Goal: Task Accomplishment & Management: Use online tool/utility

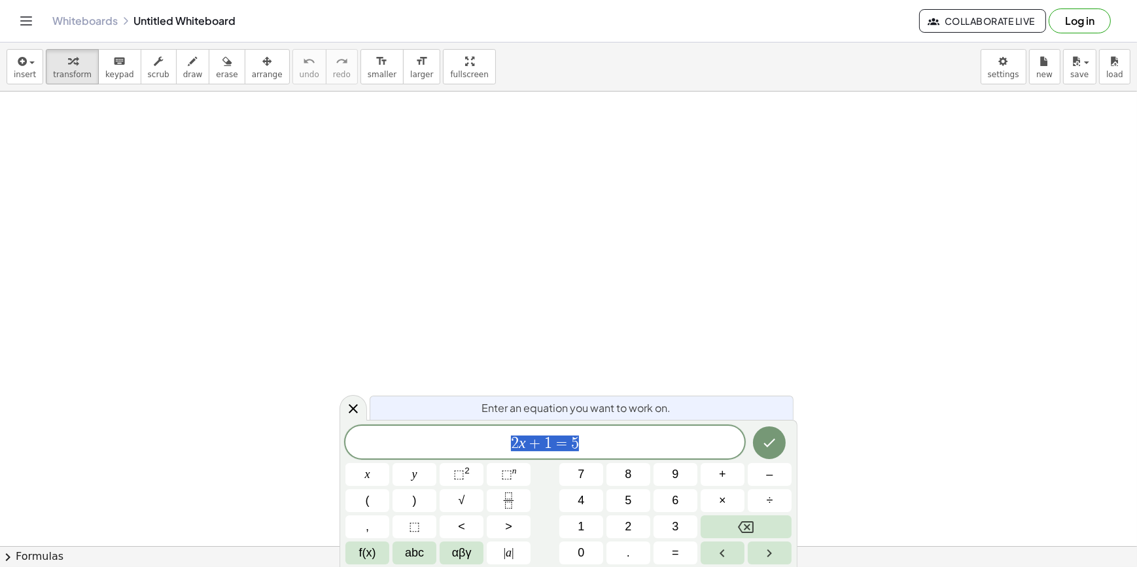
click at [606, 462] on div "****** 2 x + 1 = 5 x y ⬚ 2 ⬚ n 7 8 9 + – ( ) √ 4 5 6 × ÷ , ⬚ < > 1 2 3 f(x) abc…" at bounding box center [568, 495] width 446 height 139
click at [609, 457] on div "2 x + 1 = 5" at bounding box center [544, 442] width 399 height 33
drag, startPoint x: 609, startPoint y: 457, endPoint x: 351, endPoint y: 457, distance: 257.7
click at [351, 457] on div "****** 2 x + 1 = 5 x y ⬚ 2 ⬚ n 7 8 9 + – ( ) √ 4 5 6 × ÷ , ⬚ < > 1 2 3 f(x) abc…" at bounding box center [568, 495] width 446 height 139
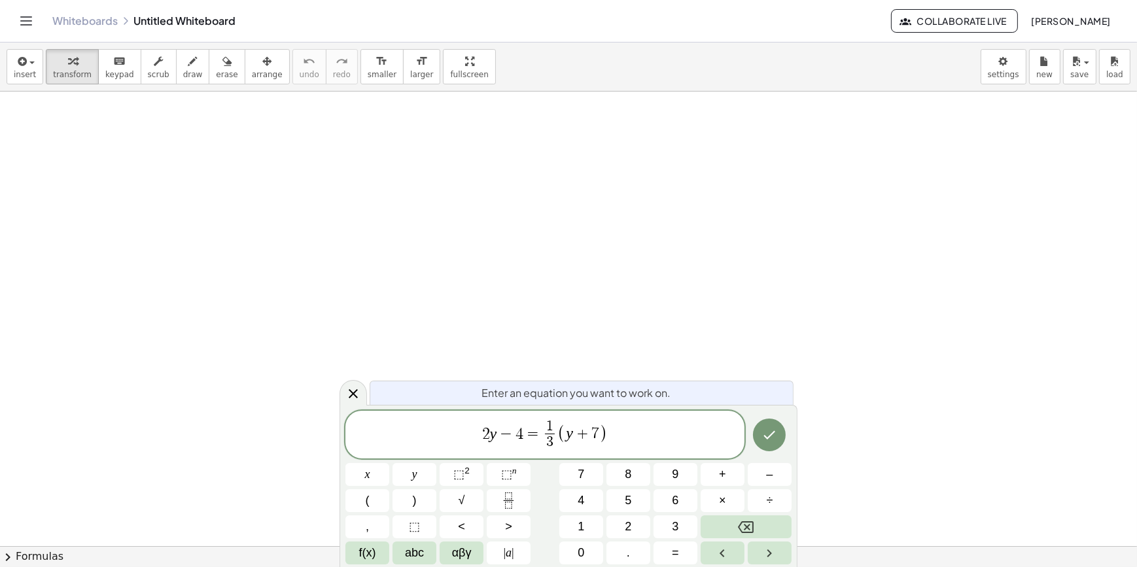
drag, startPoint x: 238, startPoint y: -16, endPoint x: 235, endPoint y: -44, distance: 28.2
drag, startPoint x: 235, startPoint y: -44, endPoint x: 481, endPoint y: 0, distance: 249.3
click at [523, 23] on div "Whiteboards Untitled Whiteboard" at bounding box center [471, 20] width 839 height 13
click at [764, 435] on icon "Done" at bounding box center [769, 435] width 16 height 16
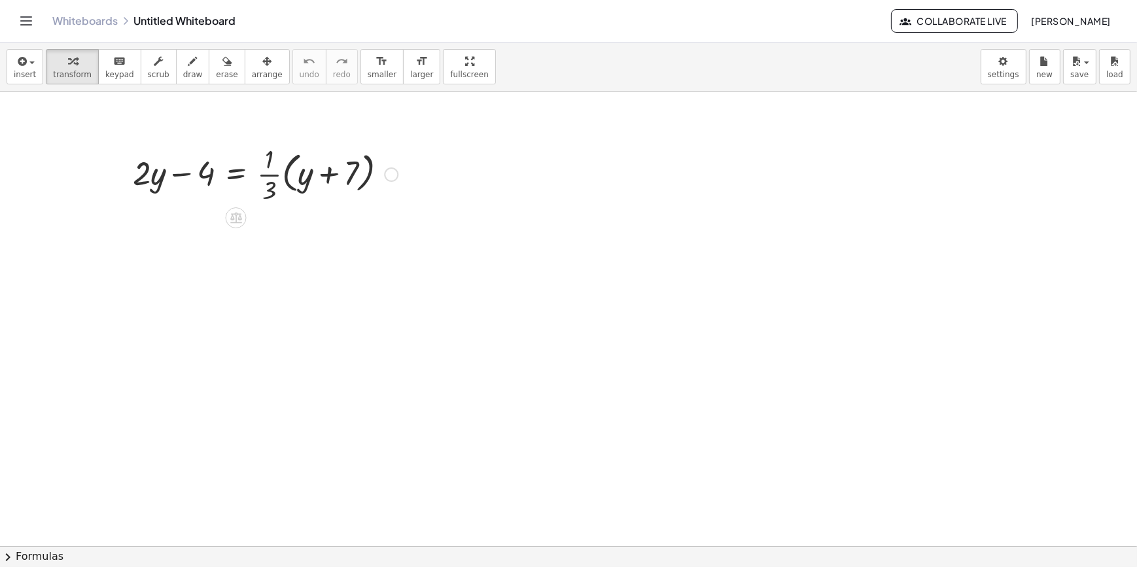
click at [287, 182] on div at bounding box center [265, 173] width 278 height 65
click at [287, 182] on div at bounding box center [255, 173] width 258 height 65
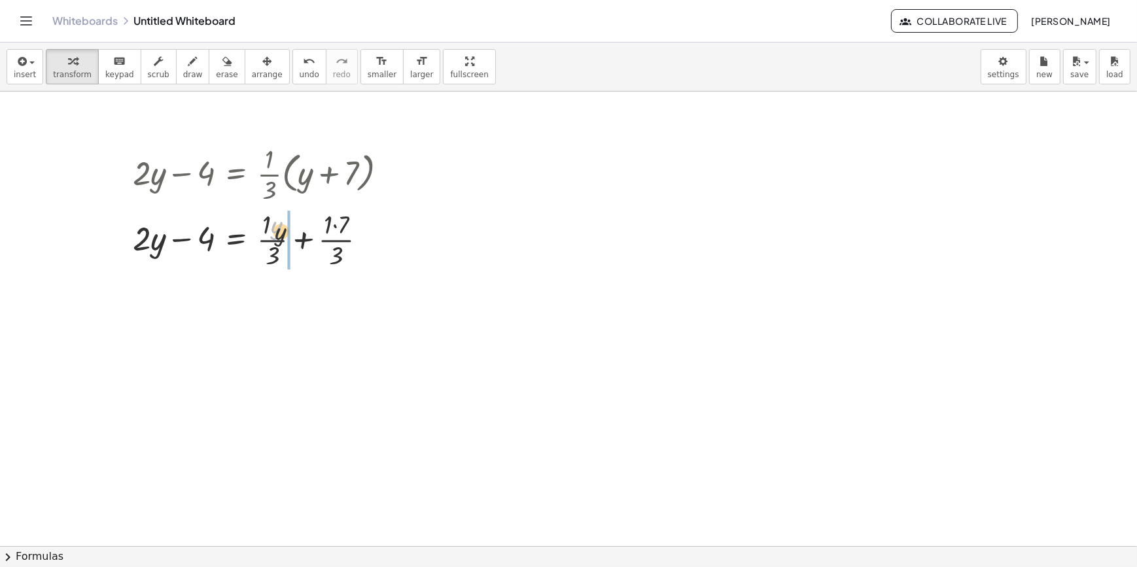
drag, startPoint x: 279, startPoint y: 230, endPoint x: 287, endPoint y: 243, distance: 15.1
click at [347, 233] on div at bounding box center [265, 238] width 278 height 65
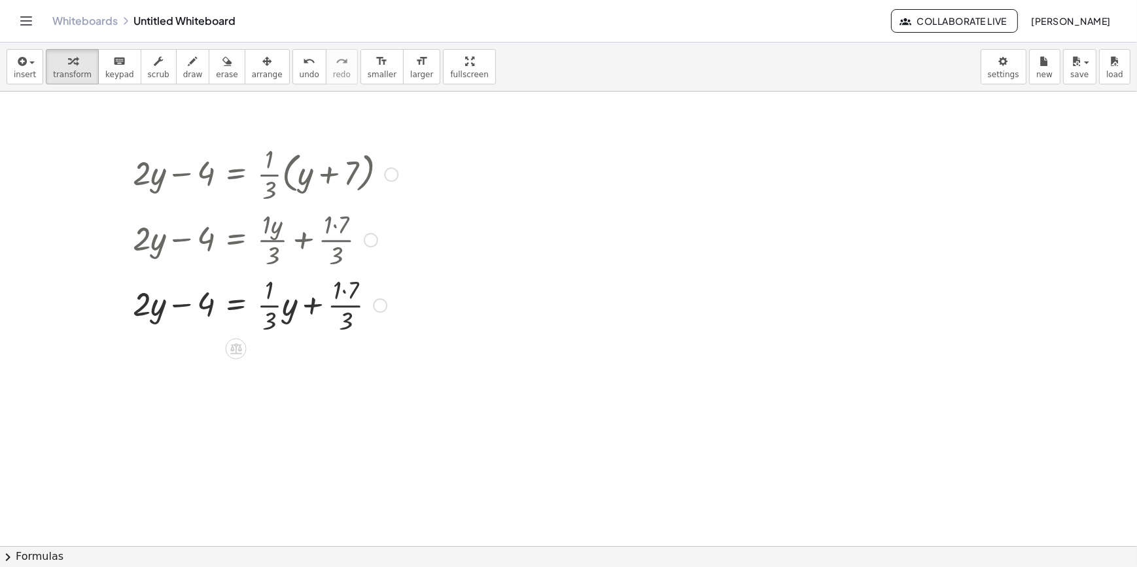
click at [349, 294] on div at bounding box center [265, 303] width 278 height 65
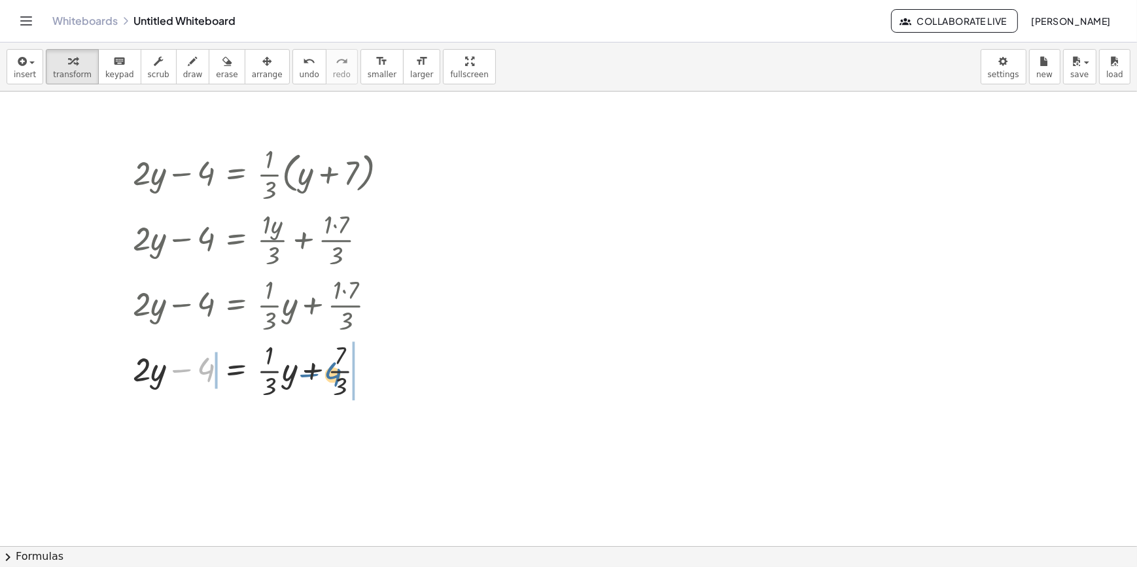
drag, startPoint x: 190, startPoint y: 372, endPoint x: 305, endPoint y: 379, distance: 115.3
click at [305, 379] on div at bounding box center [265, 369] width 278 height 65
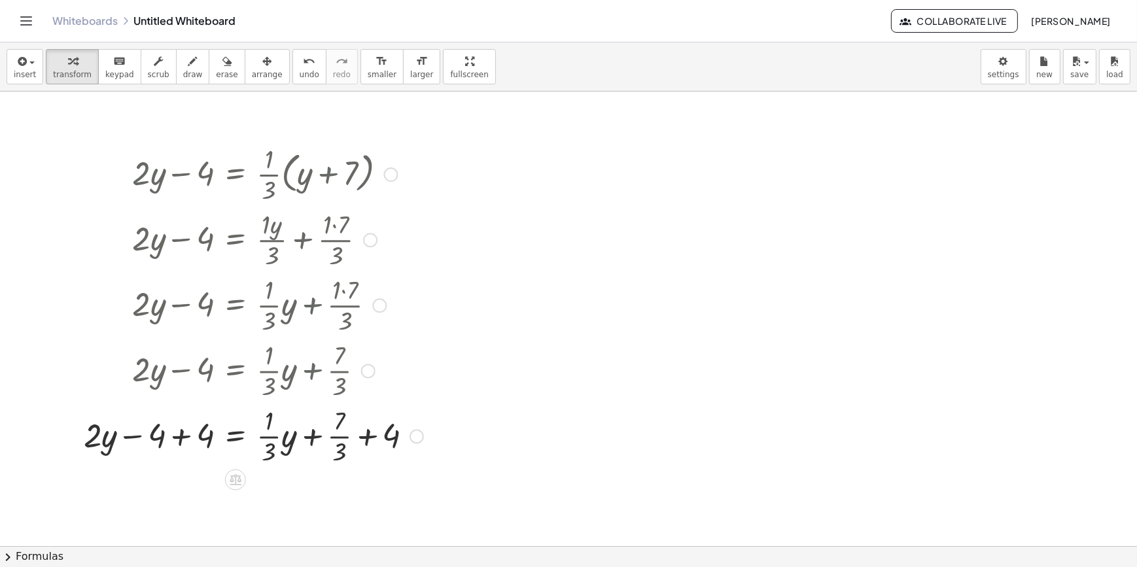
click at [184, 433] on div at bounding box center [253, 434] width 353 height 65
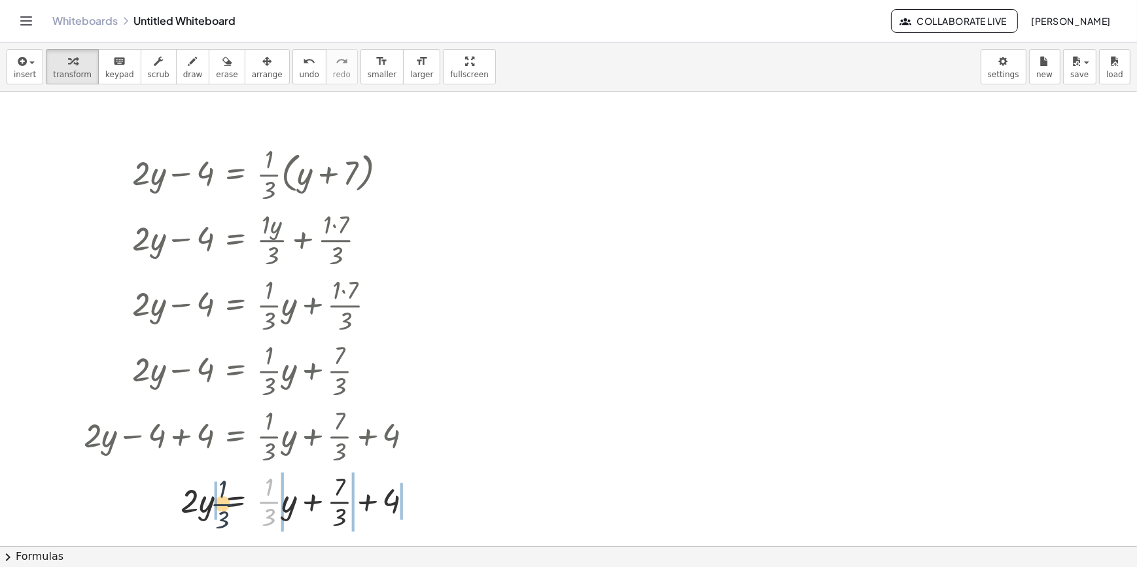
drag, startPoint x: 264, startPoint y: 504, endPoint x: 203, endPoint y: 504, distance: 60.2
click at [203, 504] on div at bounding box center [253, 500] width 353 height 65
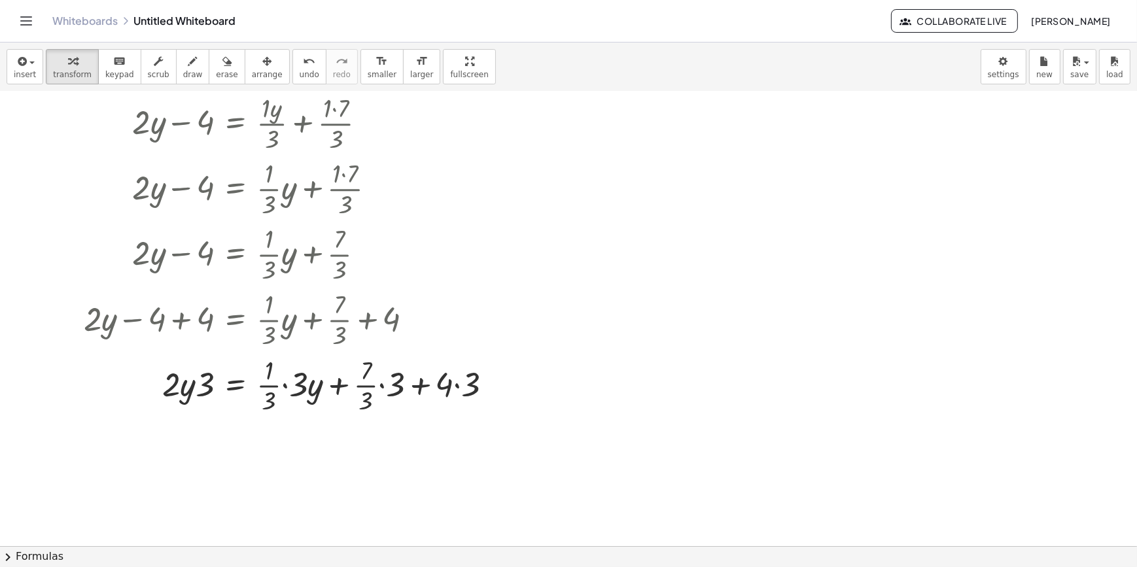
scroll to position [118, 0]
click at [285, 386] on div at bounding box center [293, 382] width 432 height 65
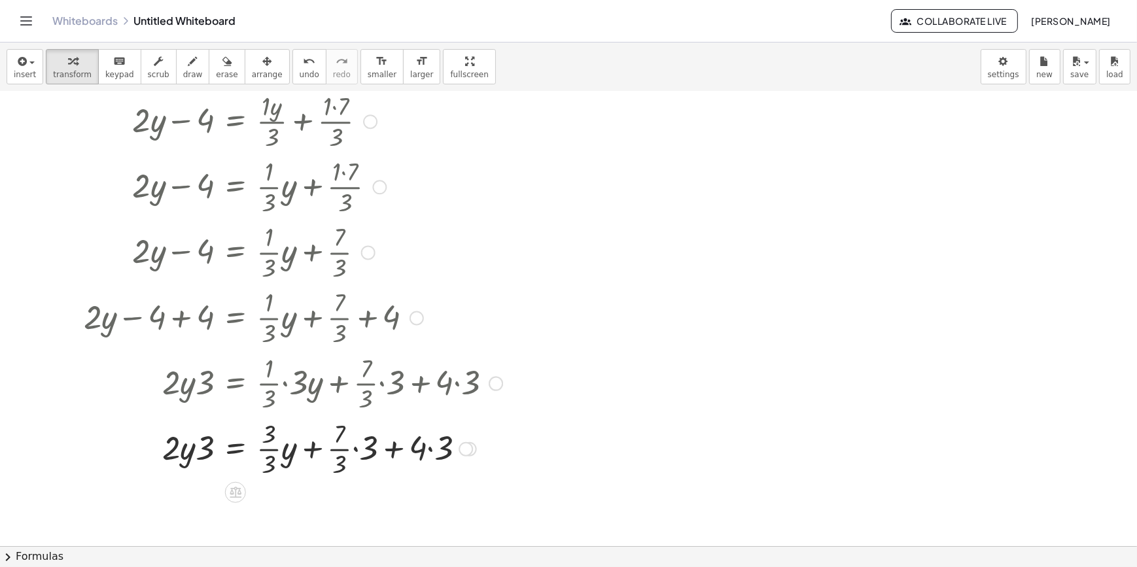
click at [266, 462] on div at bounding box center [293, 447] width 432 height 65
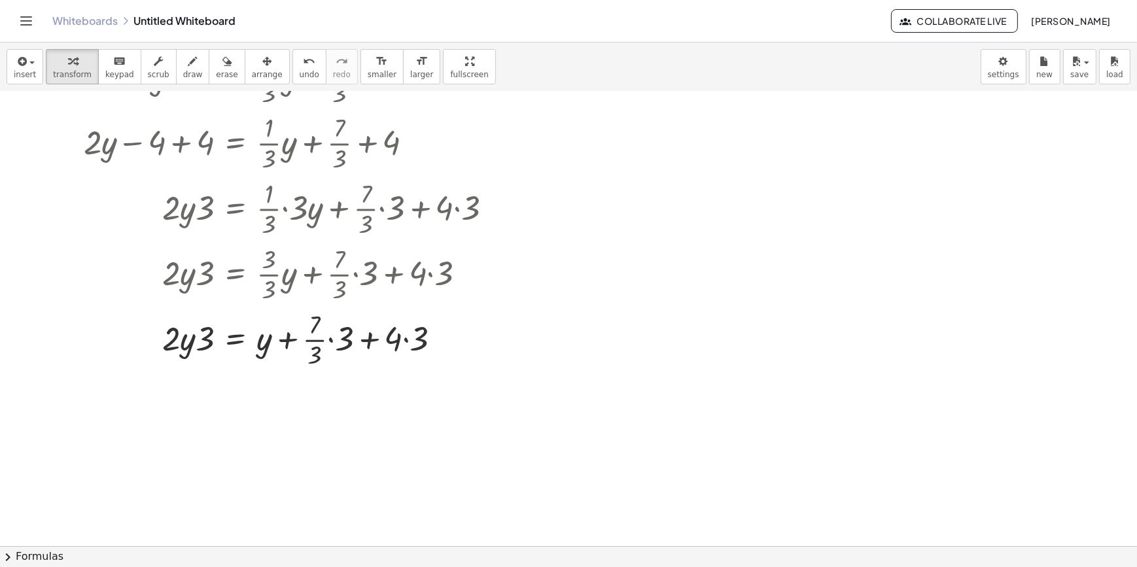
scroll to position [297, 0]
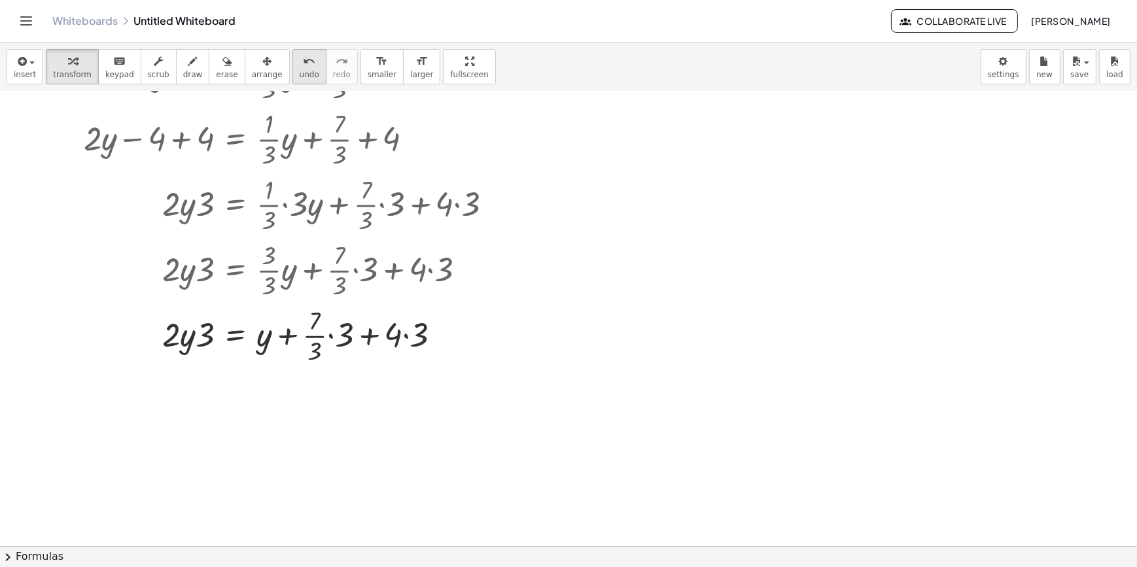
click at [300, 75] on span "undo" at bounding box center [310, 74] width 20 height 9
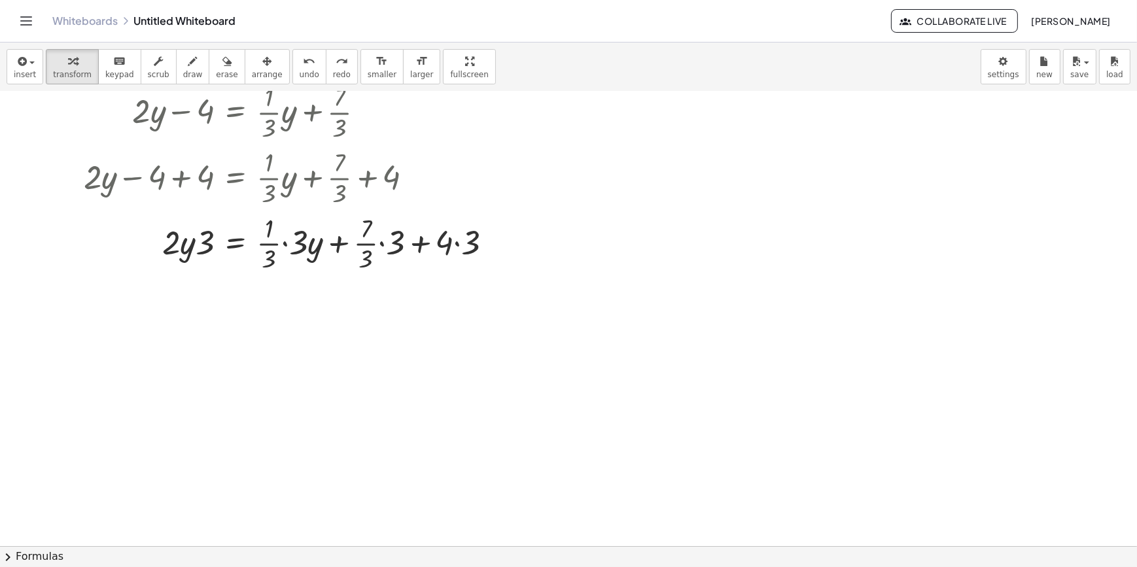
scroll to position [237, 0]
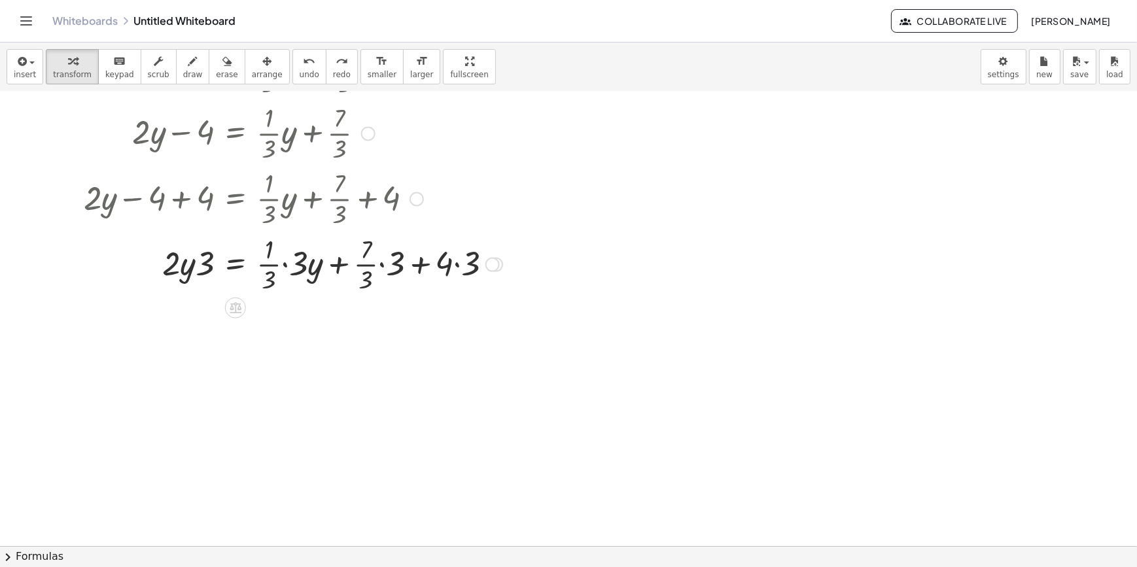
click at [295, 268] on div at bounding box center [293, 263] width 432 height 65
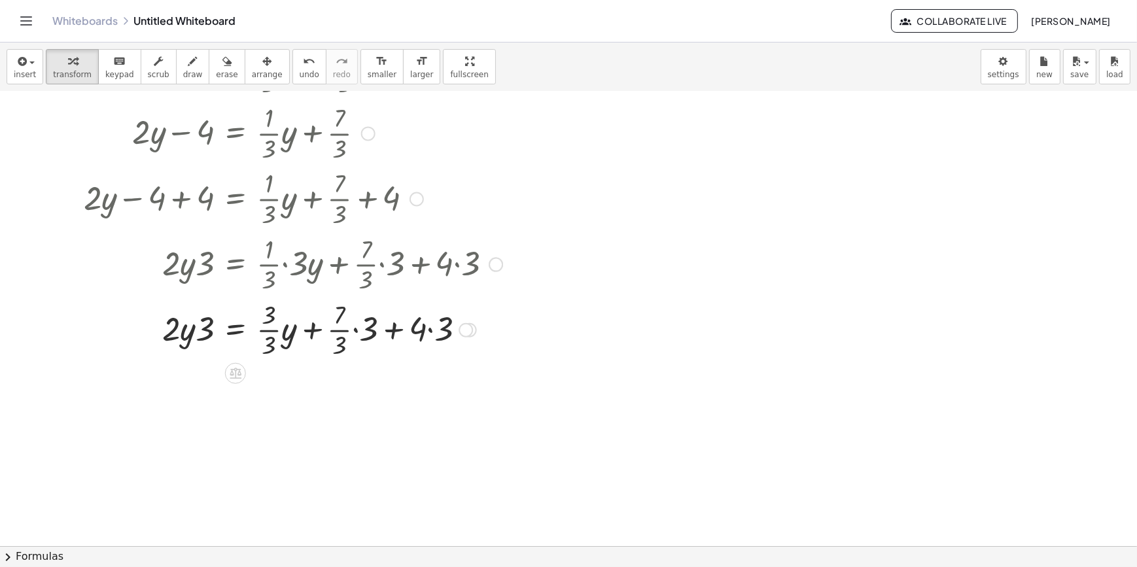
click at [272, 330] on div at bounding box center [293, 328] width 432 height 65
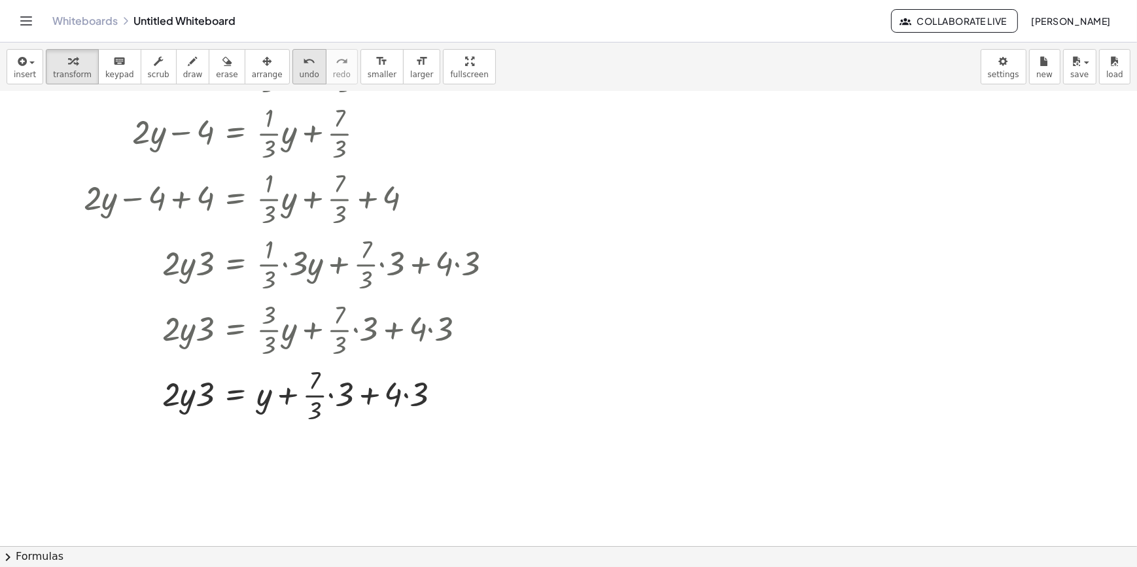
click at [300, 70] on span "undo" at bounding box center [310, 74] width 20 height 9
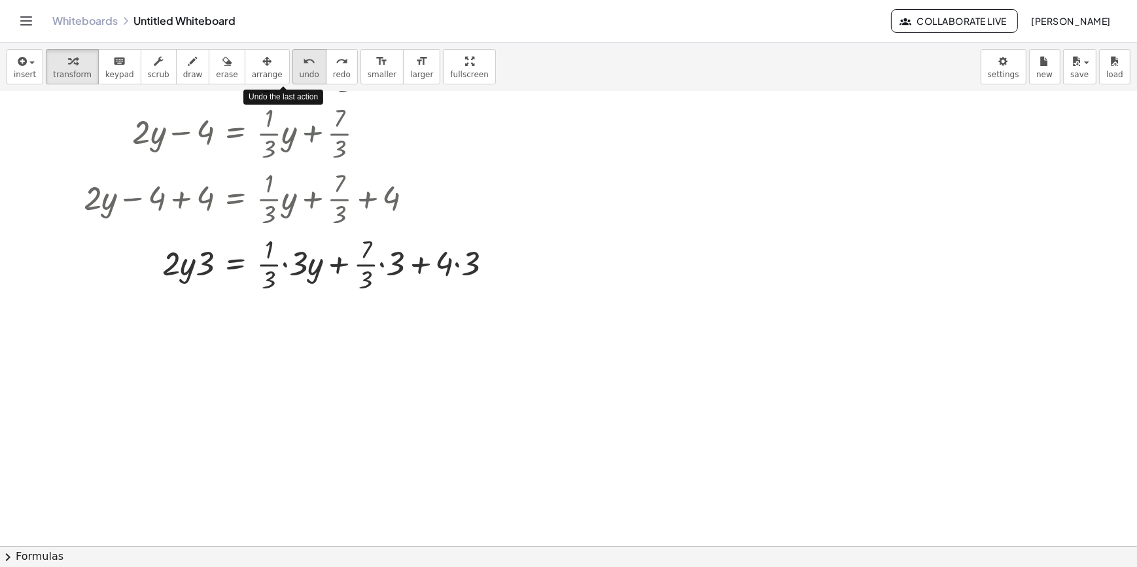
click at [300, 70] on span "undo" at bounding box center [310, 74] width 20 height 9
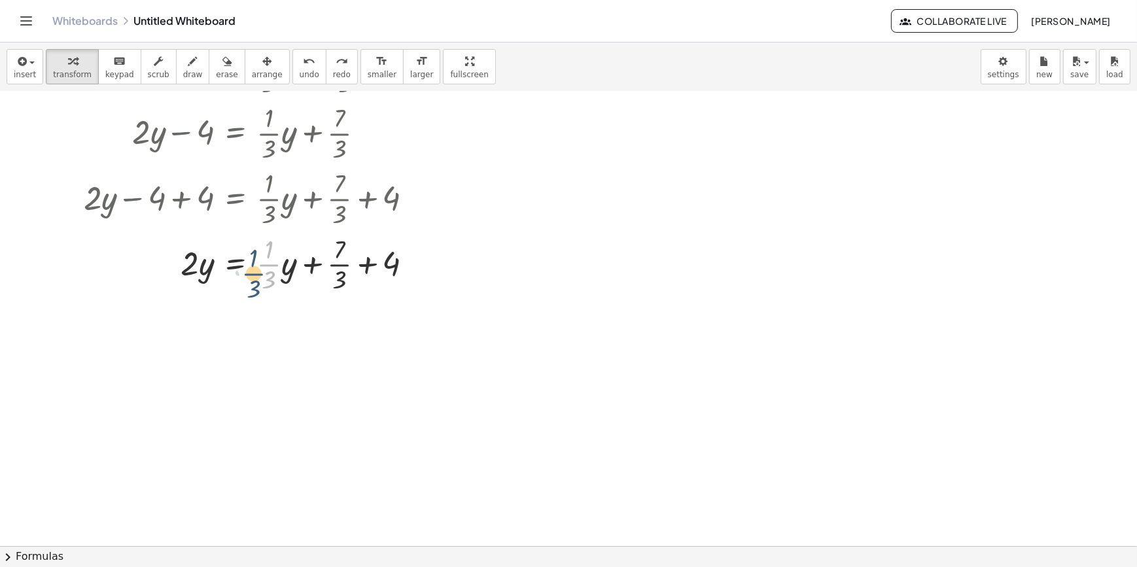
drag, startPoint x: 277, startPoint y: 265, endPoint x: 262, endPoint y: 274, distance: 18.2
click at [262, 274] on div at bounding box center [253, 263] width 353 height 65
drag, startPoint x: 284, startPoint y: 269, endPoint x: 271, endPoint y: 269, distance: 13.1
click at [271, 269] on div at bounding box center [253, 263] width 353 height 65
click at [270, 268] on div at bounding box center [253, 263] width 353 height 65
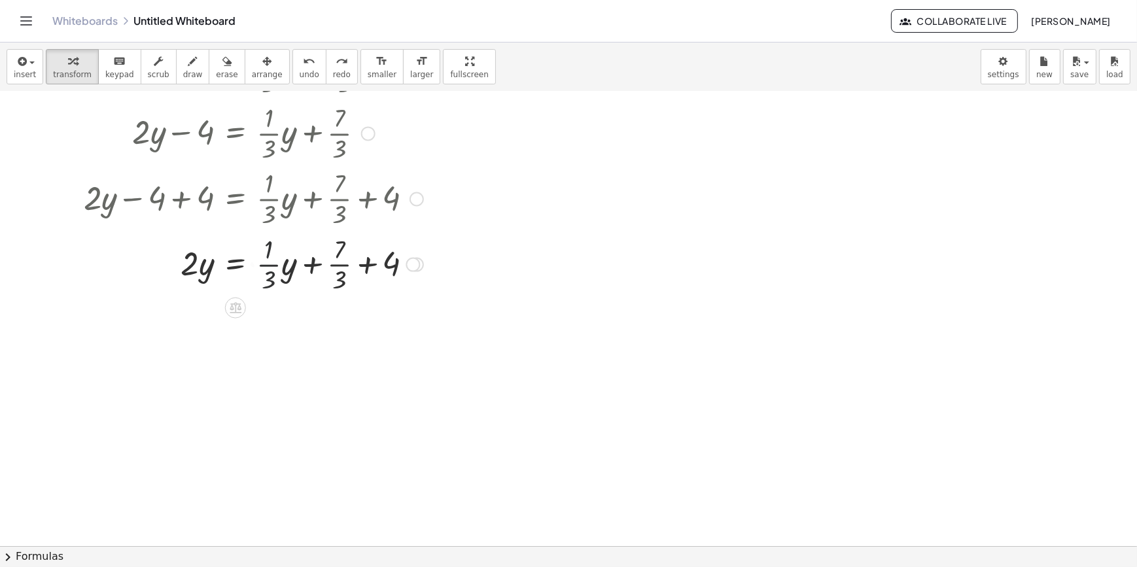
click at [242, 264] on div at bounding box center [253, 263] width 353 height 65
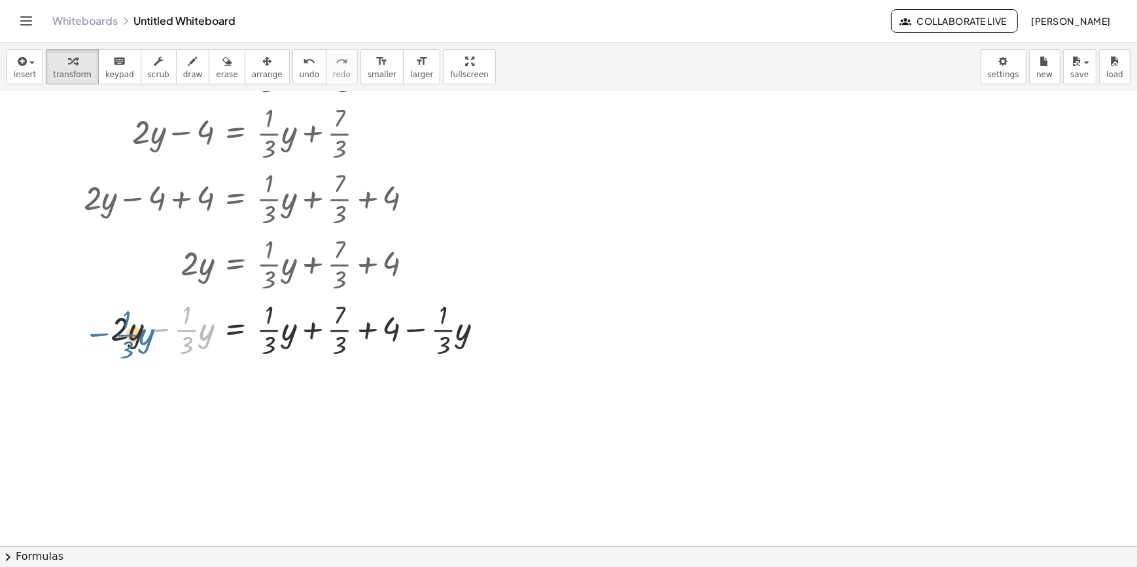
drag, startPoint x: 154, startPoint y: 328, endPoint x: 92, endPoint y: 333, distance: 62.4
click at [92, 333] on div at bounding box center [288, 328] width 423 height 65
click at [124, 325] on div at bounding box center [288, 328] width 423 height 65
drag, startPoint x: 417, startPoint y: 335, endPoint x: 248, endPoint y: 333, distance: 168.8
click at [248, 333] on div at bounding box center [288, 328] width 423 height 65
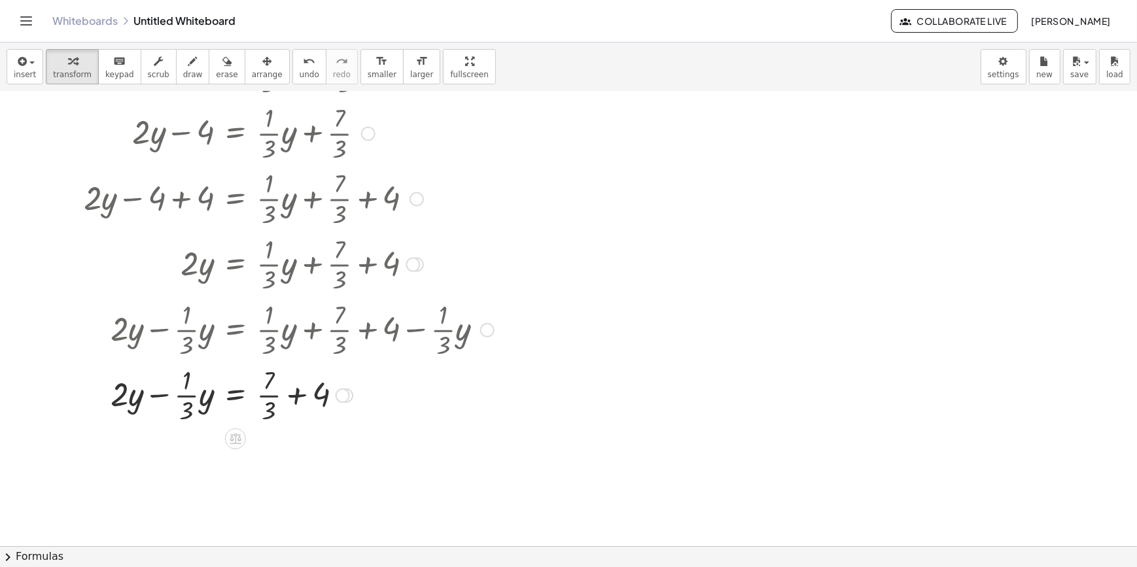
click at [155, 400] on div at bounding box center [288, 394] width 423 height 65
click at [138, 400] on div at bounding box center [288, 394] width 423 height 65
click at [120, 399] on div at bounding box center [288, 394] width 423 height 65
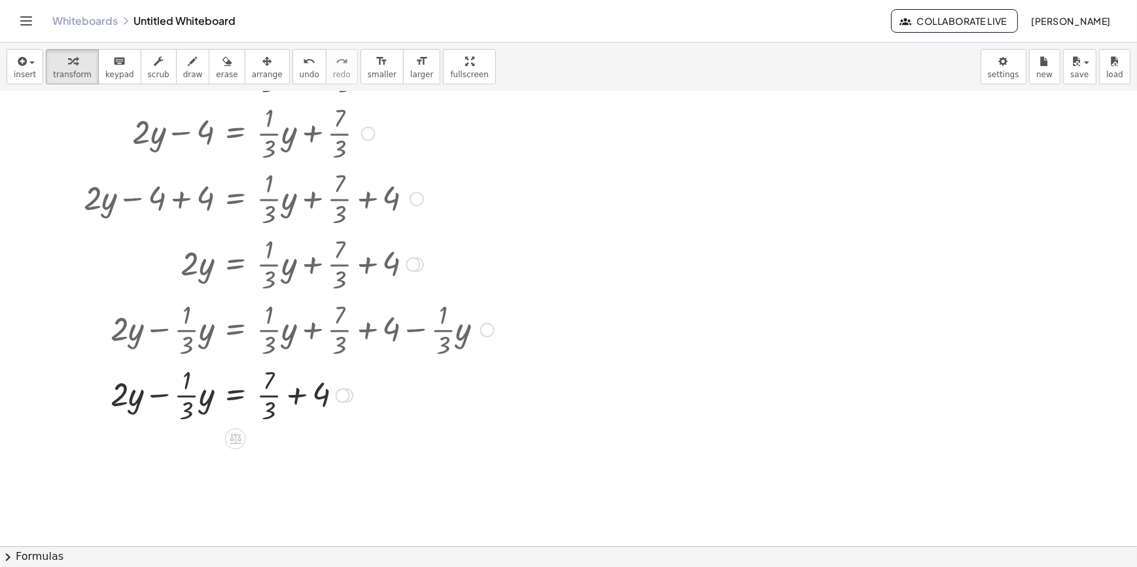
click at [155, 395] on div at bounding box center [288, 394] width 423 height 65
drag, startPoint x: 182, startPoint y: 394, endPoint x: 160, endPoint y: 398, distance: 22.6
click at [160, 398] on div at bounding box center [288, 394] width 423 height 65
click at [167, 394] on div at bounding box center [288, 394] width 423 height 65
click at [169, 394] on div at bounding box center [288, 394] width 423 height 65
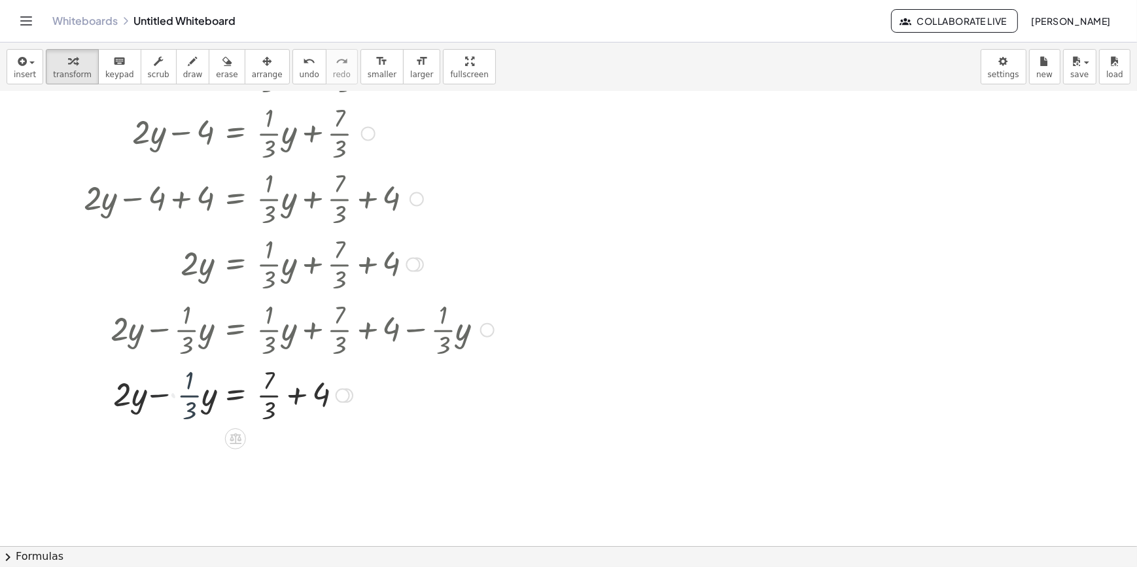
click at [183, 394] on div at bounding box center [288, 394] width 423 height 65
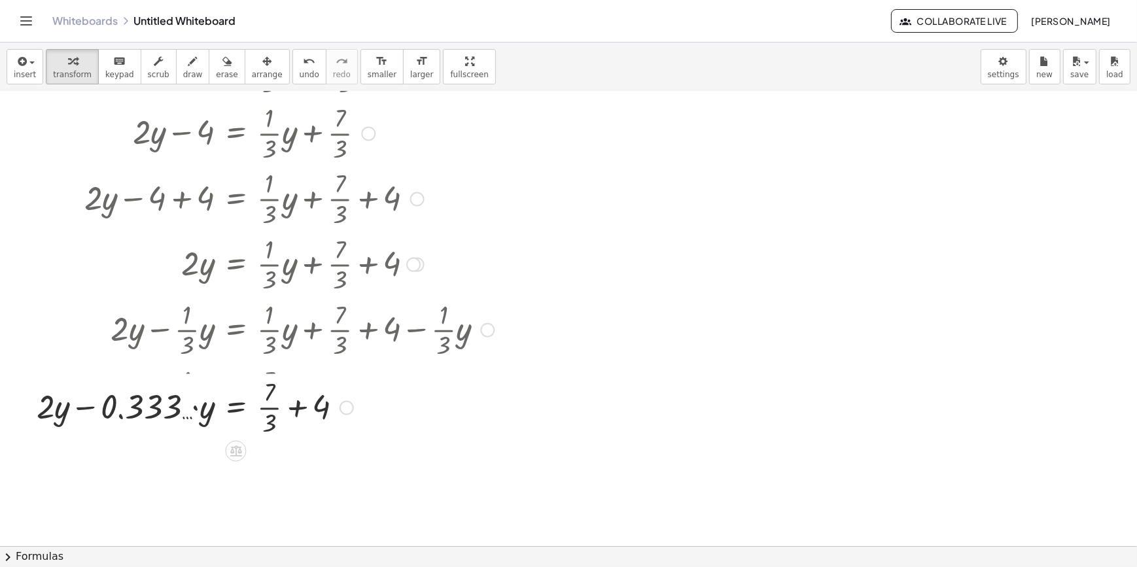
click at [142, 398] on div at bounding box center [265, 394] width 470 height 65
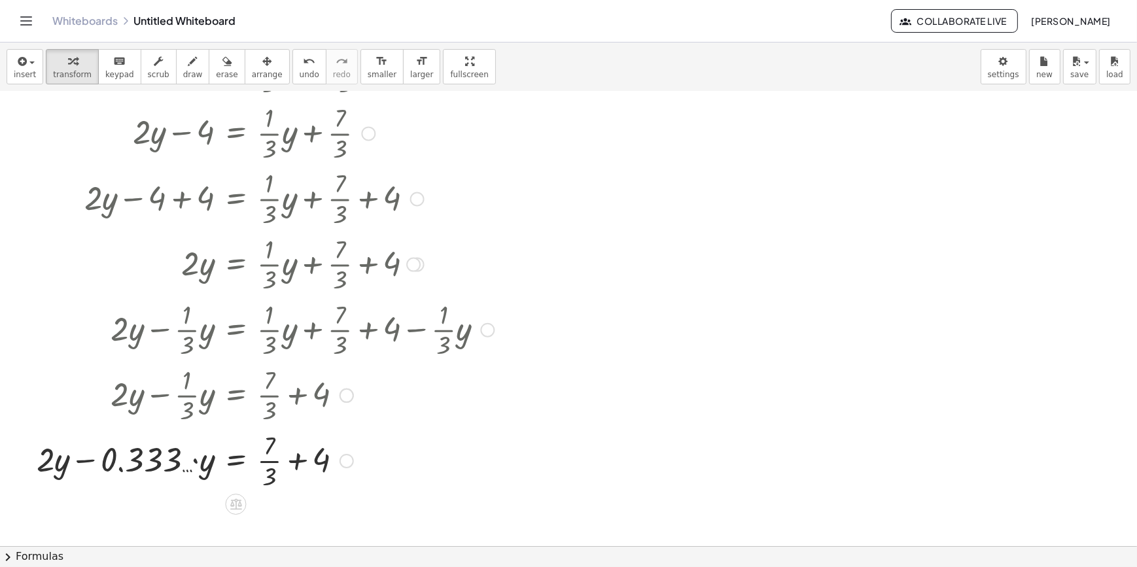
click at [96, 462] on div at bounding box center [265, 459] width 470 height 65
click at [205, 469] on div at bounding box center [288, 459] width 423 height 65
click at [182, 468] on div at bounding box center [288, 459] width 423 height 65
click at [300, 75] on span "undo" at bounding box center [310, 74] width 20 height 9
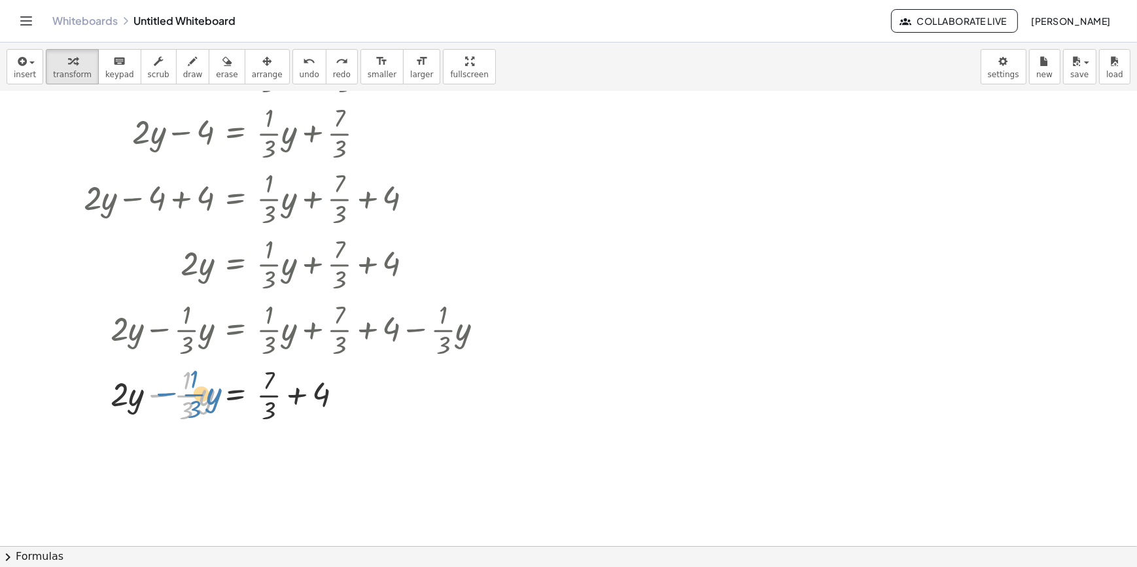
click at [157, 387] on div at bounding box center [288, 394] width 423 height 65
click at [156, 396] on div at bounding box center [288, 394] width 423 height 65
click at [338, 396] on div at bounding box center [343, 396] width 14 height 14
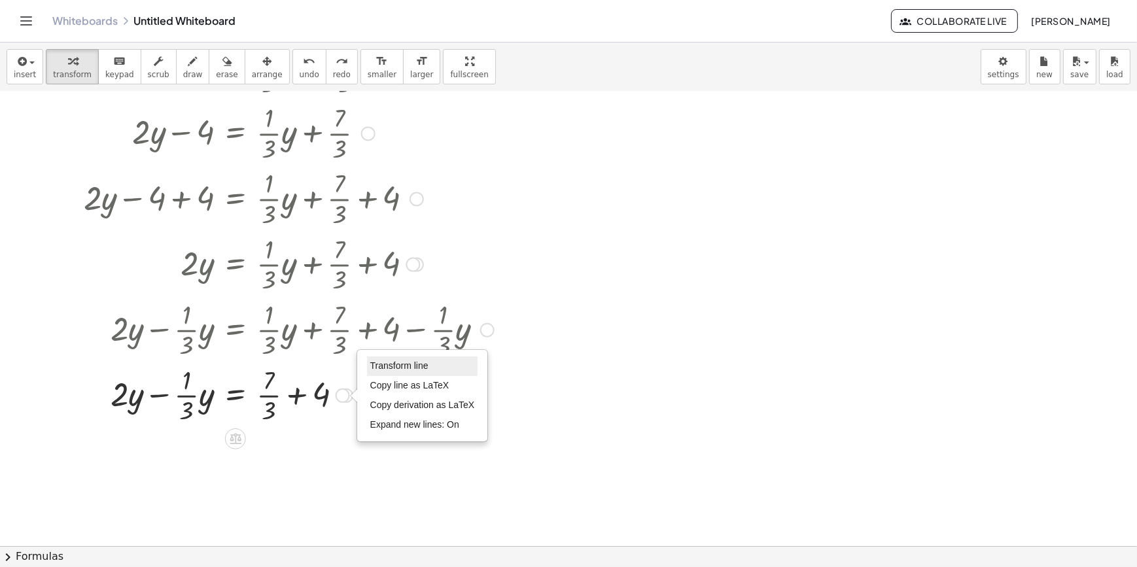
click at [392, 373] on li "Transform line" at bounding box center [422, 366] width 111 height 20
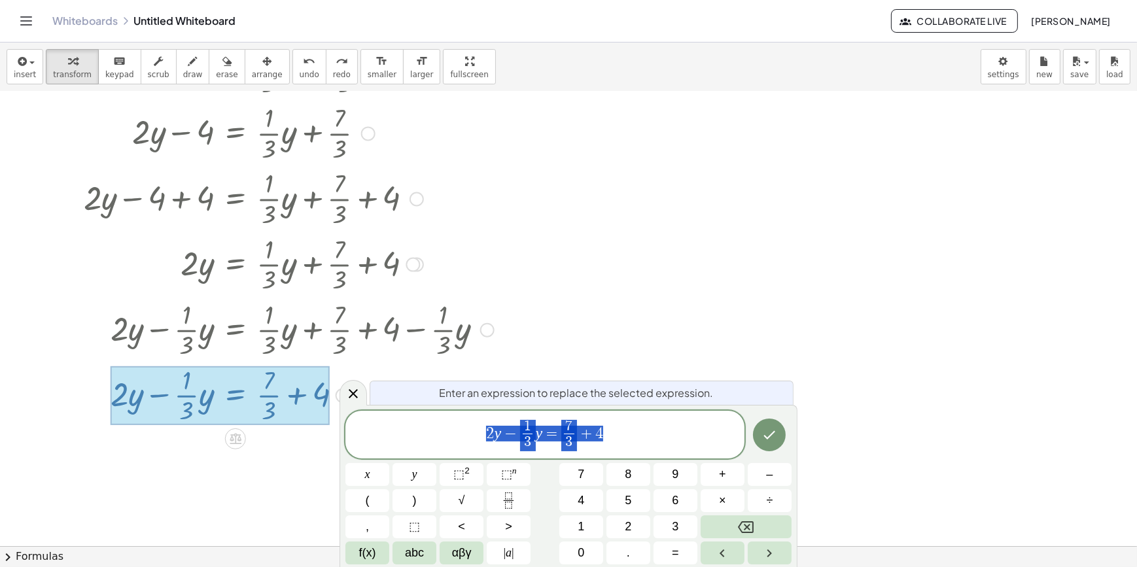
click at [498, 443] on span "2 y − 1 3 ​ y = 7 3 ​ + 4" at bounding box center [544, 436] width 399 height 35
click at [538, 439] on var "y" at bounding box center [539, 432] width 7 height 17
click at [542, 439] on span "2 y − 1 3 ​ ​ y = 7 3 ​ + 4" at bounding box center [544, 436] width 399 height 35
click at [472, 428] on span "2 y − 1 3 ​ y ​ = 7 3 ​ + 4" at bounding box center [544, 436] width 399 height 35
click at [625, 344] on div at bounding box center [568, 408] width 1137 height 1108
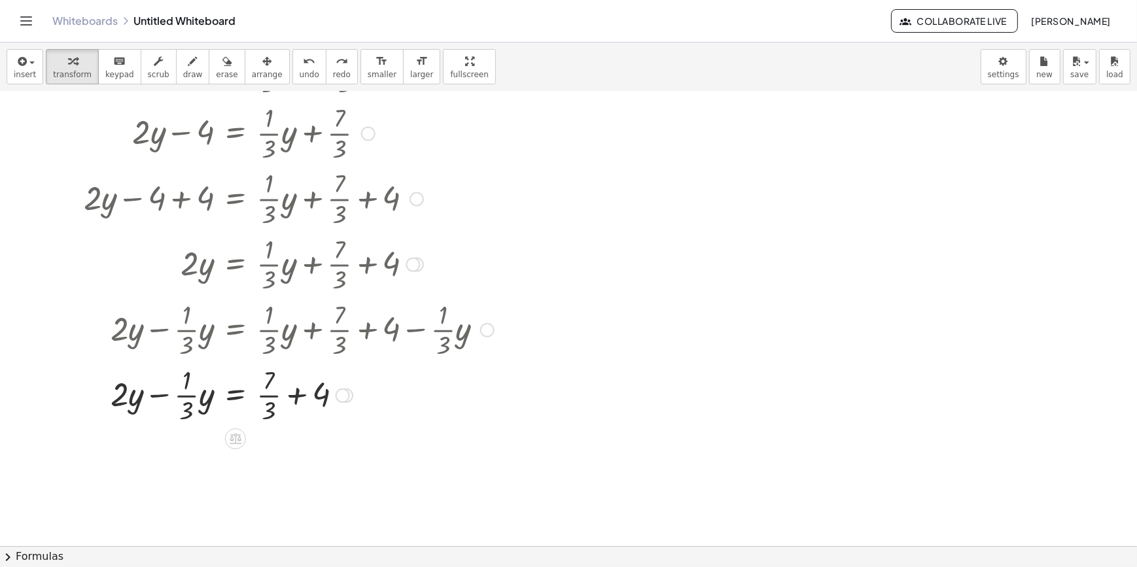
click at [115, 400] on div at bounding box center [288, 394] width 423 height 65
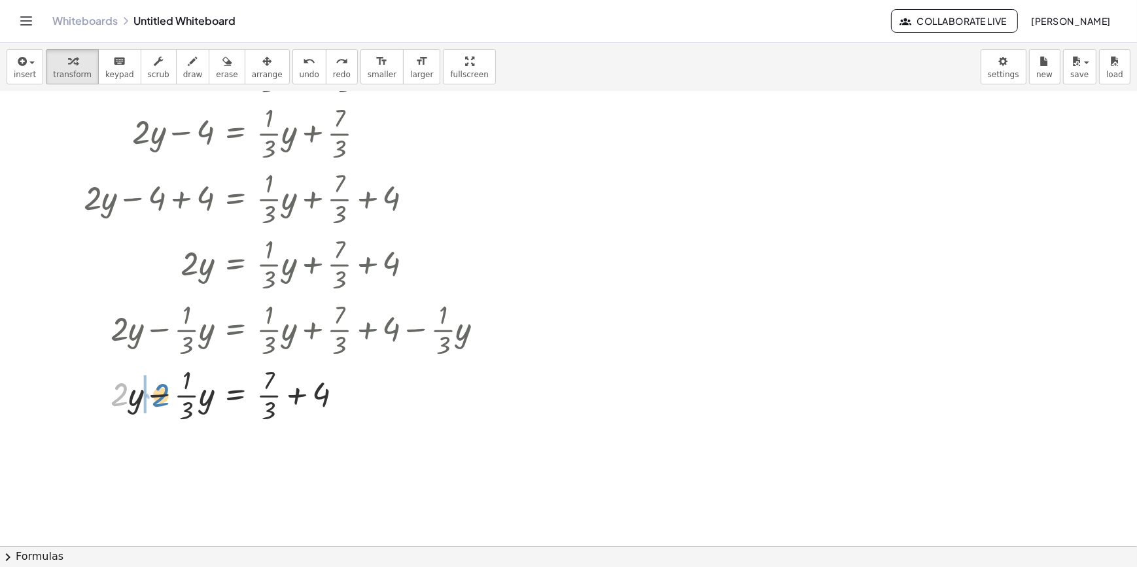
drag, startPoint x: 115, startPoint y: 400, endPoint x: 150, endPoint y: 400, distance: 35.3
click at [150, 400] on div at bounding box center [288, 394] width 423 height 65
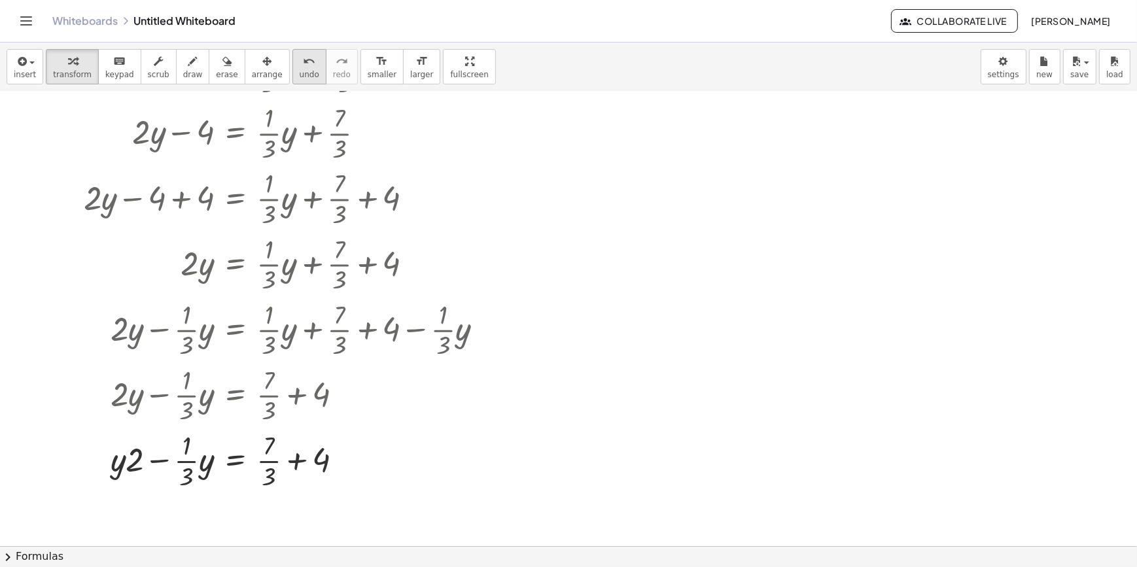
click at [300, 78] on span "undo" at bounding box center [310, 74] width 20 height 9
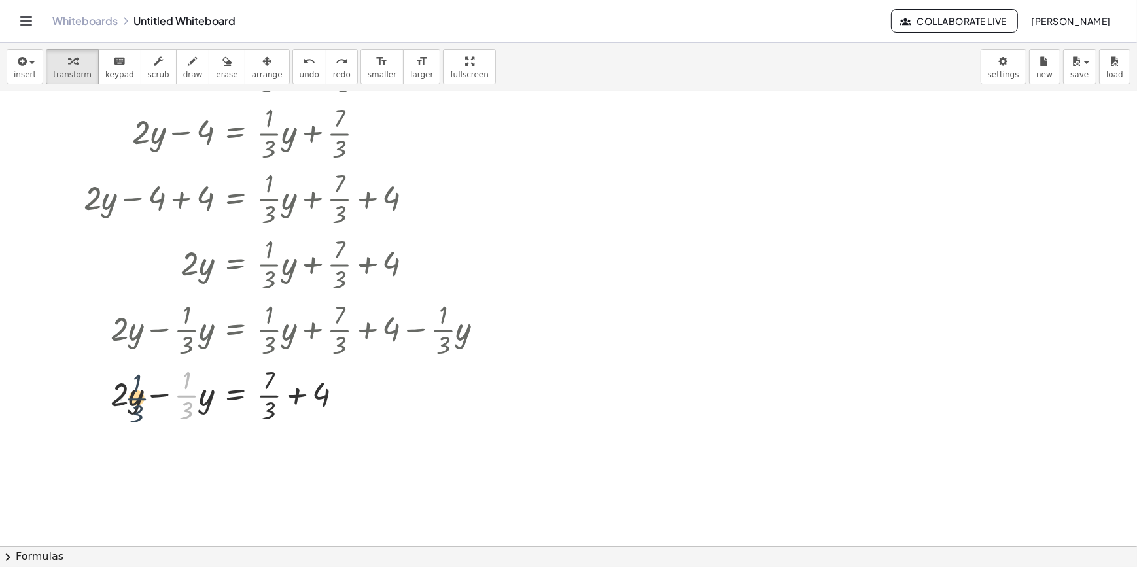
drag, startPoint x: 190, startPoint y: 398, endPoint x: 131, endPoint y: 401, distance: 59.0
click at [131, 401] on div at bounding box center [288, 394] width 423 height 65
click at [120, 400] on div at bounding box center [288, 394] width 423 height 65
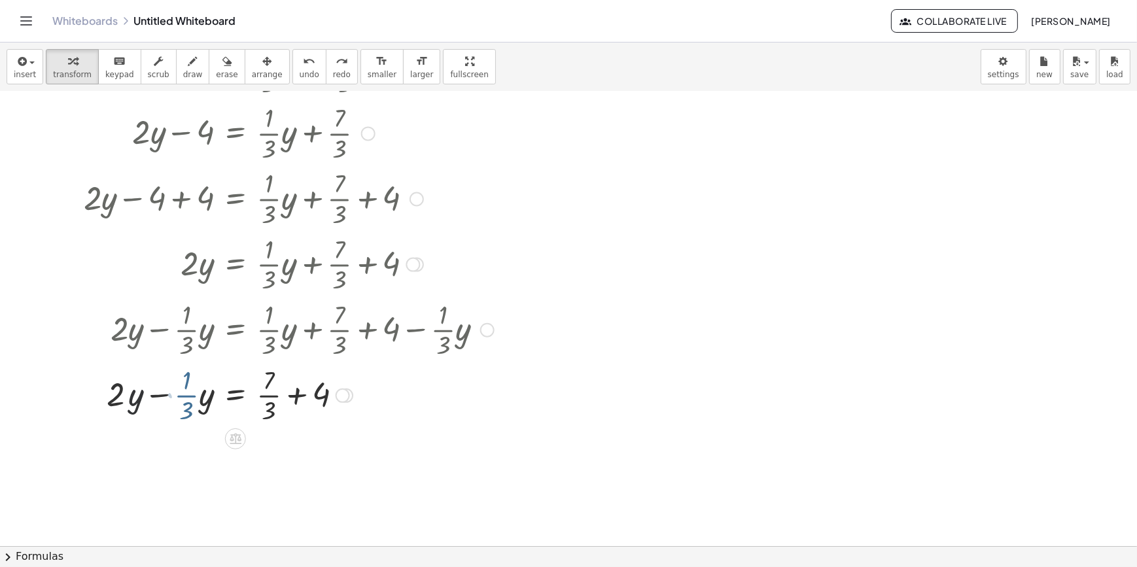
click at [120, 400] on div at bounding box center [288, 394] width 423 height 65
click at [125, 400] on div at bounding box center [288, 394] width 423 height 65
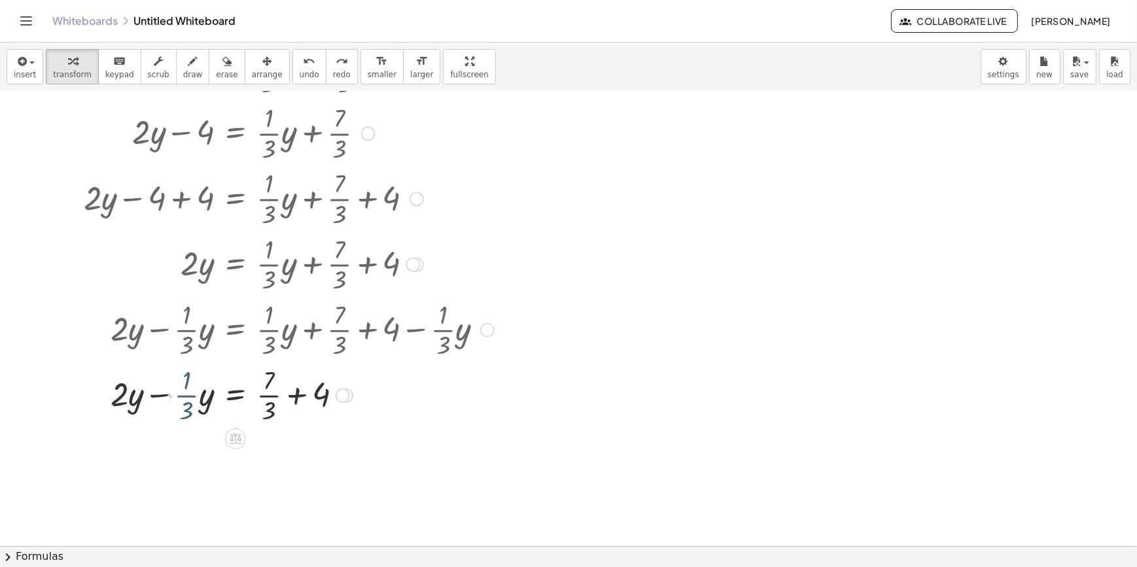
click at [125, 400] on div at bounding box center [288, 394] width 423 height 65
click at [506, 470] on div at bounding box center [568, 408] width 1137 height 1108
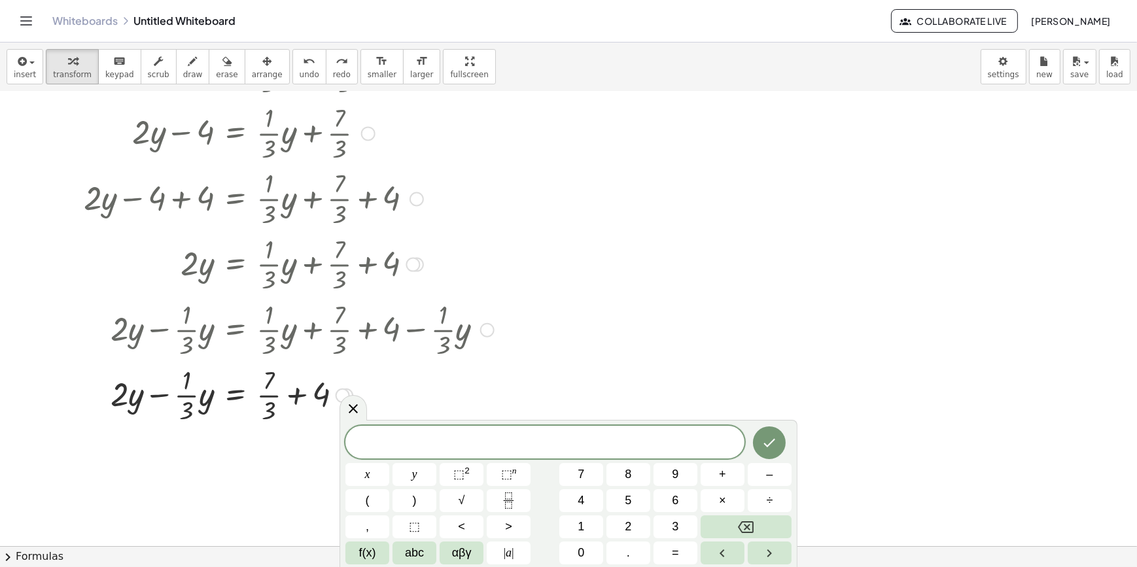
click at [494, 390] on div at bounding box center [288, 394] width 423 height 65
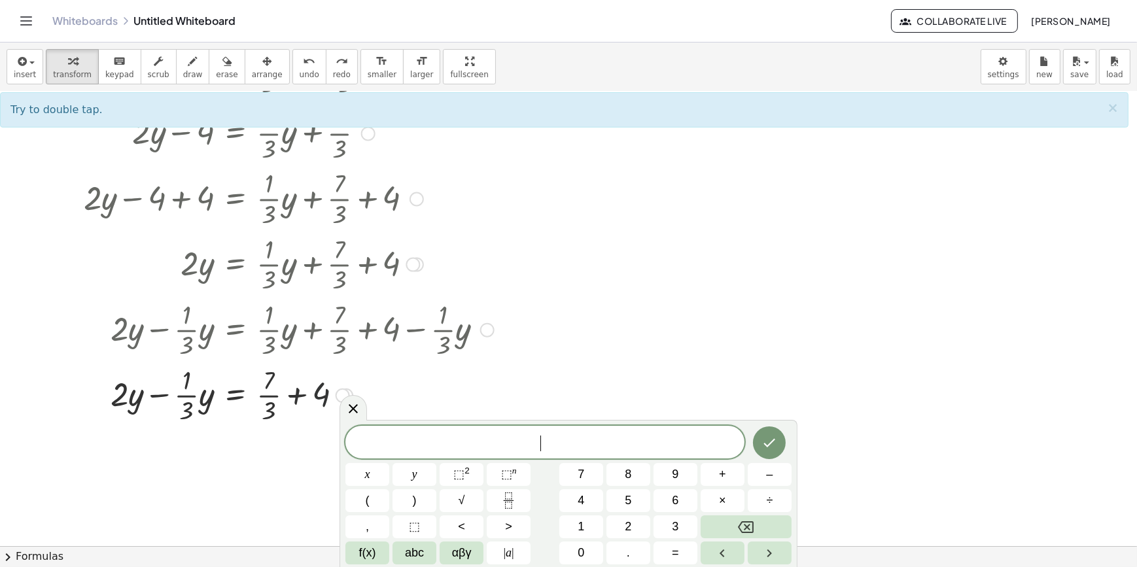
click at [403, 395] on div at bounding box center [288, 394] width 423 height 65
click at [353, 406] on icon at bounding box center [353, 408] width 16 height 16
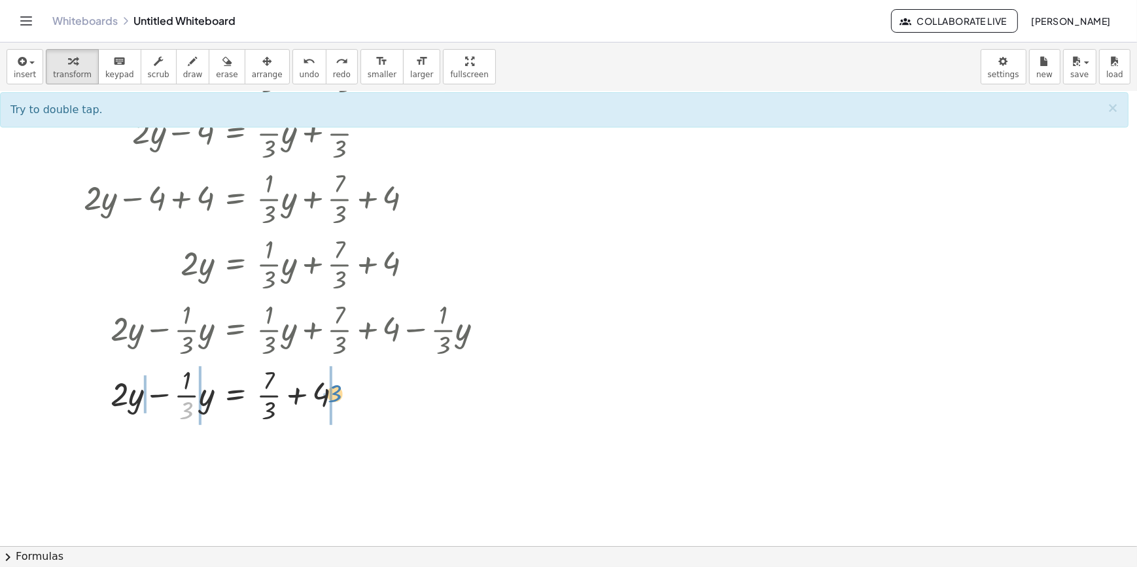
drag, startPoint x: 184, startPoint y: 413, endPoint x: 331, endPoint y: 397, distance: 147.4
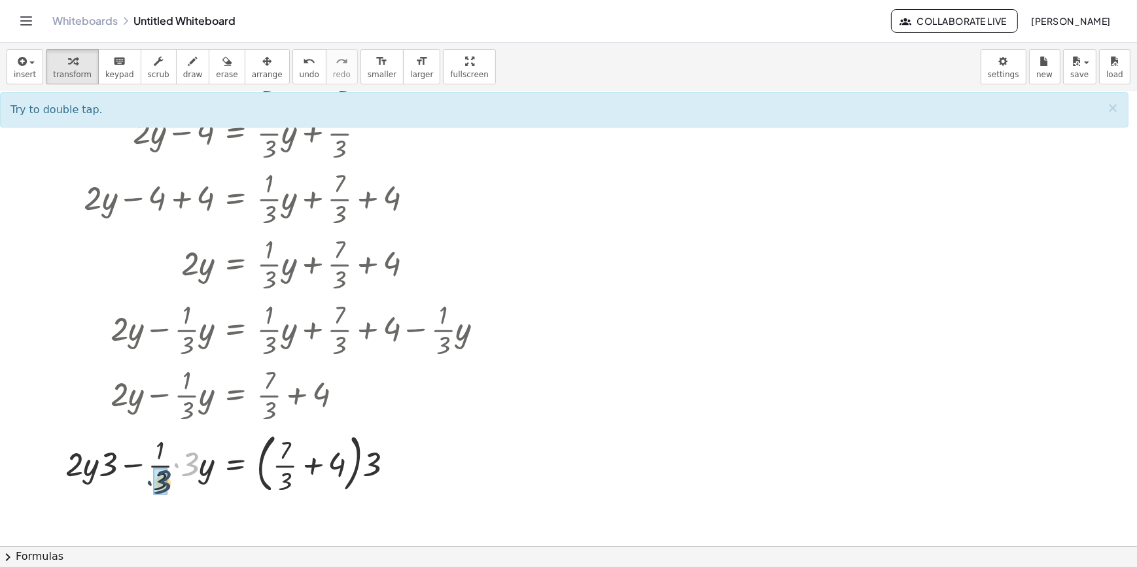
drag, startPoint x: 184, startPoint y: 460, endPoint x: 164, endPoint y: 471, distance: 22.2
click at [159, 468] on div at bounding box center [288, 462] width 423 height 71
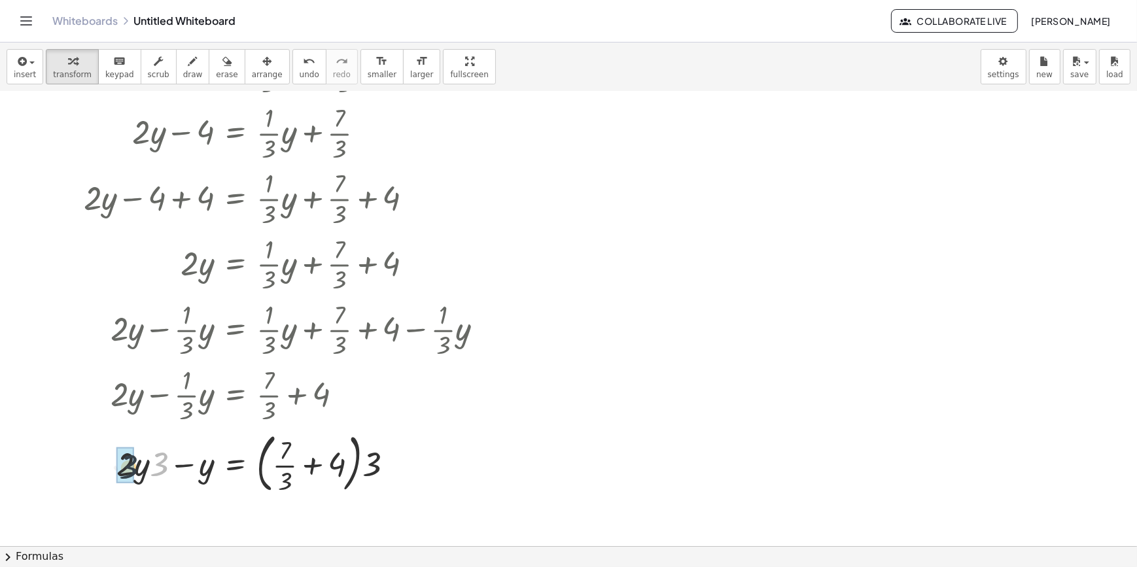
drag, startPoint x: 158, startPoint y: 468, endPoint x: 120, endPoint y: 470, distance: 38.0
click at [177, 470] on div at bounding box center [288, 462] width 423 height 71
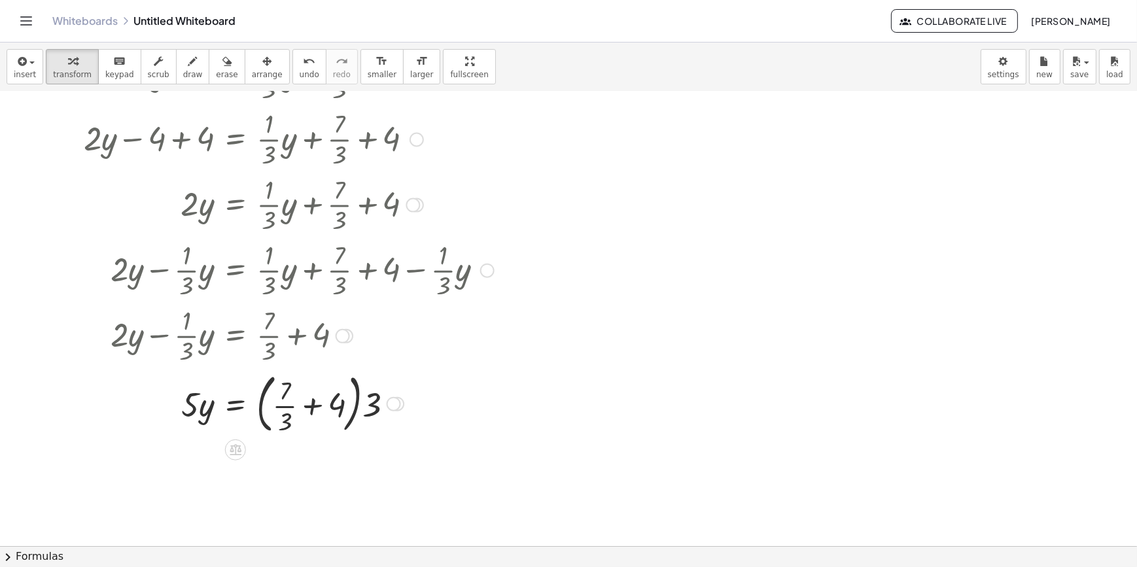
click at [358, 413] on div at bounding box center [288, 403] width 423 height 71
click at [365, 409] on div at bounding box center [288, 403] width 423 height 71
click at [277, 457] on div at bounding box center [288, 470] width 423 height 65
click at [275, 484] on div at bounding box center [288, 470] width 423 height 65
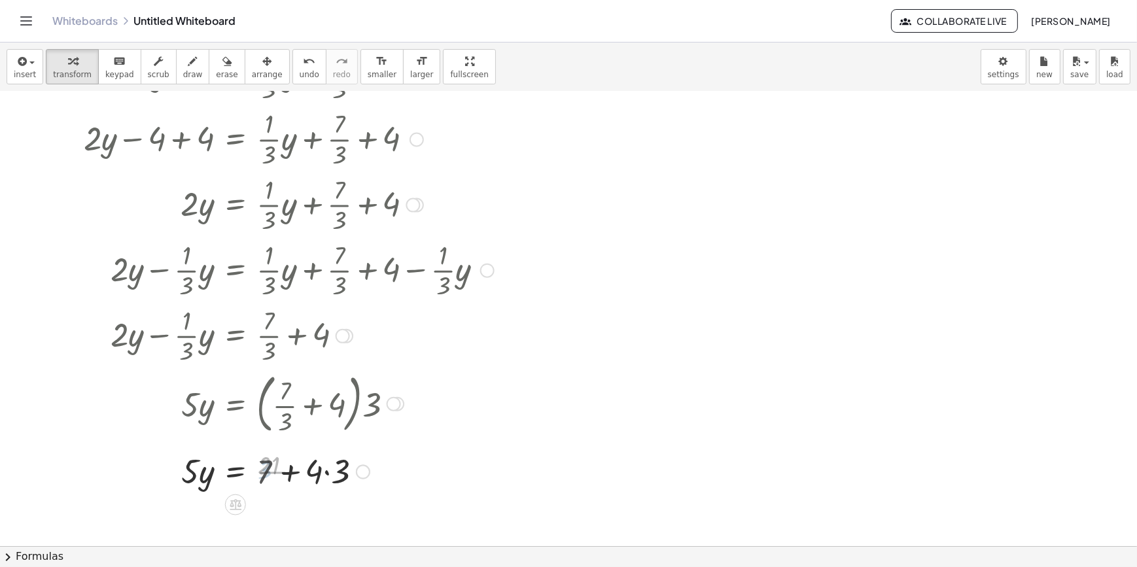
click at [326, 478] on div at bounding box center [288, 471] width 423 height 44
click at [307, 481] on div at bounding box center [288, 471] width 423 height 44
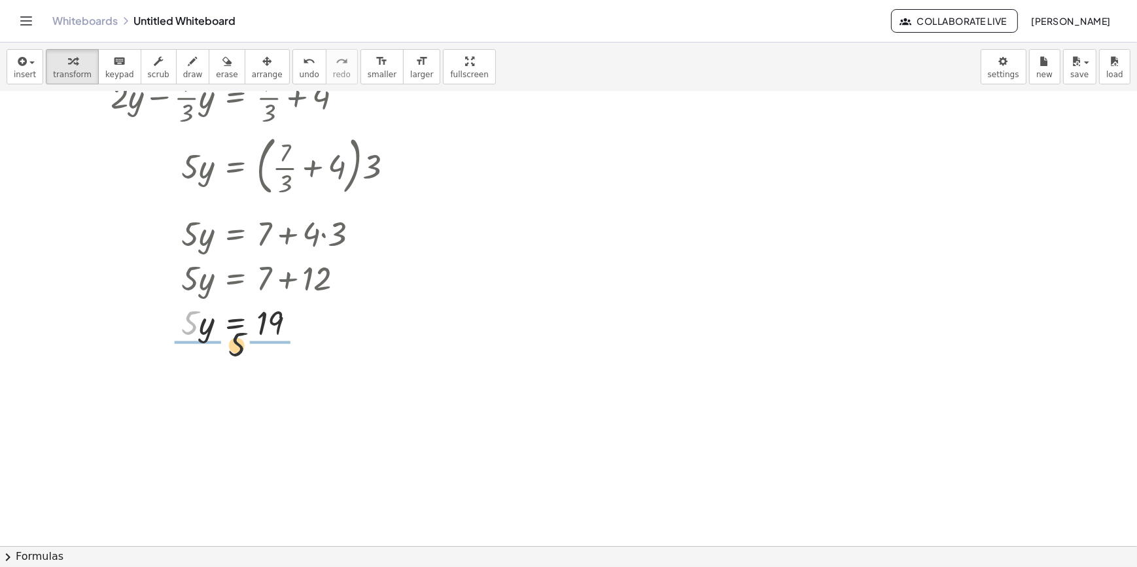
drag, startPoint x: 190, startPoint y: 322, endPoint x: 281, endPoint y: 352, distance: 95.8
click at [279, 333] on div at bounding box center [288, 321] width 423 height 65
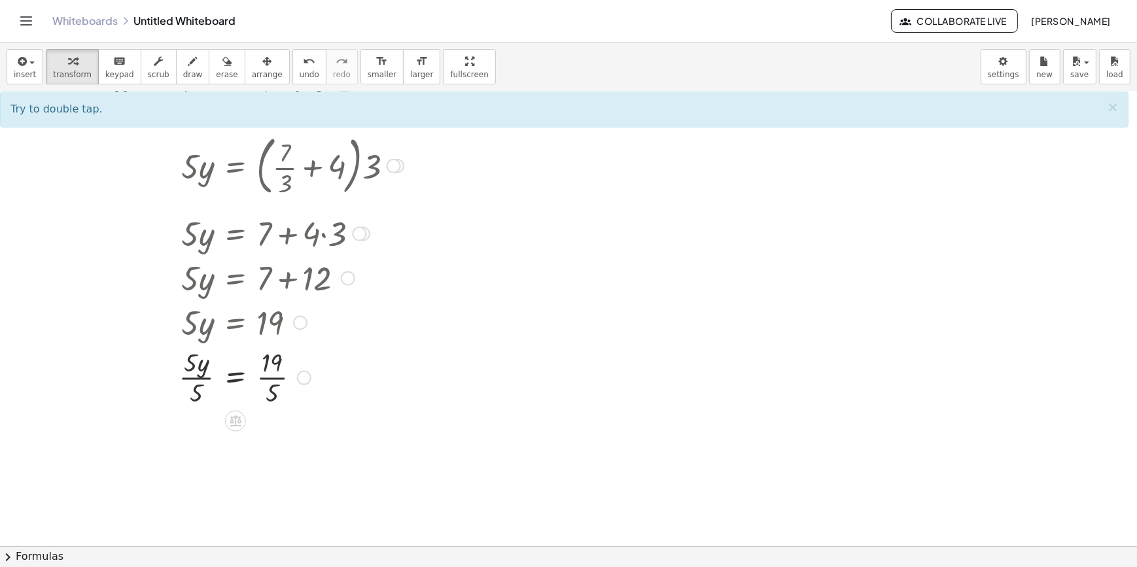
click at [194, 389] on div at bounding box center [288, 376] width 423 height 65
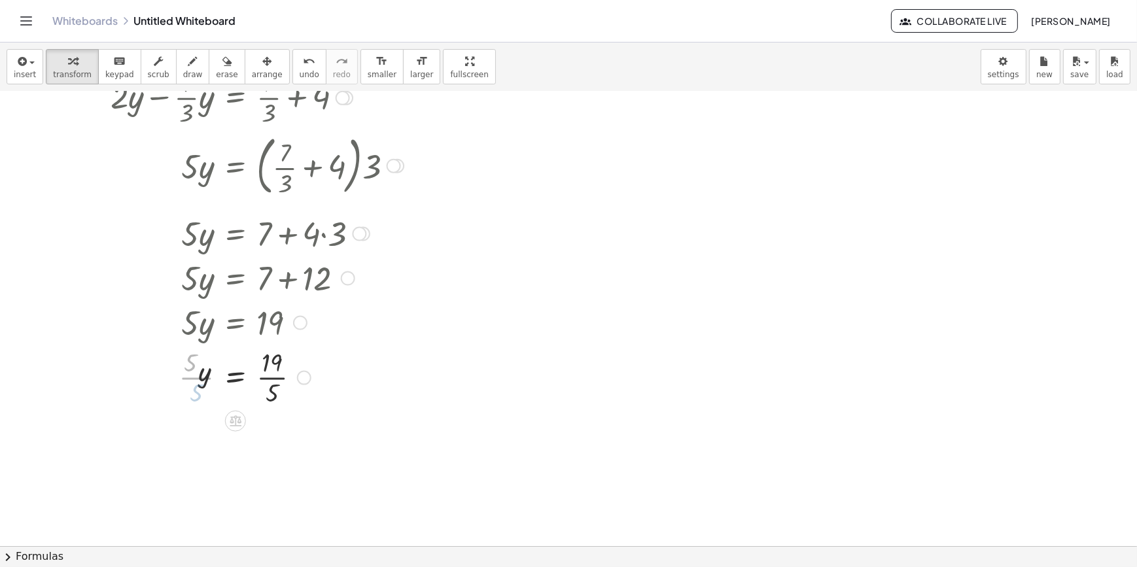
click at [268, 375] on div at bounding box center [288, 376] width 423 height 65
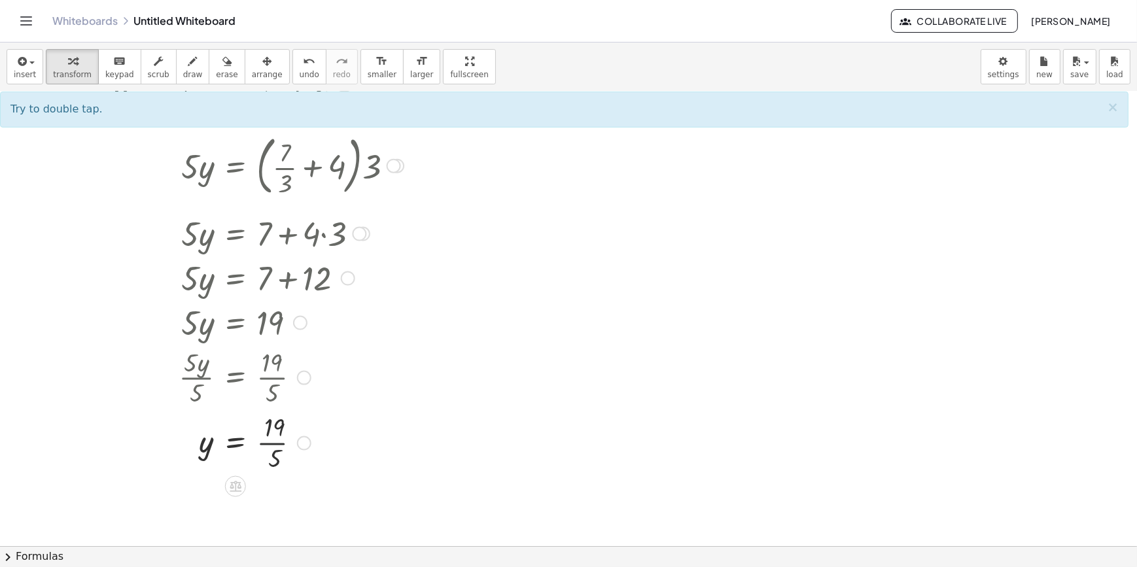
click at [281, 382] on div at bounding box center [278, 376] width 443 height 65
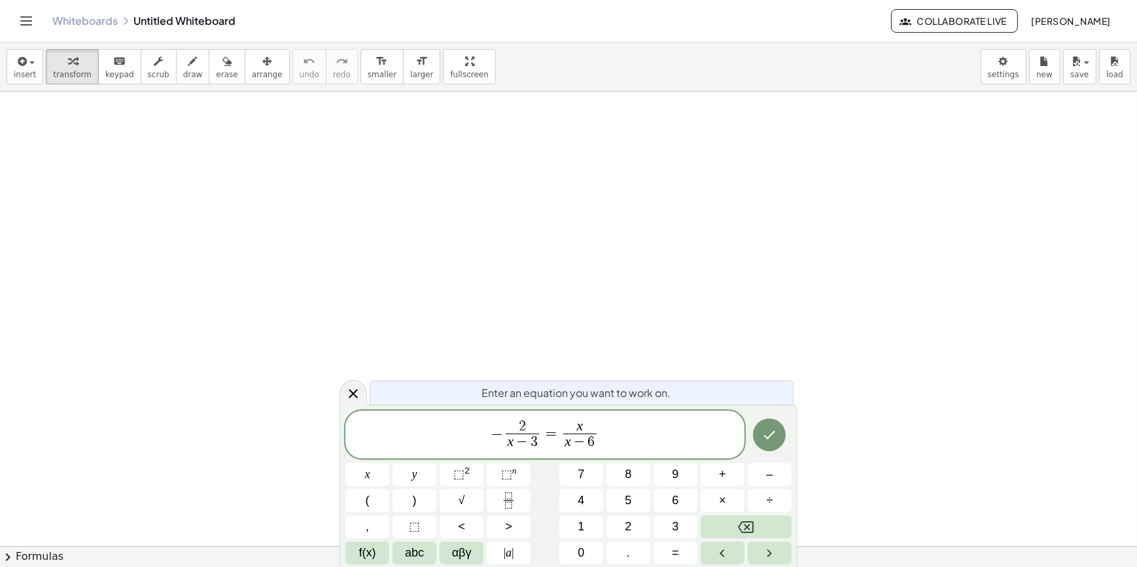
click at [630, 440] on span "− 2 x − 3 ​ = x x − 6 ​ ​" at bounding box center [544, 436] width 399 height 35
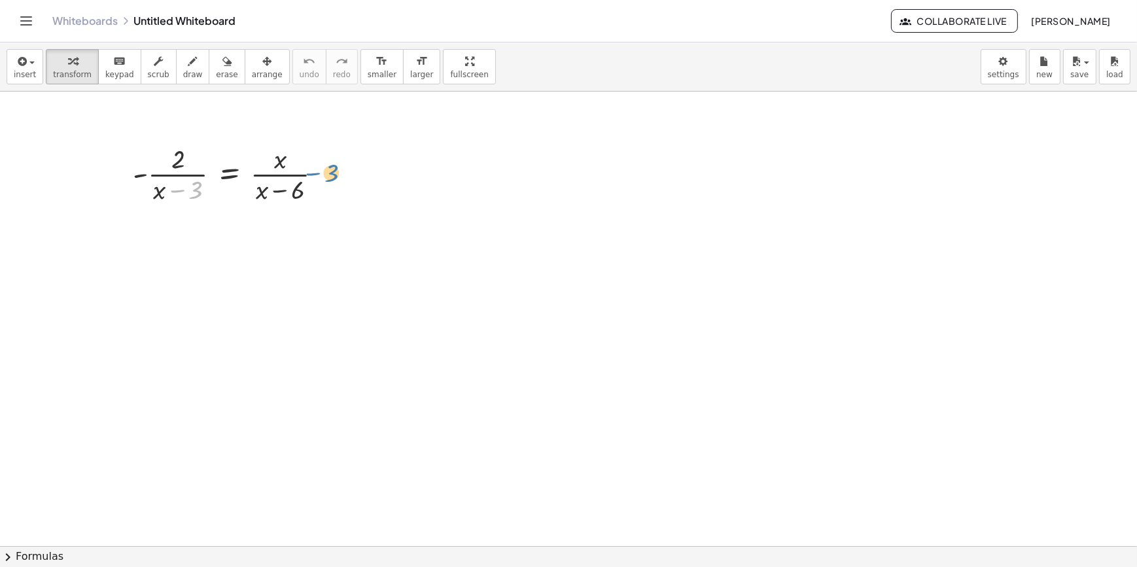
drag, startPoint x: 175, startPoint y: 192, endPoint x: 311, endPoint y: 175, distance: 137.1
click at [311, 175] on div at bounding box center [232, 173] width 213 height 65
drag, startPoint x: 178, startPoint y: 194, endPoint x: 290, endPoint y: 193, distance: 112.5
click at [290, 193] on div at bounding box center [232, 173] width 213 height 65
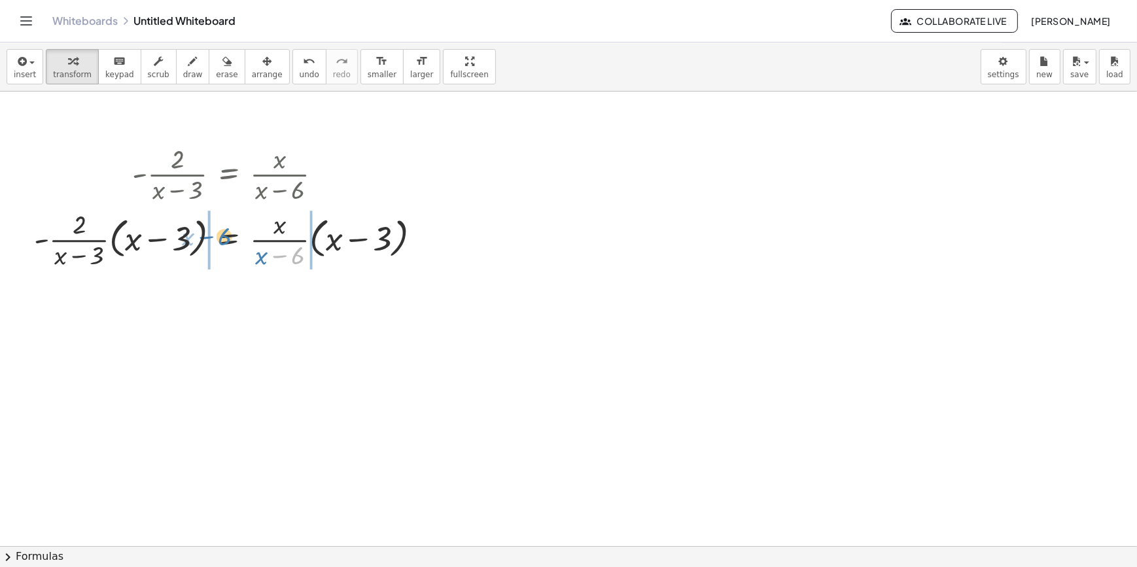
drag, startPoint x: 281, startPoint y: 258, endPoint x: 151, endPoint y: 242, distance: 130.5
click at [151, 242] on div at bounding box center [232, 238] width 410 height 65
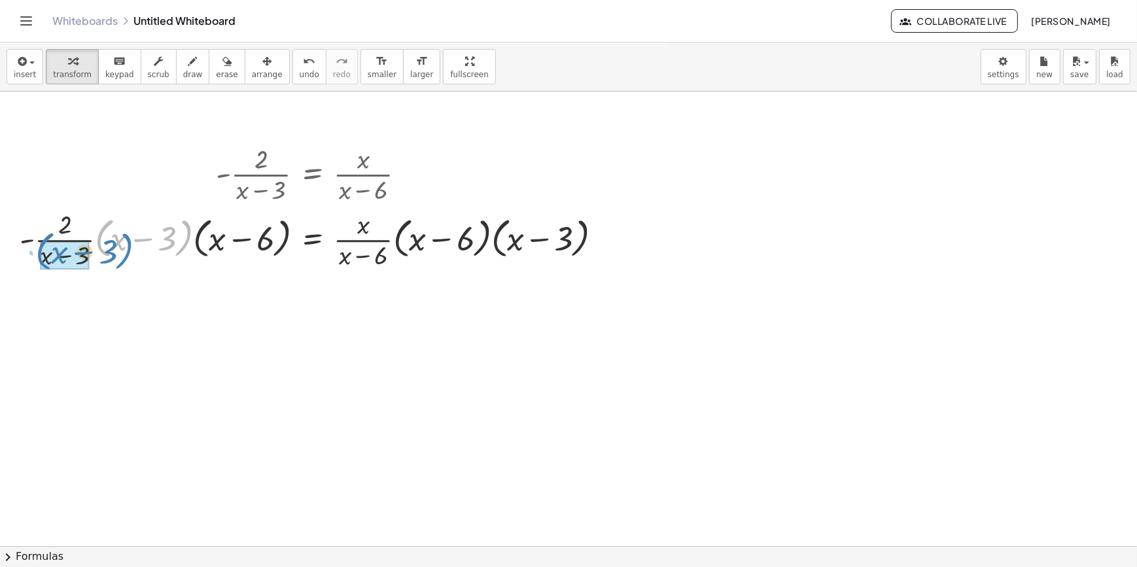
drag, startPoint x: 182, startPoint y: 249, endPoint x: 122, endPoint y: 262, distance: 62.2
click at [122, 262] on div at bounding box center [316, 238] width 606 height 65
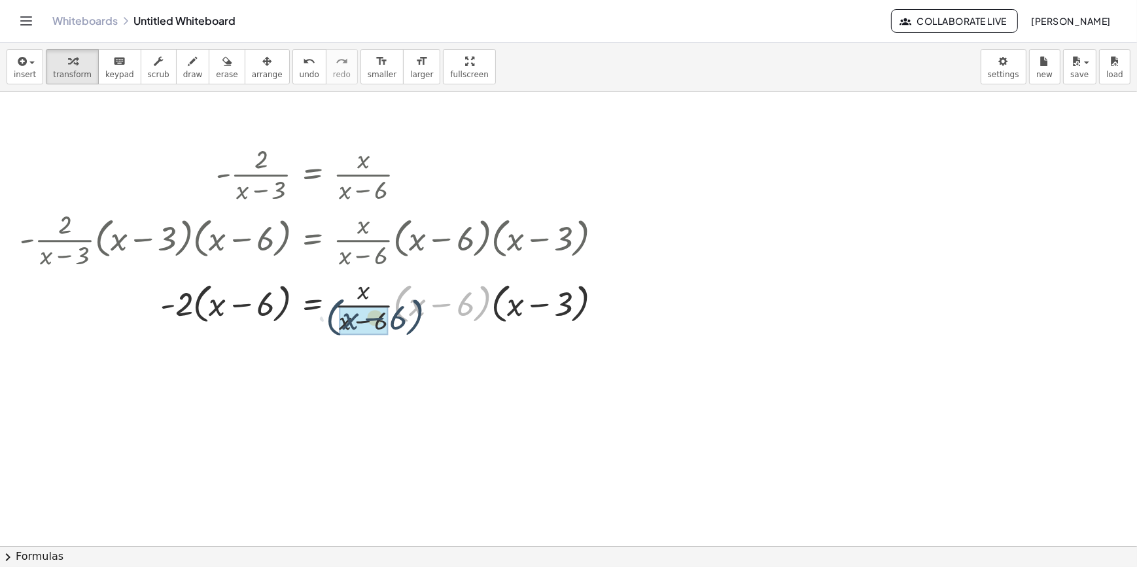
drag, startPoint x: 402, startPoint y: 316, endPoint x: 333, endPoint y: 330, distance: 70.8
click at [333, 330] on div at bounding box center [316, 303] width 606 height 65
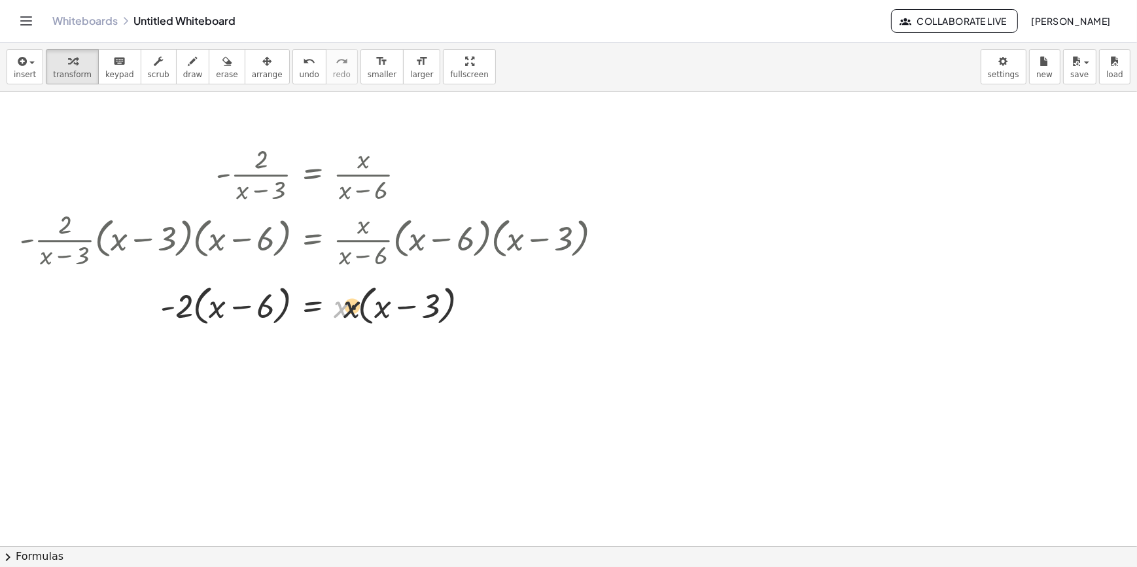
drag, startPoint x: 348, startPoint y: 311, endPoint x: 387, endPoint y: 311, distance: 38.6
click at [387, 311] on div at bounding box center [316, 304] width 606 height 50
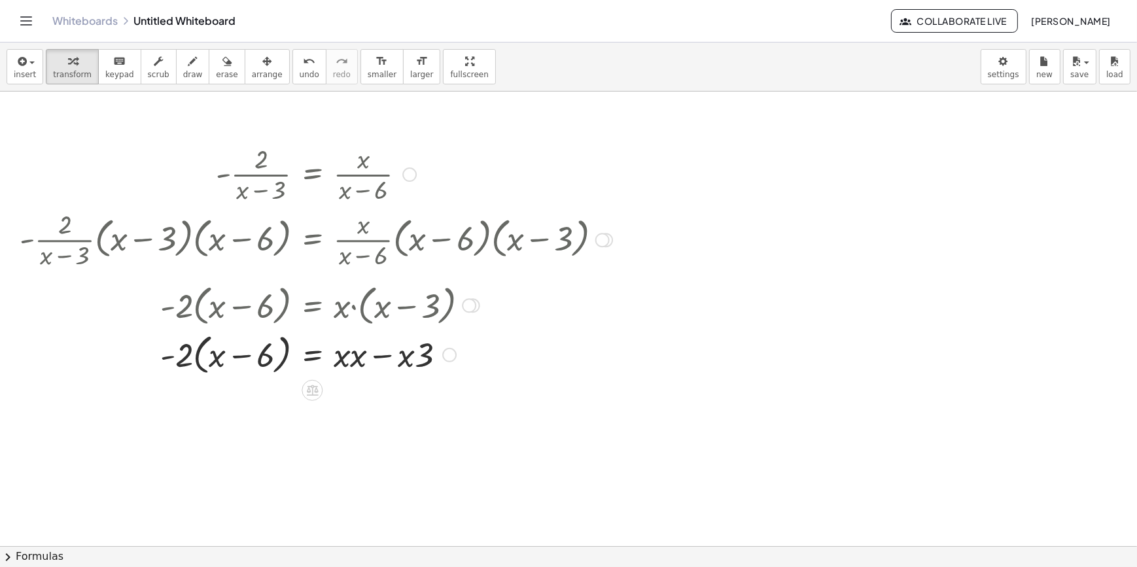
click at [192, 359] on div at bounding box center [316, 354] width 606 height 50
click at [194, 359] on div at bounding box center [316, 354] width 606 height 50
click at [204, 358] on div at bounding box center [316, 354] width 606 height 44
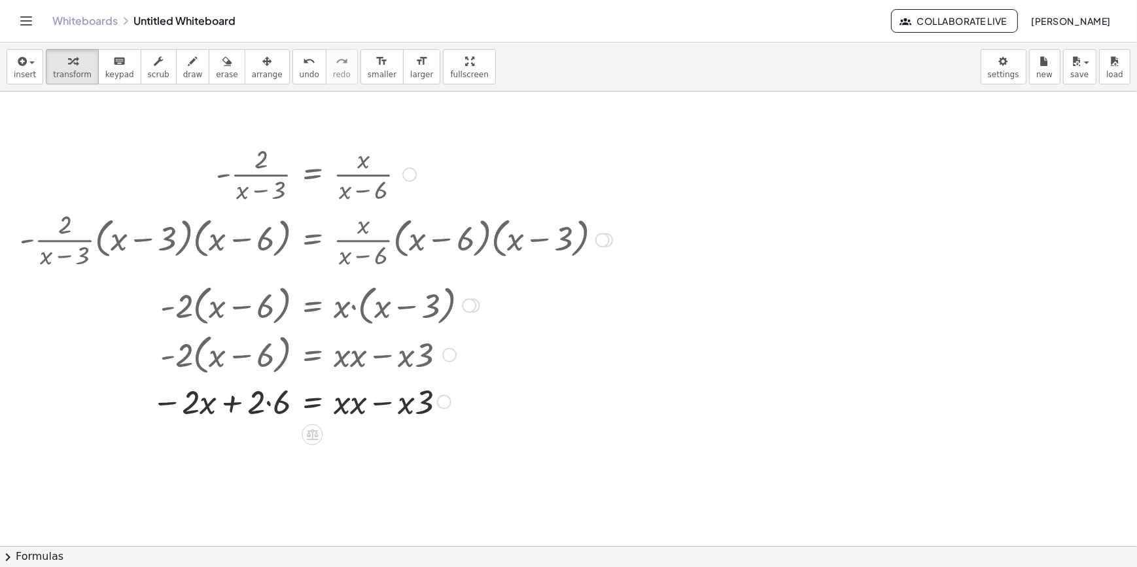
click at [264, 405] on div at bounding box center [316, 400] width 606 height 44
click at [274, 407] on div at bounding box center [316, 400] width 606 height 44
click at [366, 409] on div at bounding box center [316, 403] width 606 height 44
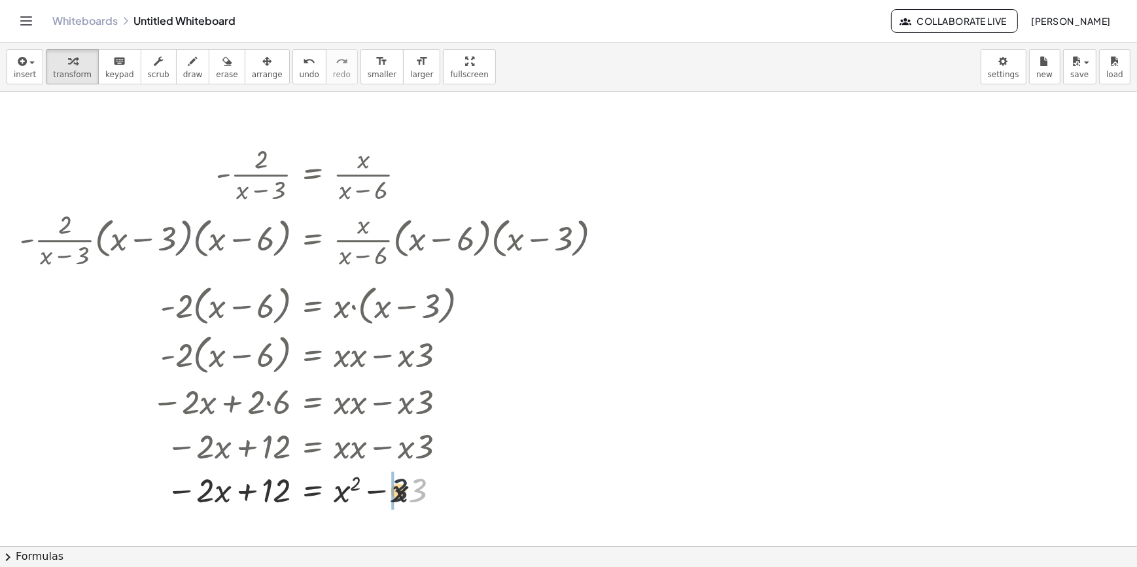
drag, startPoint x: 422, startPoint y: 487, endPoint x: 400, endPoint y: 487, distance: 21.6
click at [400, 487] on div at bounding box center [316, 489] width 606 height 44
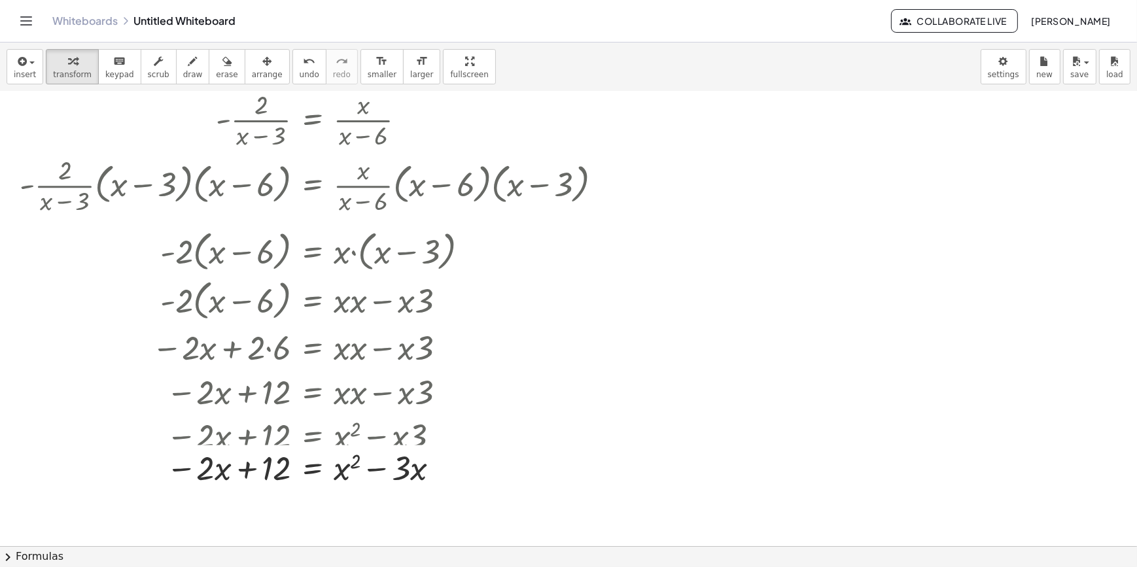
scroll to position [118, 0]
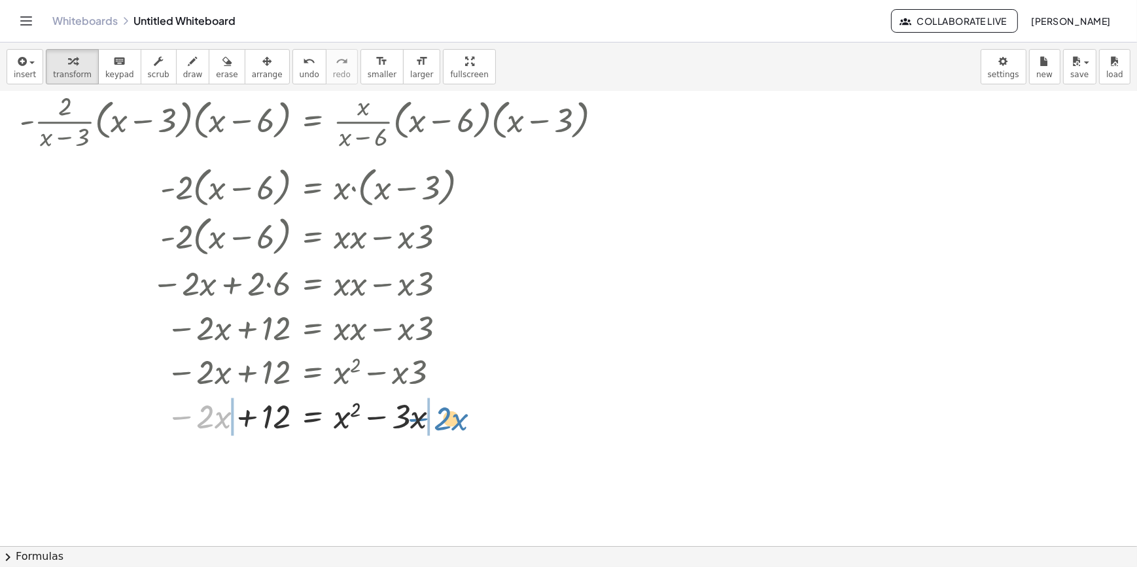
drag, startPoint x: 181, startPoint y: 419, endPoint x: 418, endPoint y: 421, distance: 236.8
click at [418, 421] on div at bounding box center [316, 415] width 606 height 44
click at [436, 421] on div at bounding box center [316, 415] width 606 height 44
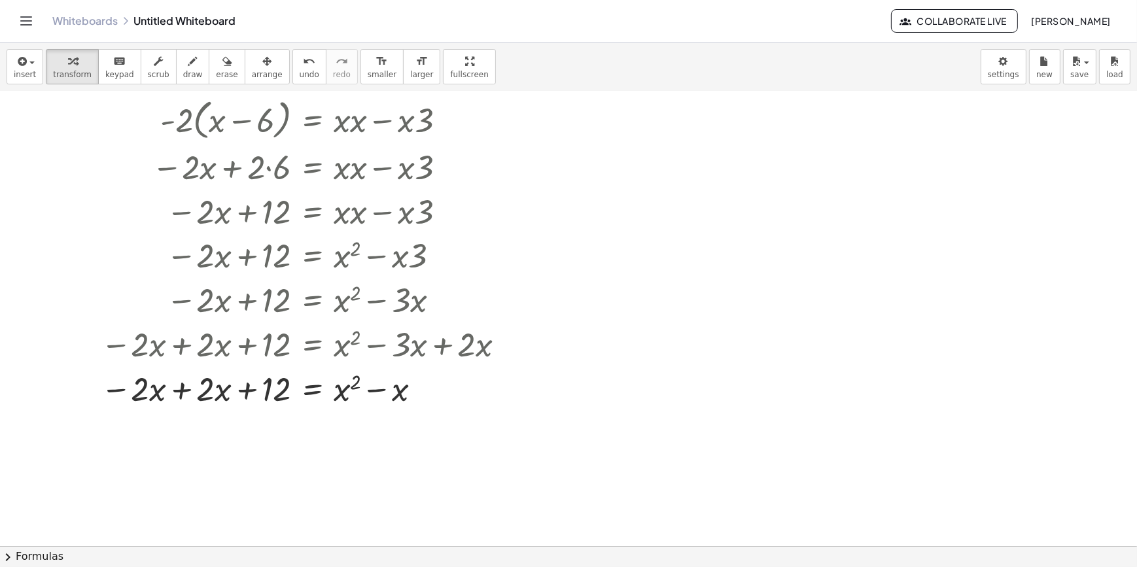
scroll to position [237, 0]
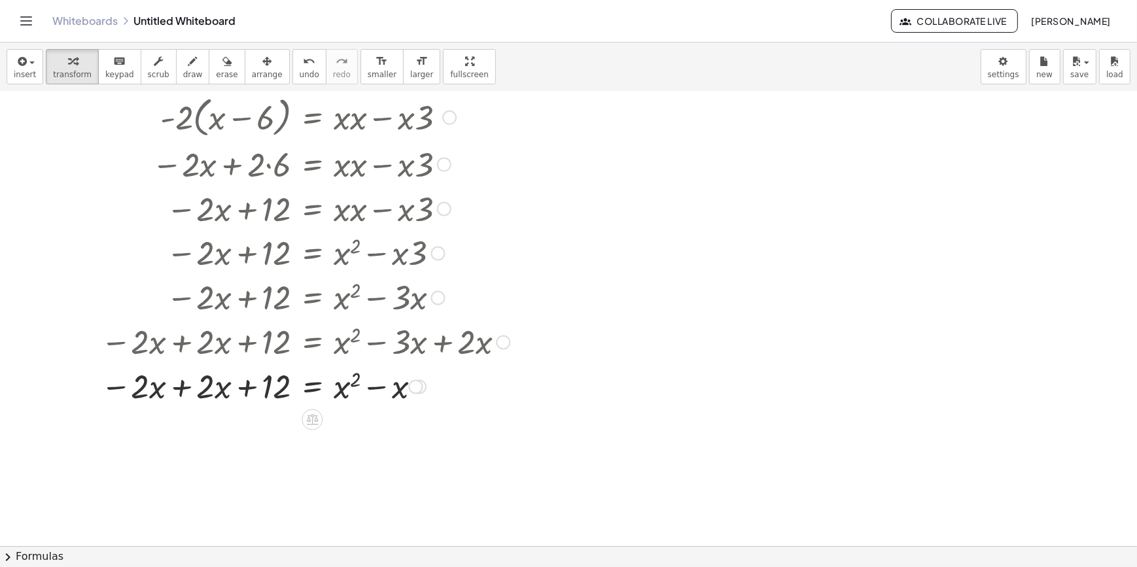
click at [154, 393] on div at bounding box center [316, 385] width 606 height 44
drag, startPoint x: 125, startPoint y: 387, endPoint x: 205, endPoint y: 390, distance: 80.5
click at [205, 390] on div at bounding box center [316, 385] width 606 height 44
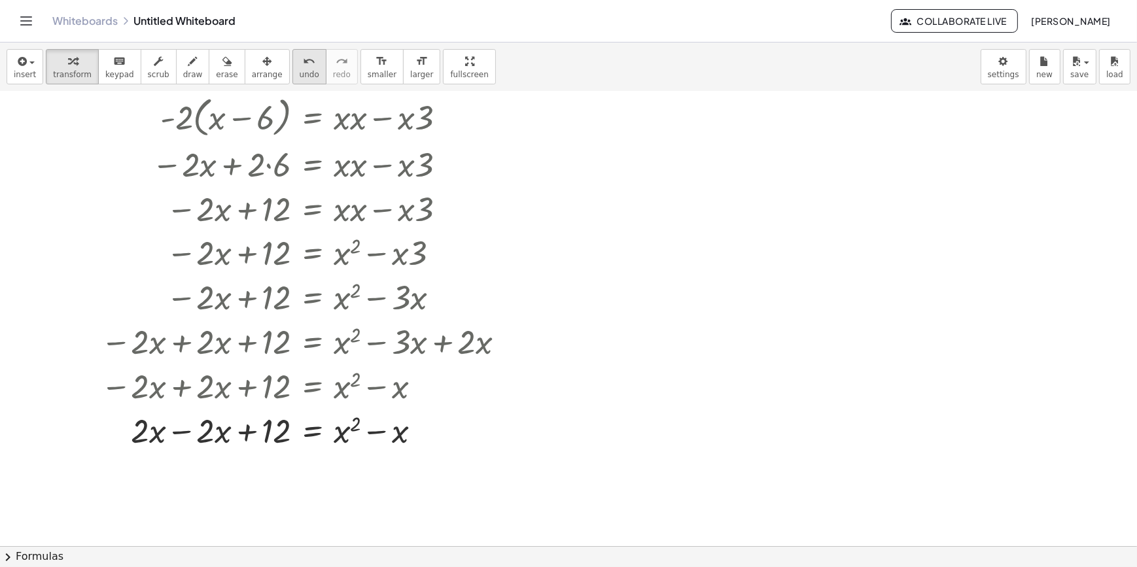
click at [300, 70] on span "undo" at bounding box center [310, 74] width 20 height 9
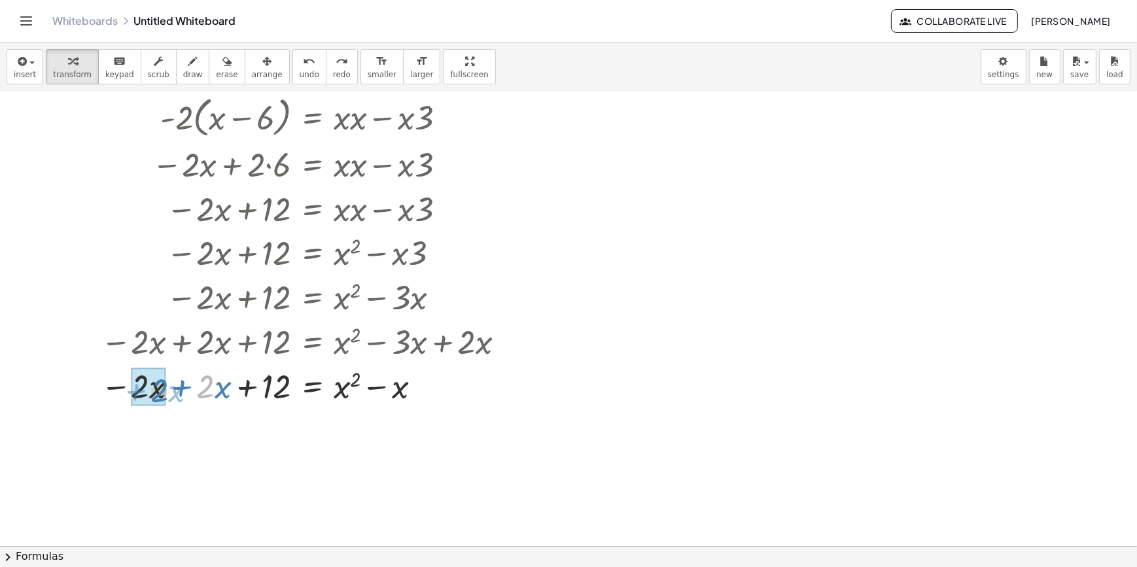
drag, startPoint x: 207, startPoint y: 380, endPoint x: 167, endPoint y: 383, distance: 40.7
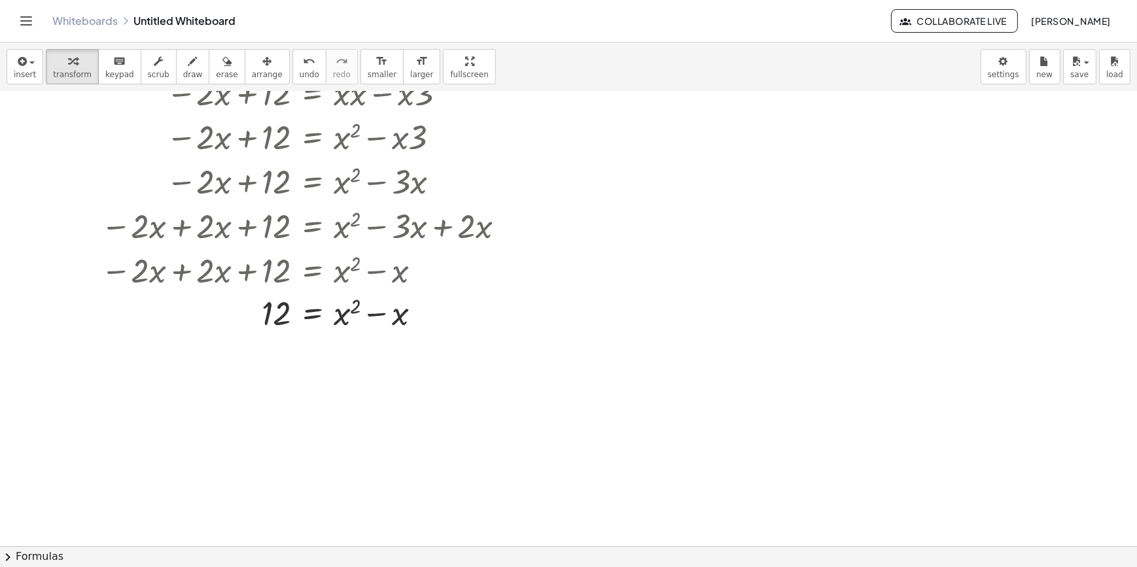
scroll to position [356, 0]
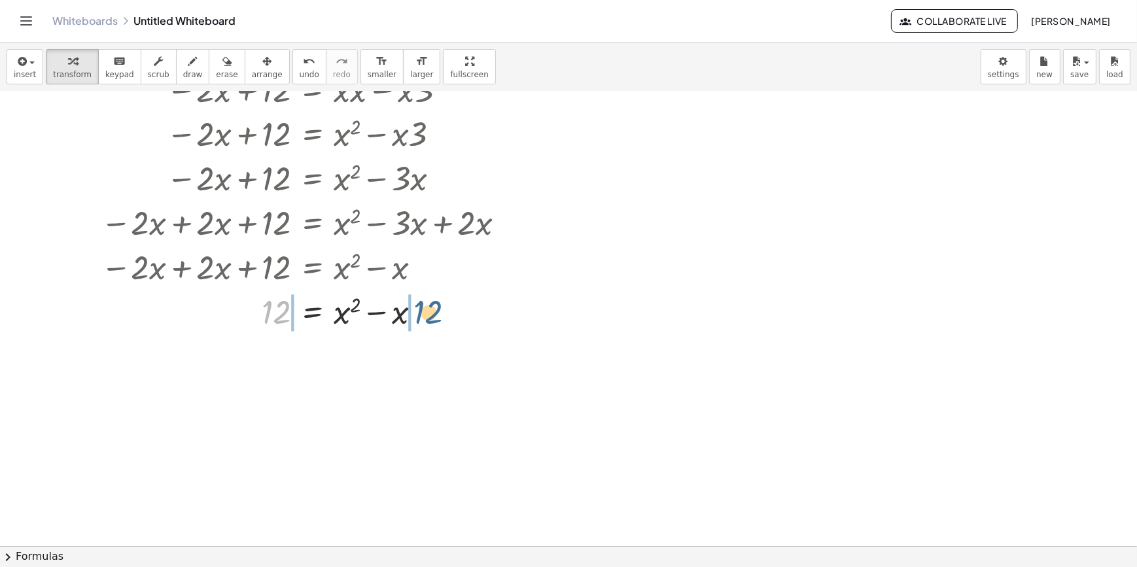
drag, startPoint x: 269, startPoint y: 309, endPoint x: 424, endPoint y: 309, distance: 154.4
click at [424, 309] on div at bounding box center [316, 310] width 606 height 44
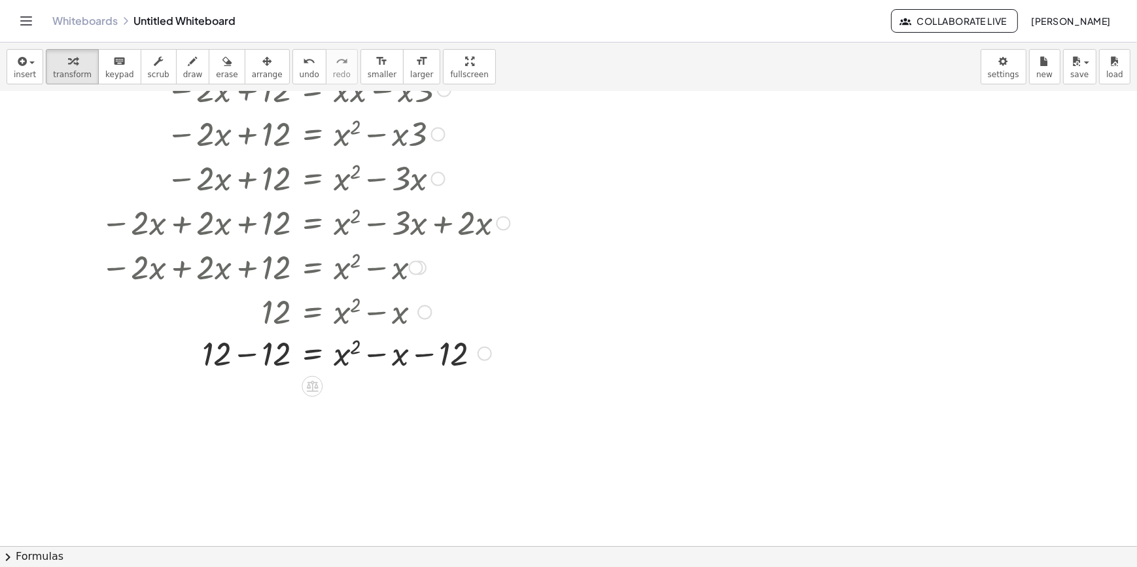
click at [281, 327] on div at bounding box center [316, 310] width 486 height 44
click at [277, 362] on div at bounding box center [316, 355] width 606 height 44
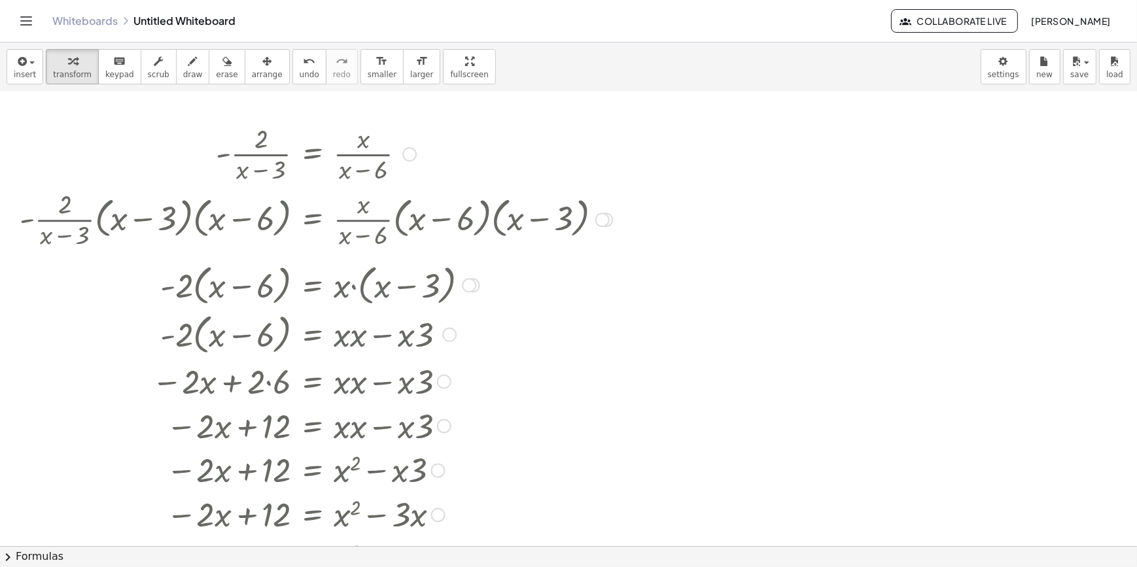
scroll to position [0, 0]
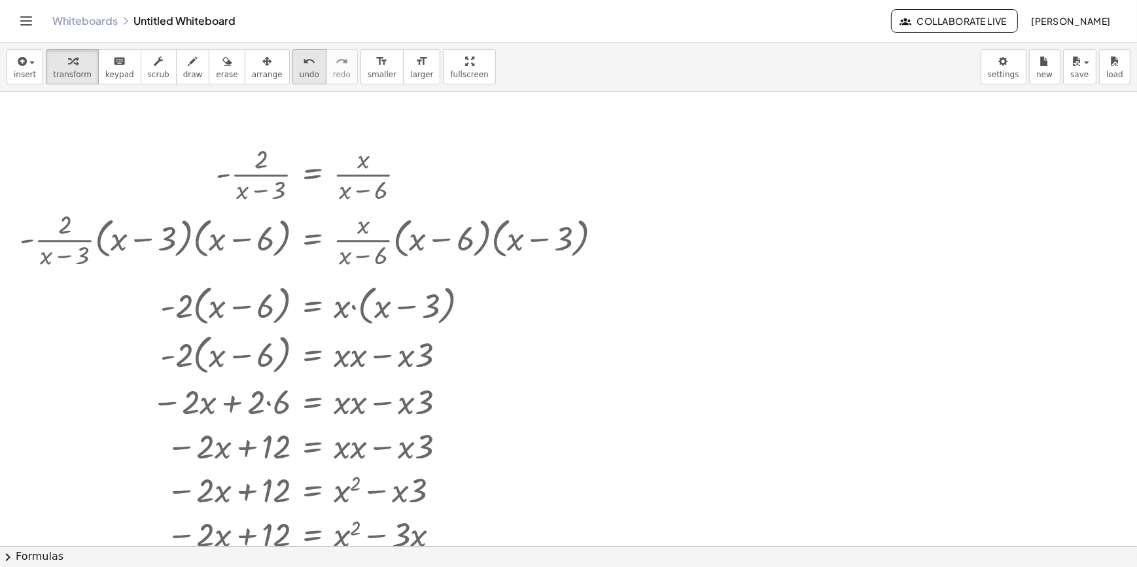
click at [300, 75] on span "undo" at bounding box center [310, 74] width 20 height 9
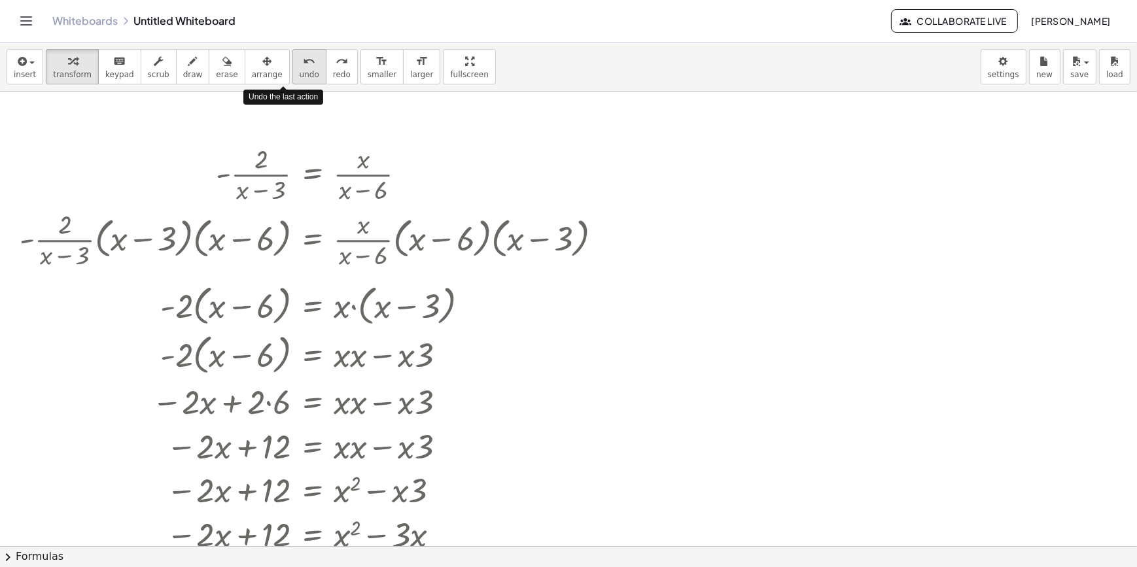
click at [300, 75] on span "undo" at bounding box center [310, 74] width 20 height 9
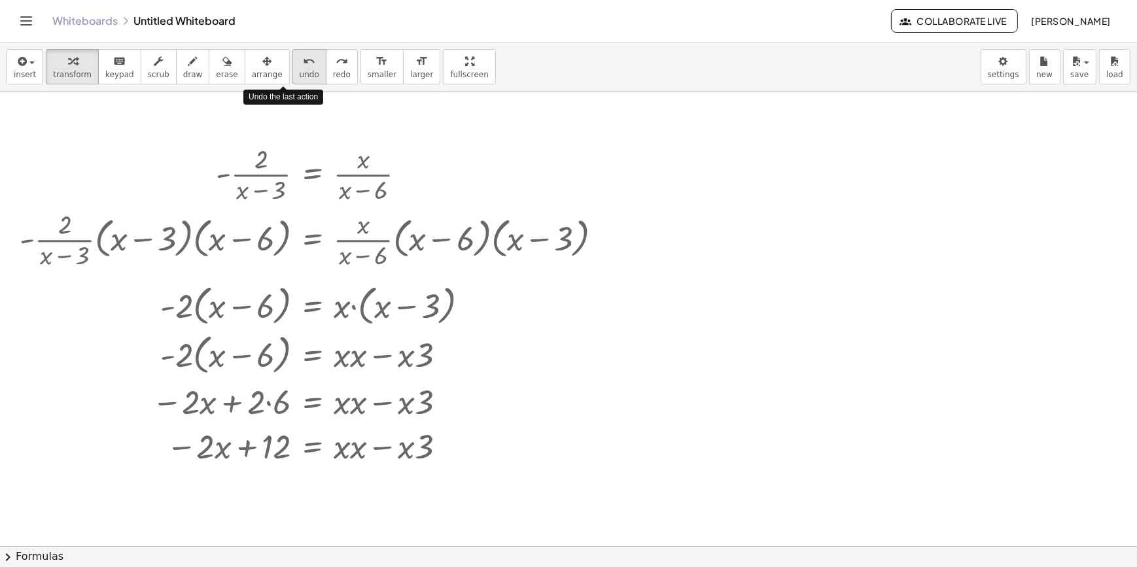
click at [300, 75] on span "undo" at bounding box center [310, 74] width 20 height 9
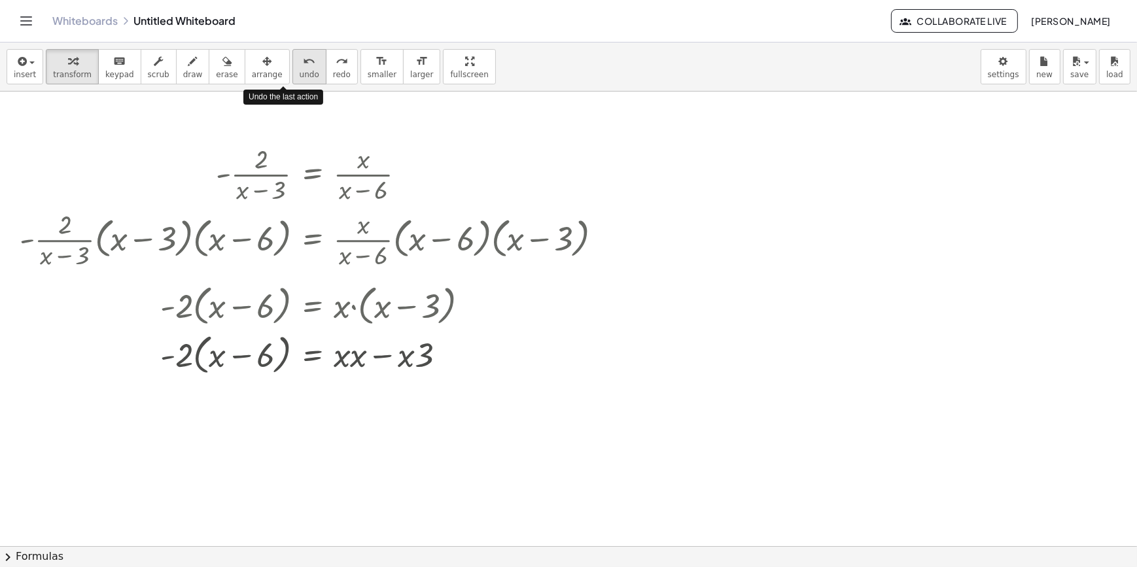
click at [300, 75] on span "undo" at bounding box center [310, 74] width 20 height 9
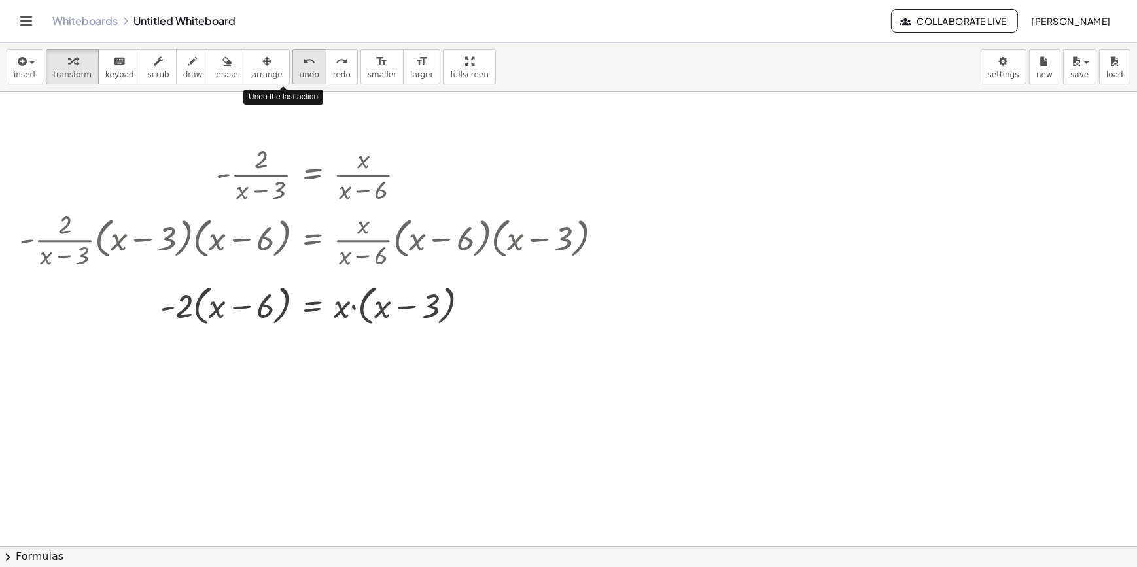
click at [300, 75] on span "undo" at bounding box center [310, 74] width 20 height 9
click at [292, 79] on button "undo undo" at bounding box center [309, 66] width 34 height 35
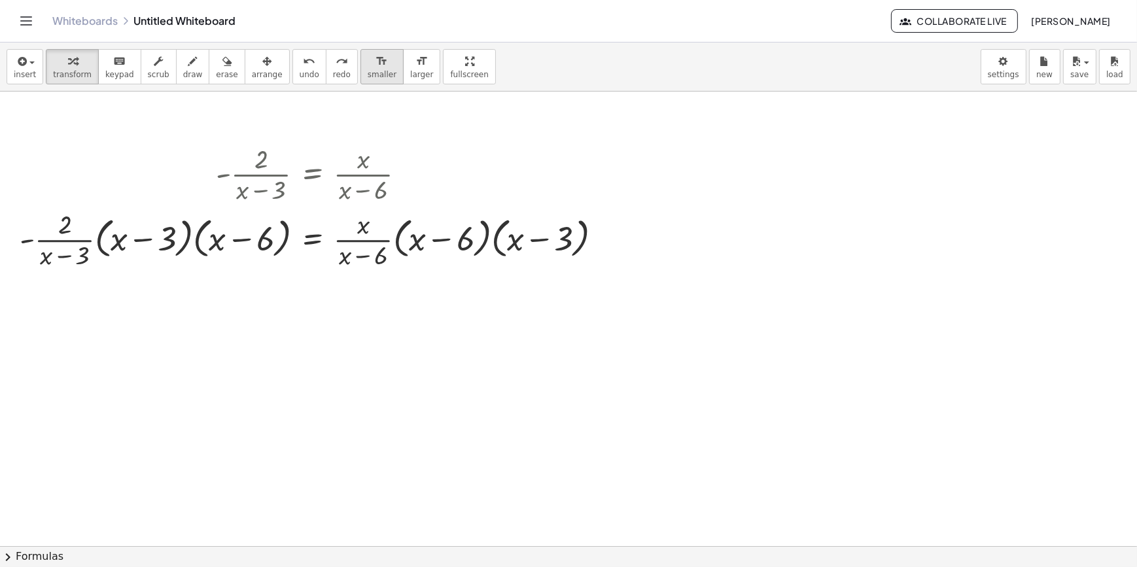
click at [368, 64] on div "format_size" at bounding box center [382, 61] width 29 height 16
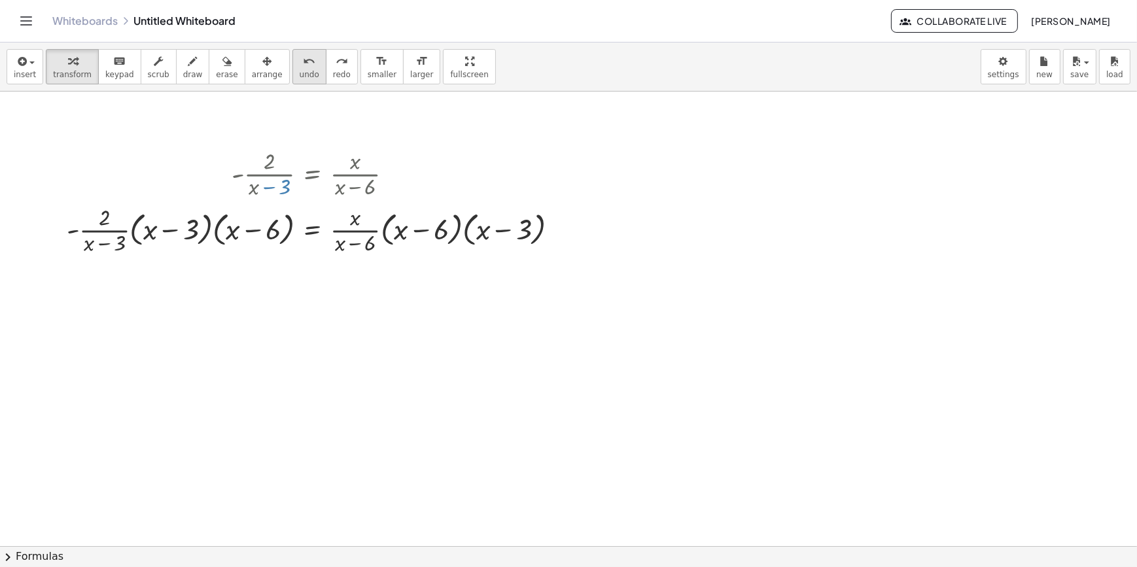
click at [300, 76] on span "undo" at bounding box center [310, 74] width 20 height 9
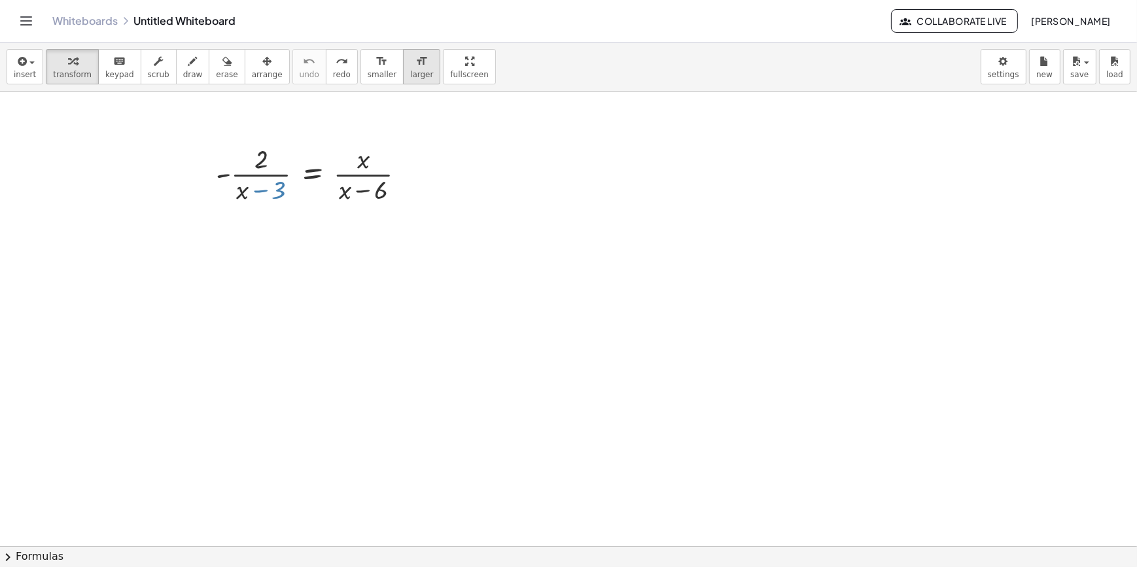
click at [403, 68] on button "format_size larger" at bounding box center [421, 66] width 37 height 35
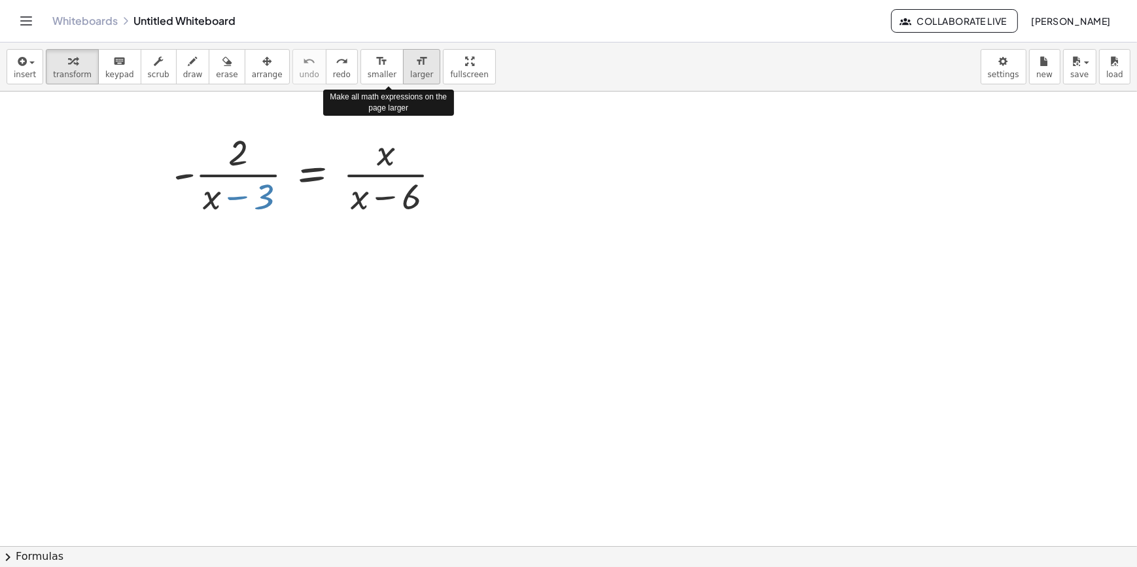
click at [403, 68] on button "format_size larger" at bounding box center [421, 66] width 37 height 35
click at [345, 253] on div at bounding box center [568, 546] width 1137 height 909
click at [239, 197] on div at bounding box center [312, 174] width 291 height 92
click at [251, 228] on div at bounding box center [568, 546] width 1137 height 909
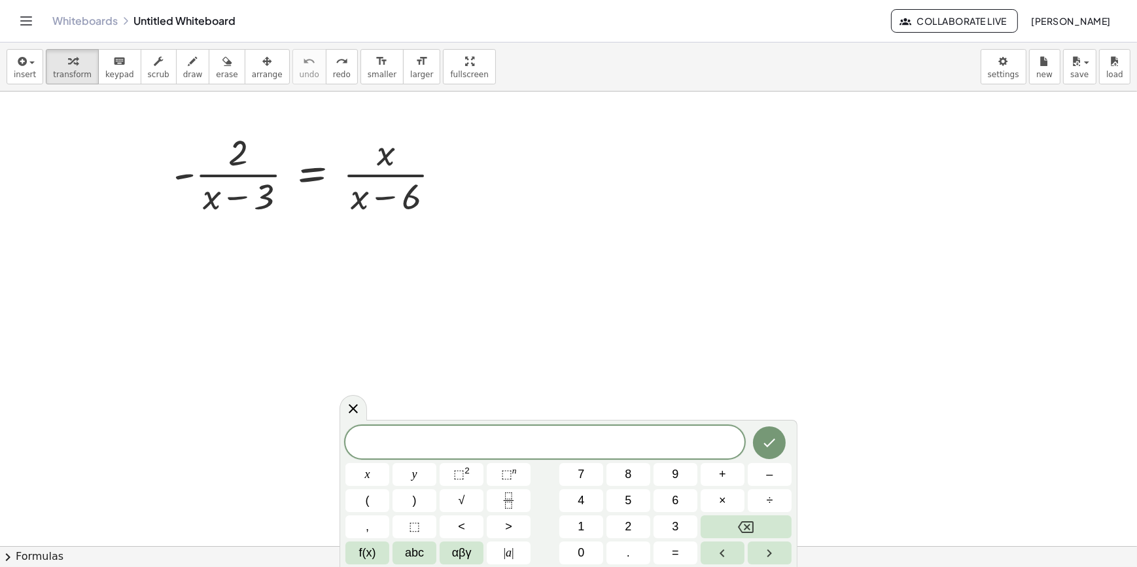
click at [235, 303] on div at bounding box center [568, 546] width 1137 height 909
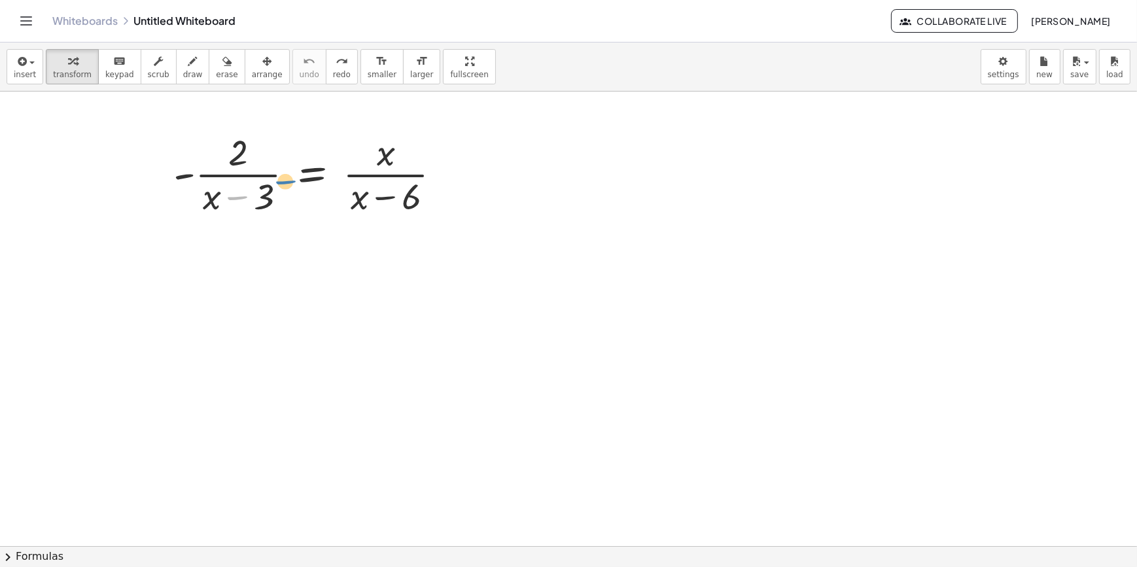
drag, startPoint x: 234, startPoint y: 198, endPoint x: 254, endPoint y: 201, distance: 20.5
click at [249, 204] on div at bounding box center [312, 174] width 291 height 92
drag, startPoint x: 265, startPoint y: 196, endPoint x: 449, endPoint y: 175, distance: 185.0
click at [449, 175] on div at bounding box center [312, 174] width 291 height 92
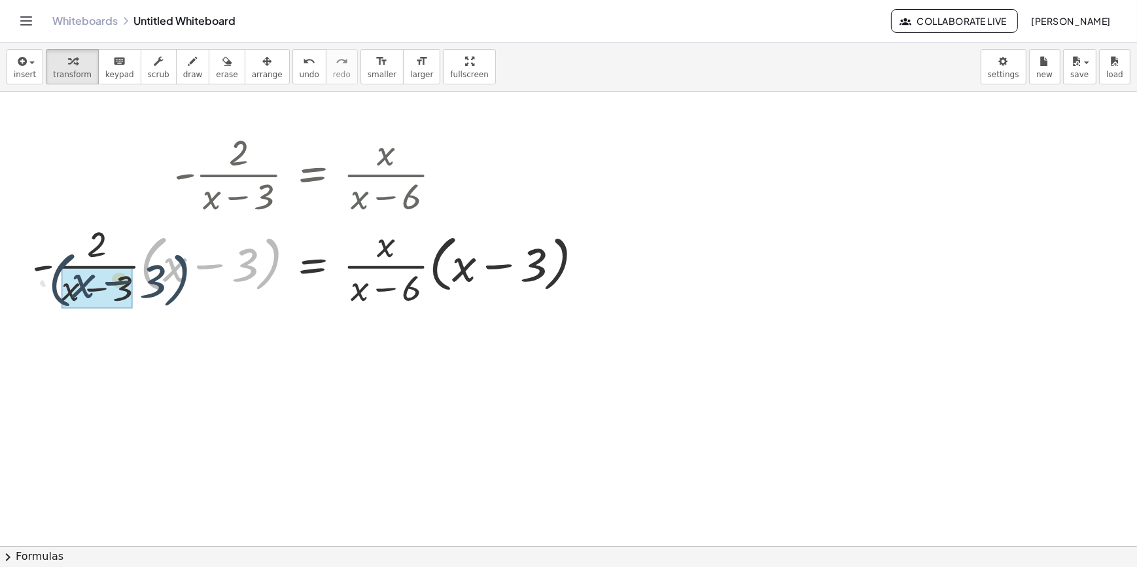
drag, startPoint x: 268, startPoint y: 270, endPoint x: 167, endPoint y: 286, distance: 102.7
click at [167, 286] on div at bounding box center [313, 265] width 575 height 92
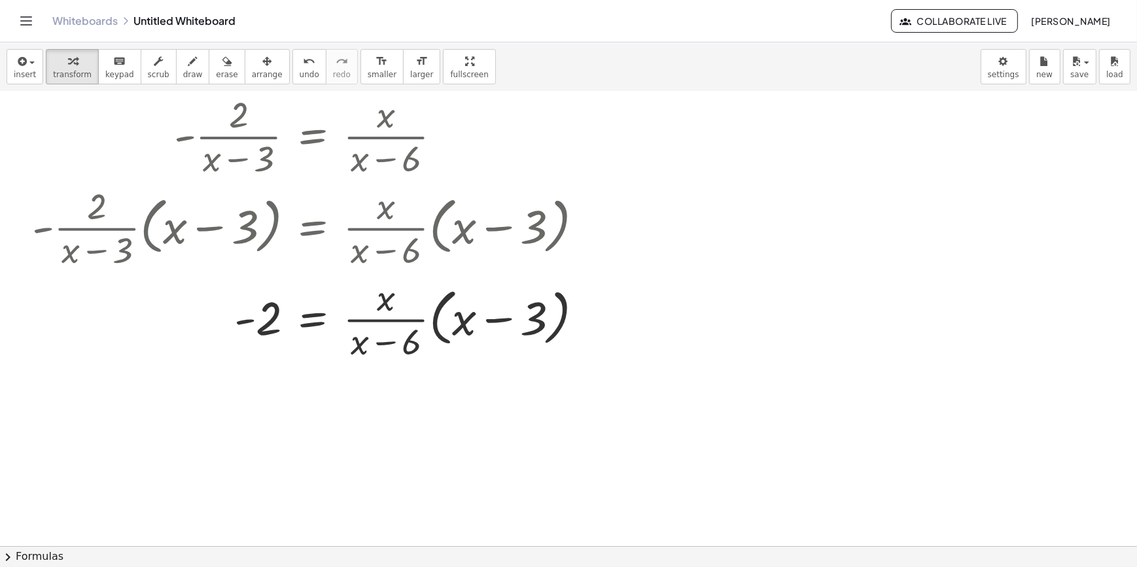
scroll to position [59, 0]
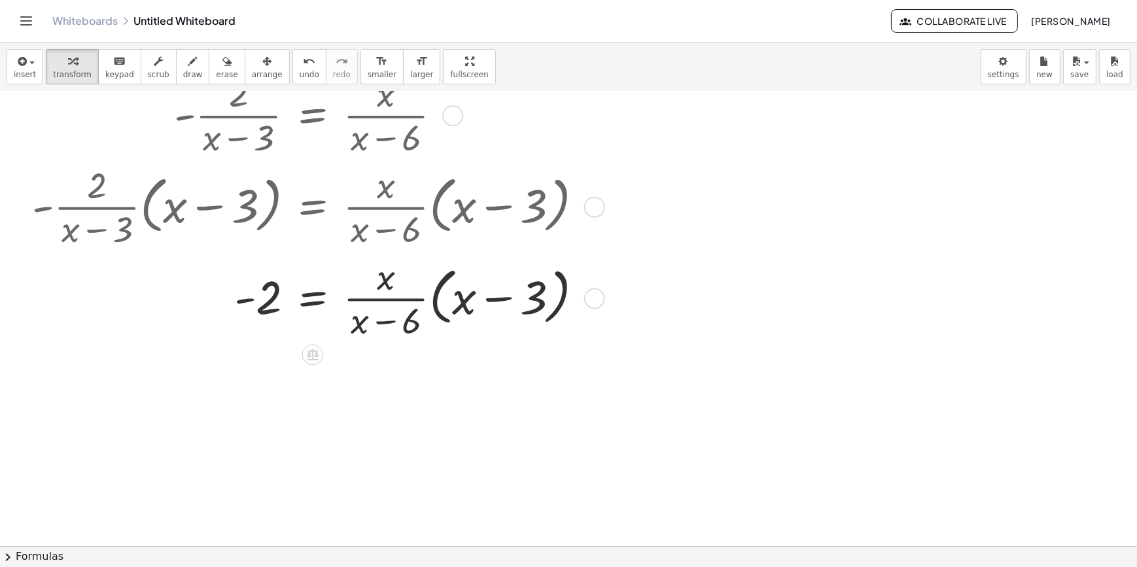
click at [438, 307] on div at bounding box center [313, 297] width 575 height 92
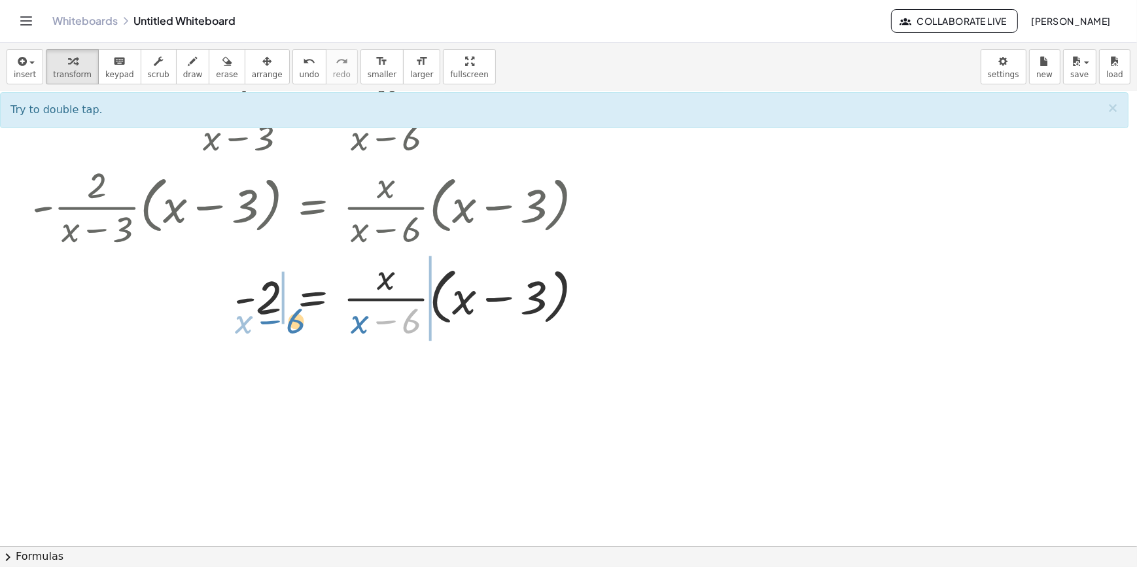
drag, startPoint x: 400, startPoint y: 321, endPoint x: 284, endPoint y: 321, distance: 115.8
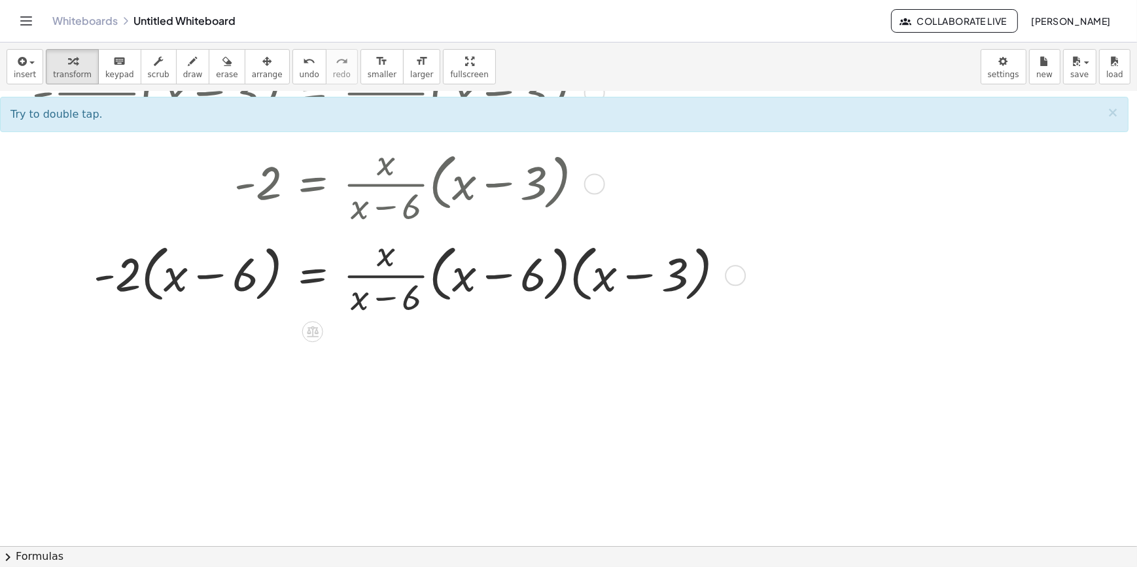
scroll to position [178, 0]
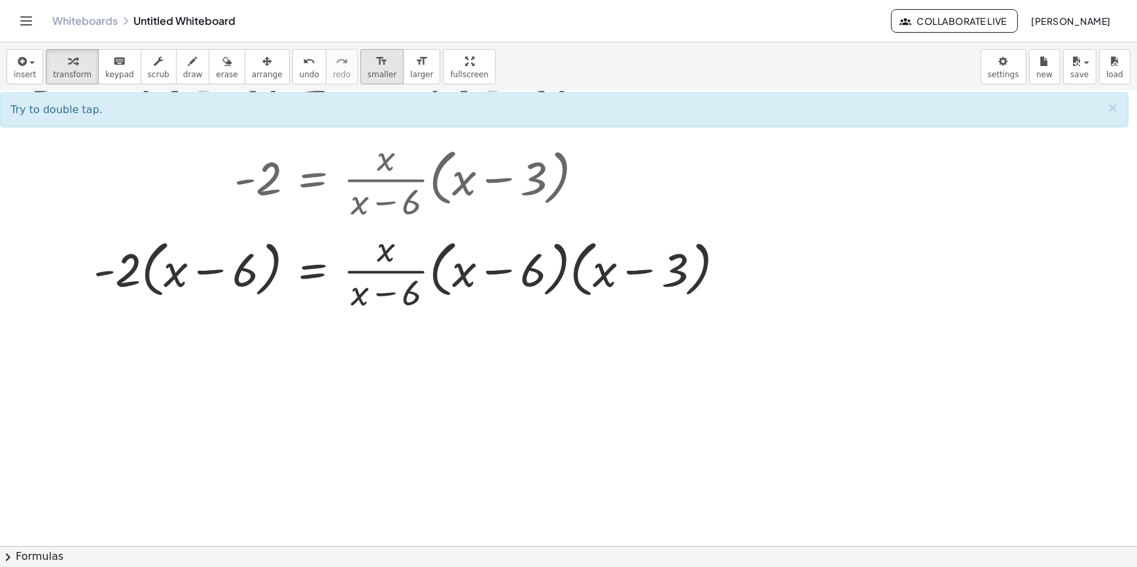
click at [360, 68] on button "format_size smaller" at bounding box center [381, 66] width 43 height 35
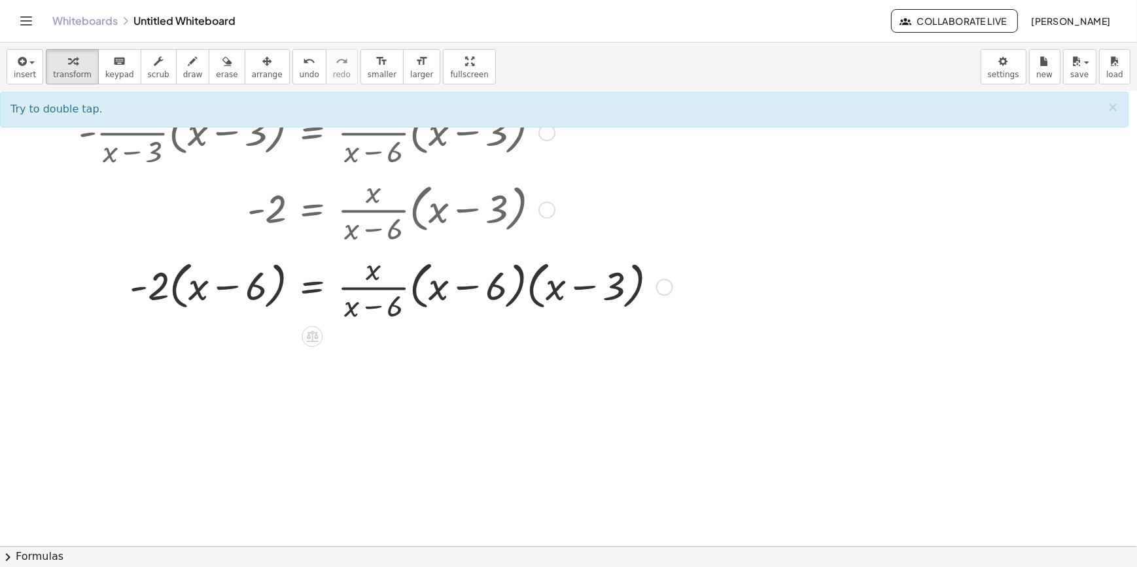
scroll to position [118, 0]
click at [409, 312] on div at bounding box center [373, 286] width 602 height 77
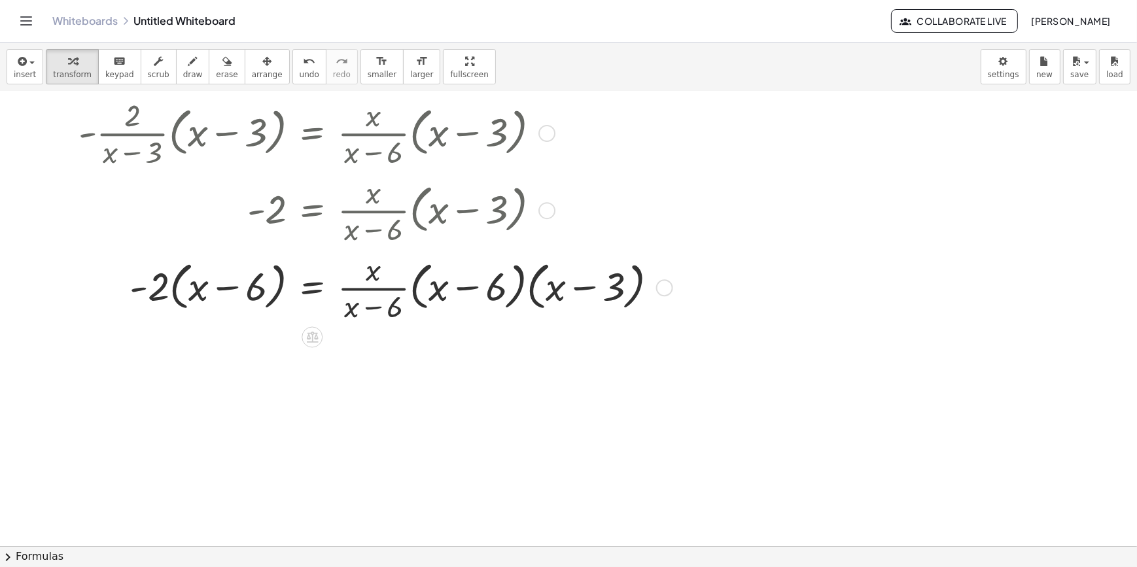
click at [414, 299] on div at bounding box center [373, 286] width 602 height 77
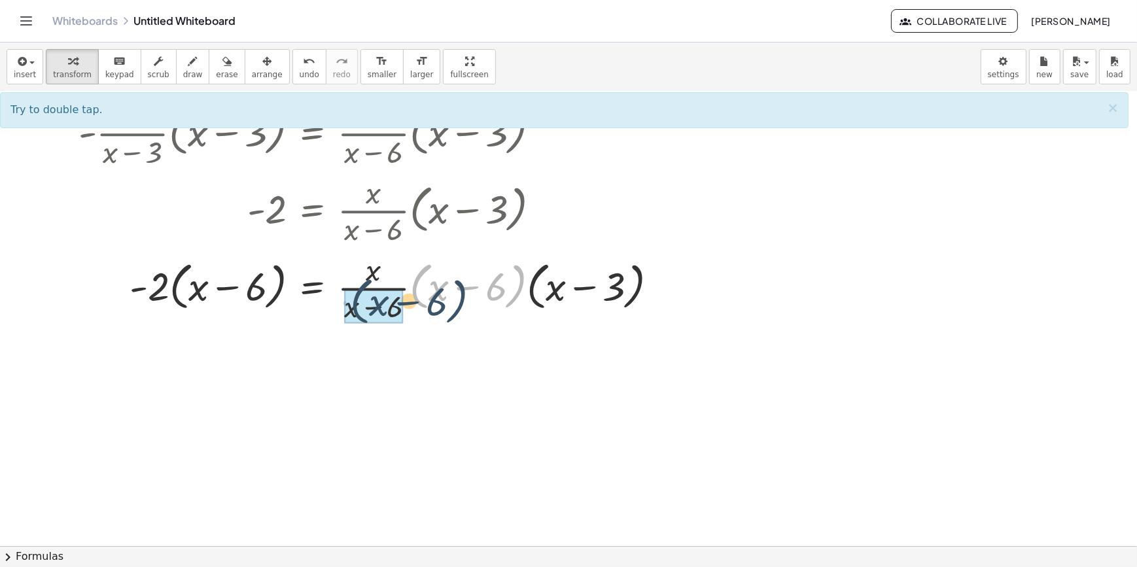
drag, startPoint x: 414, startPoint y: 298, endPoint x: 328, endPoint y: 316, distance: 88.1
click at [328, 316] on div at bounding box center [373, 286] width 602 height 77
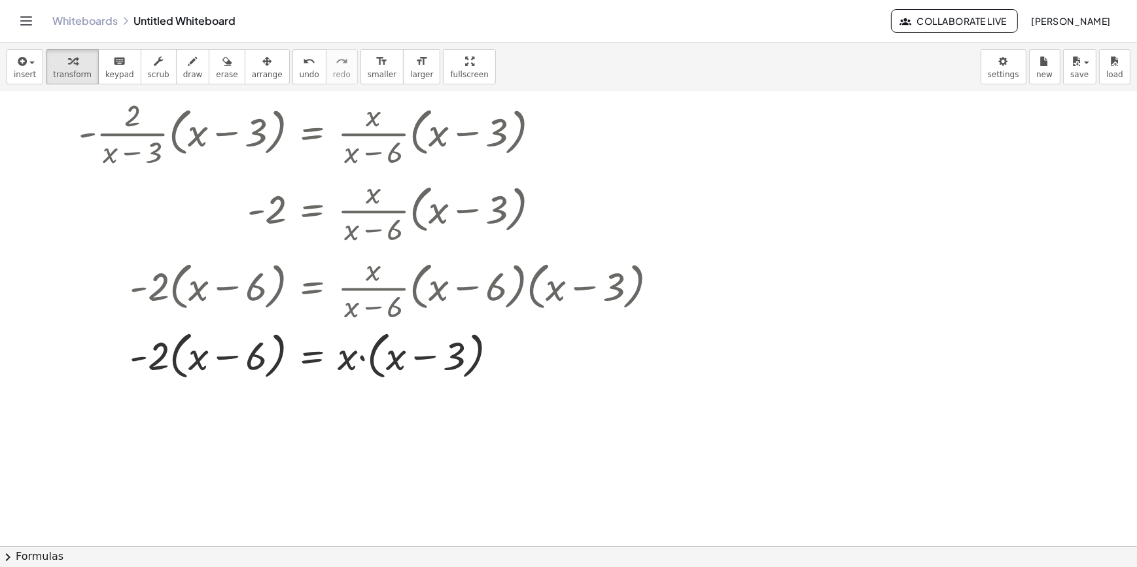
scroll to position [59, 0]
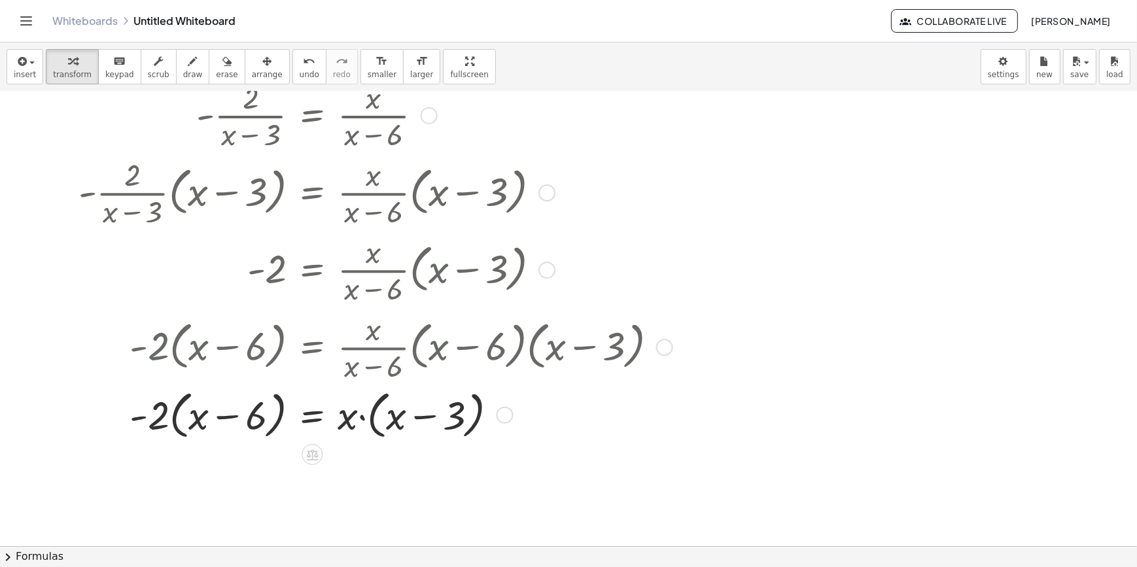
click at [375, 432] on div at bounding box center [373, 414] width 602 height 58
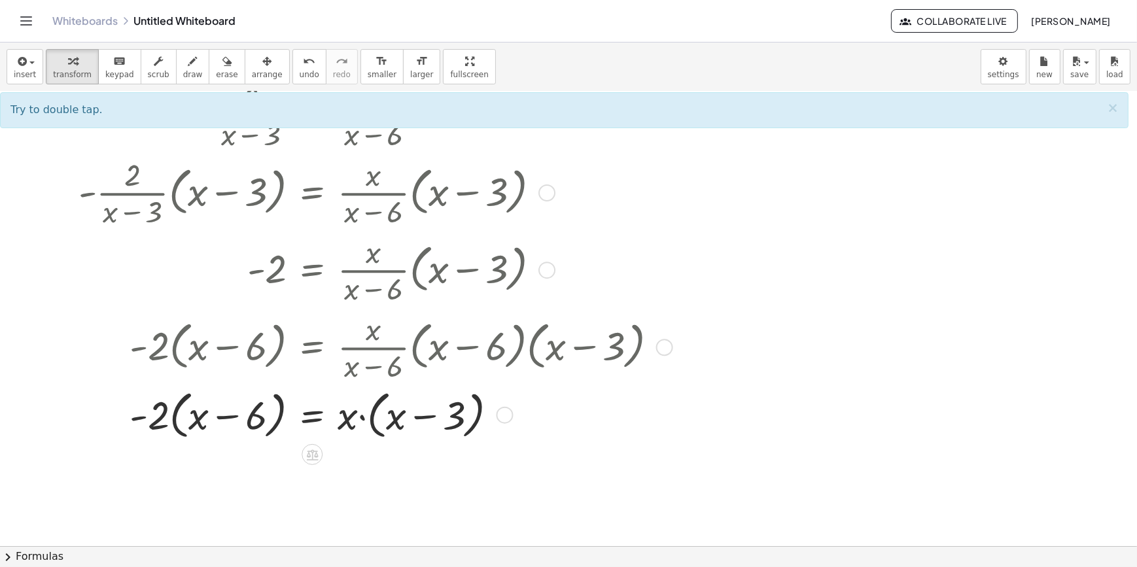
click at [366, 419] on div at bounding box center [373, 414] width 602 height 58
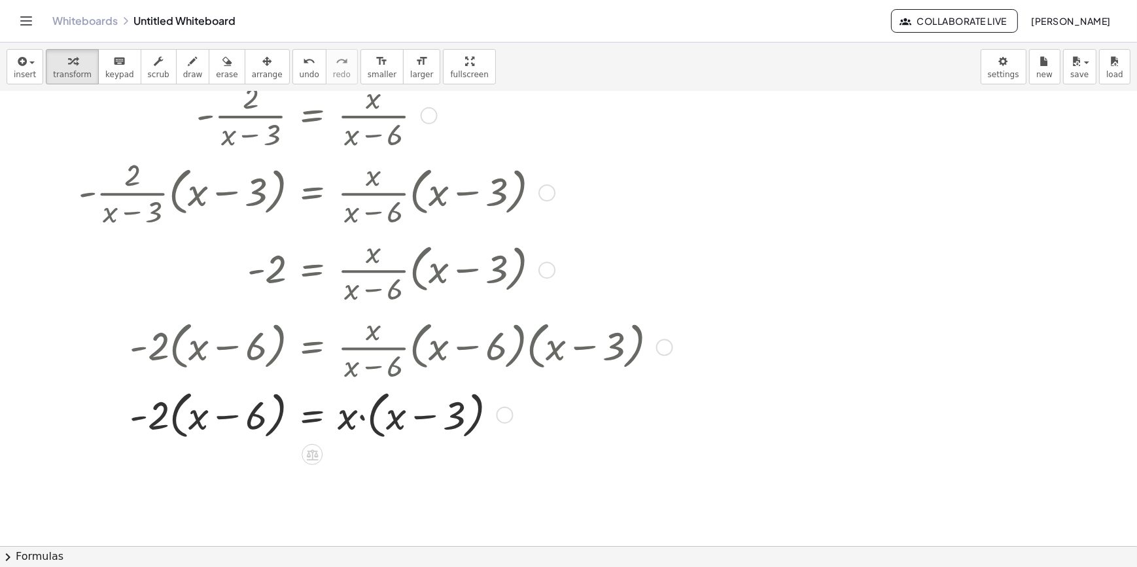
click at [369, 419] on div at bounding box center [373, 414] width 602 height 58
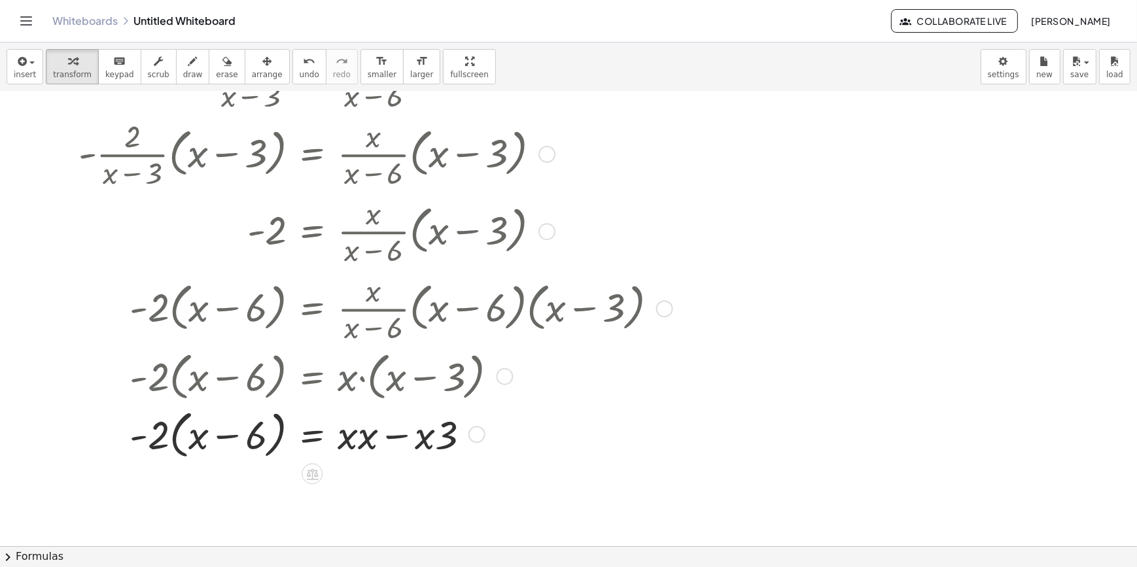
scroll to position [118, 0]
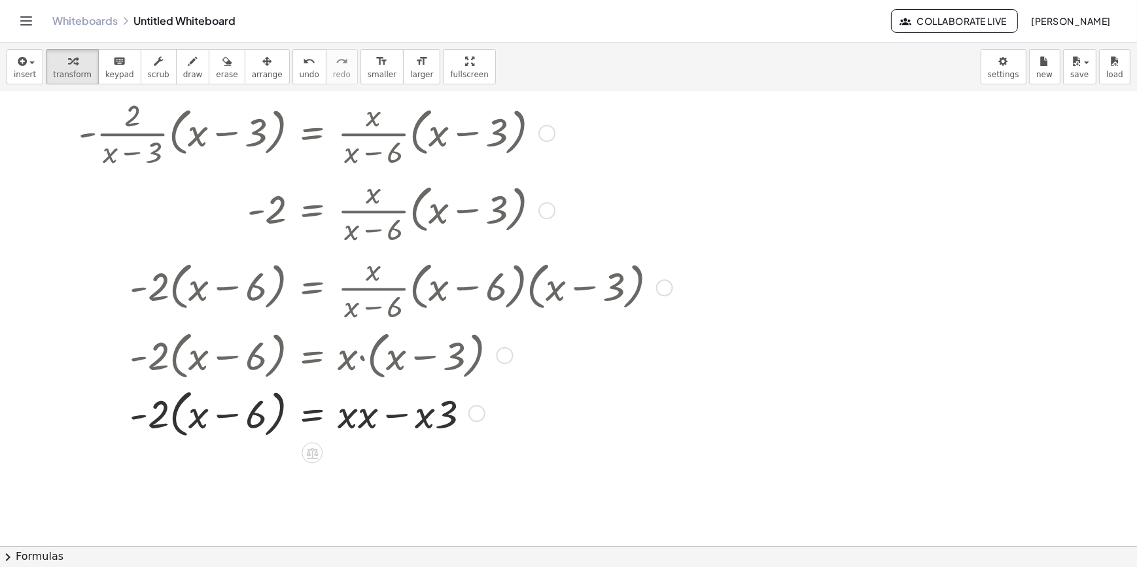
click at [227, 406] on div at bounding box center [373, 412] width 602 height 58
click at [229, 415] on div at bounding box center [373, 412] width 602 height 58
click at [181, 418] on div at bounding box center [373, 412] width 602 height 58
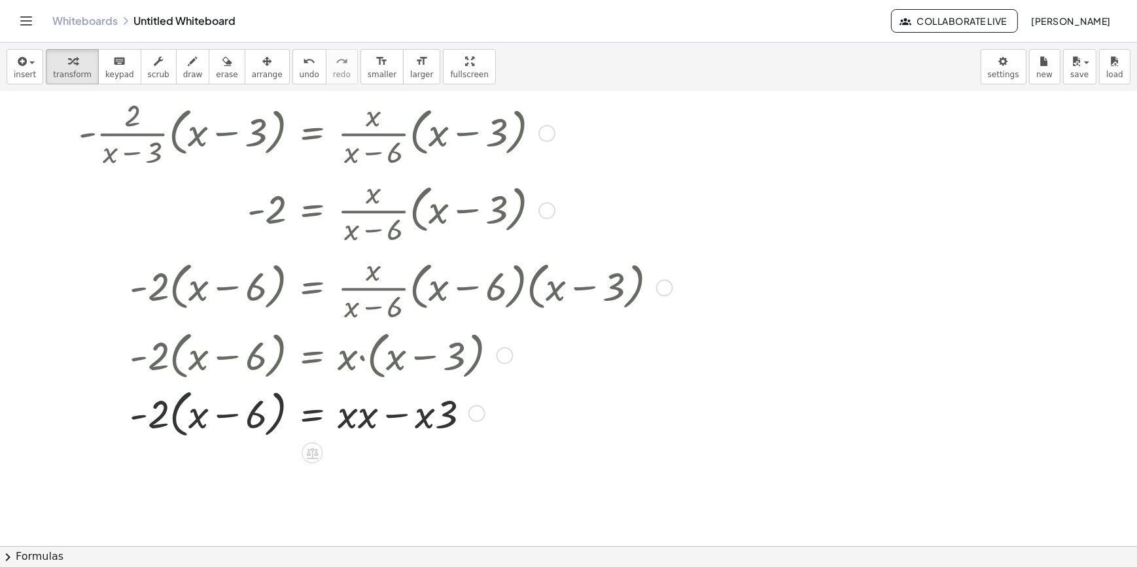
click at [181, 418] on div at bounding box center [373, 412] width 602 height 58
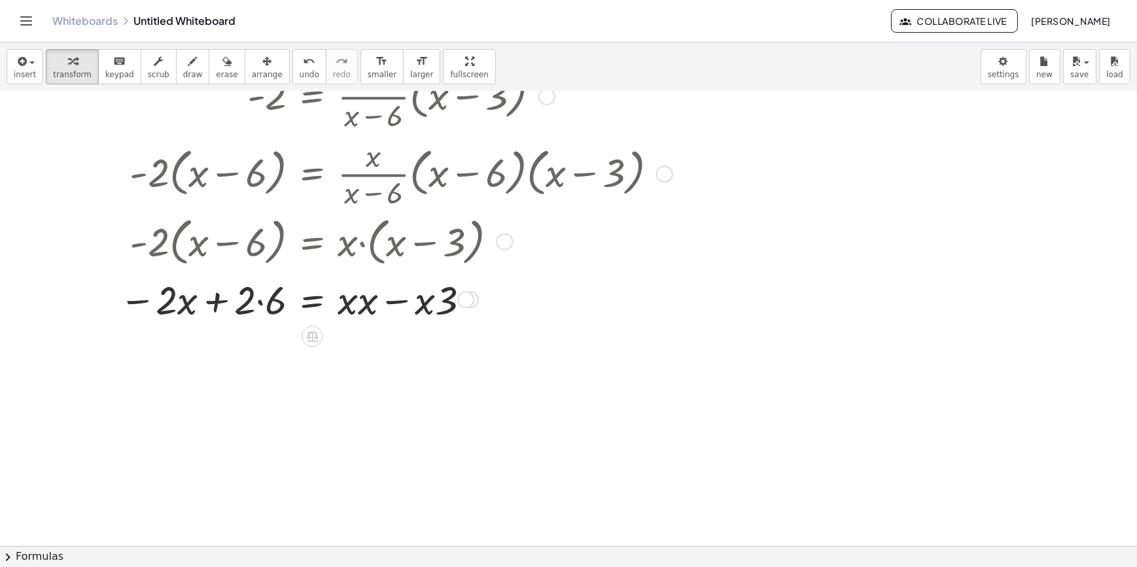
scroll to position [237, 0]
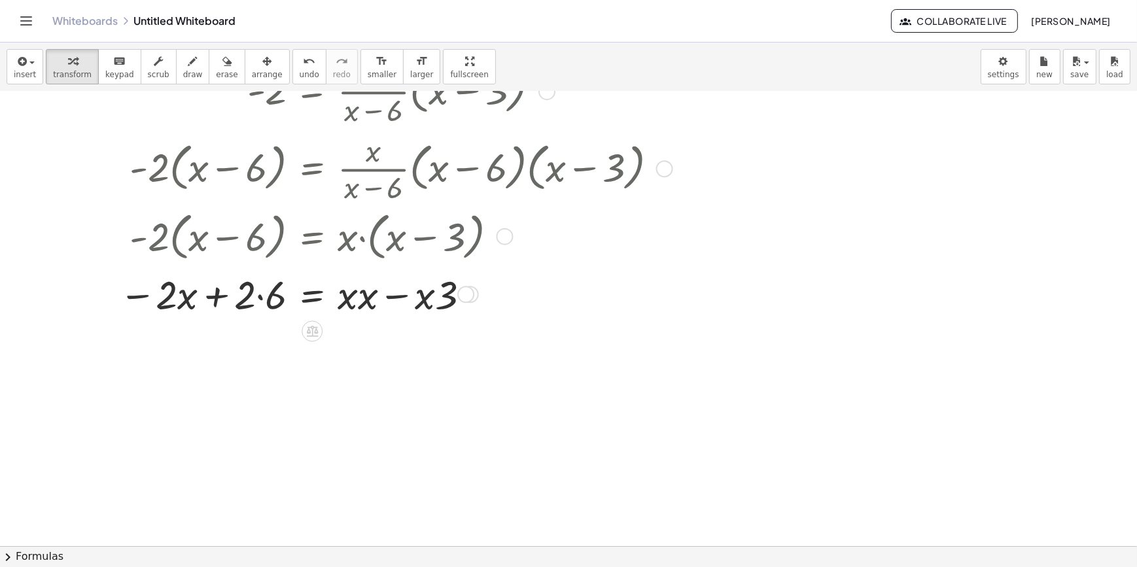
click at [254, 297] on div at bounding box center [373, 294] width 602 height 52
click at [260, 298] on div at bounding box center [373, 294] width 602 height 52
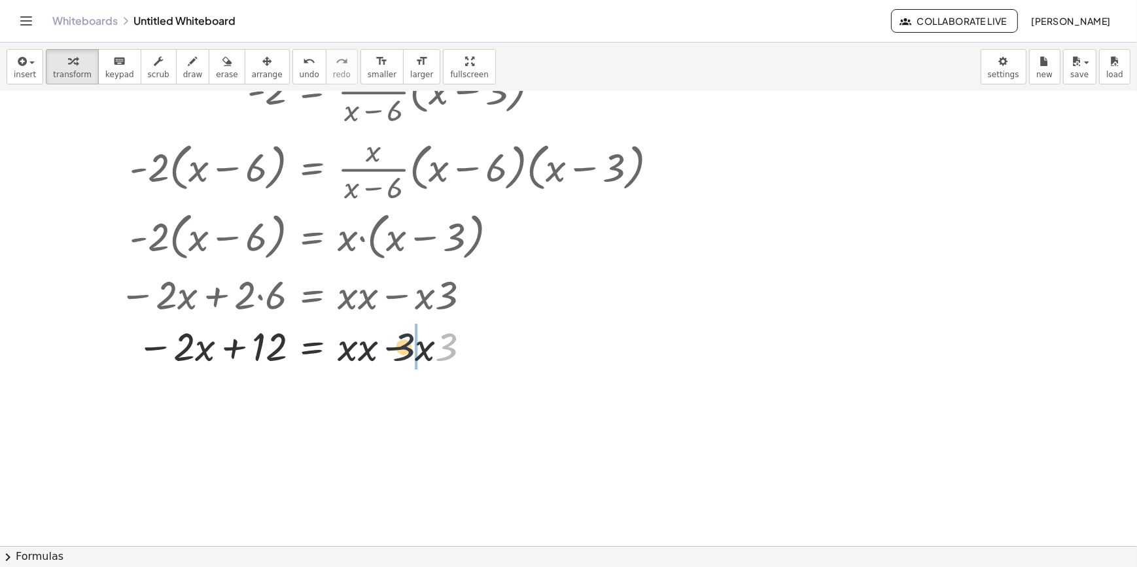
drag, startPoint x: 438, startPoint y: 352, endPoint x: 394, endPoint y: 352, distance: 43.8
click at [394, 352] on div at bounding box center [373, 345] width 602 height 52
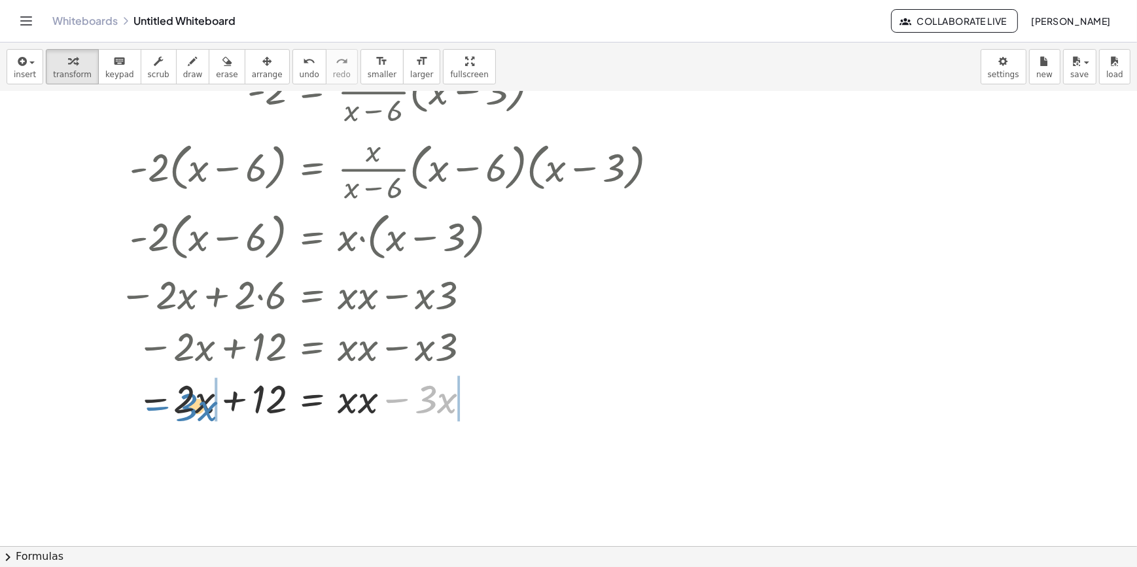
drag, startPoint x: 378, startPoint y: 355, endPoint x: 158, endPoint y: 358, distance: 219.8
click at [182, 389] on div at bounding box center [362, 398] width 623 height 52
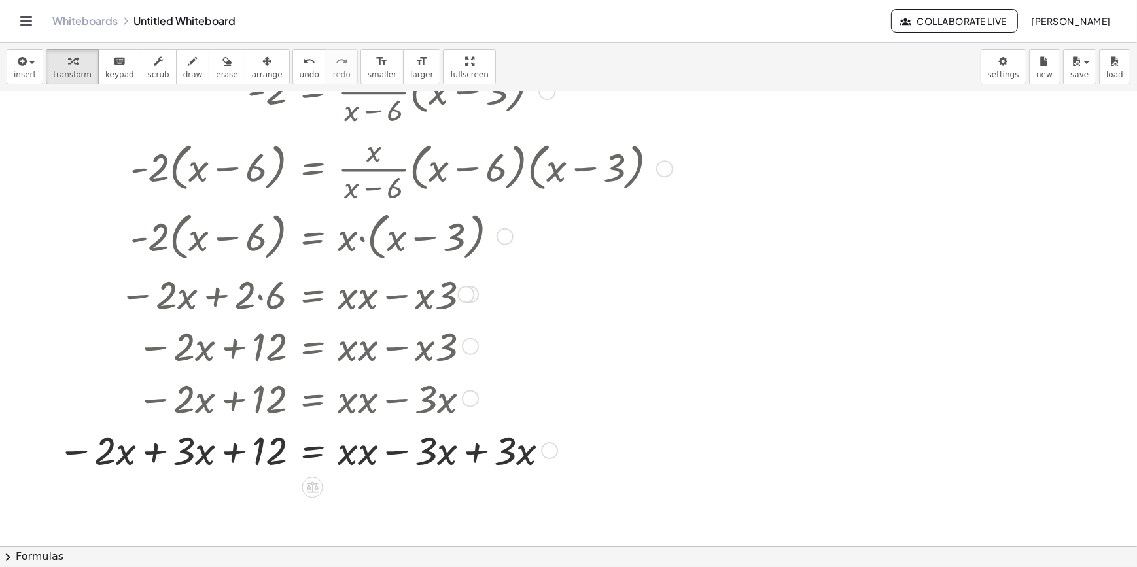
click at [150, 457] on div at bounding box center [362, 449] width 623 height 52
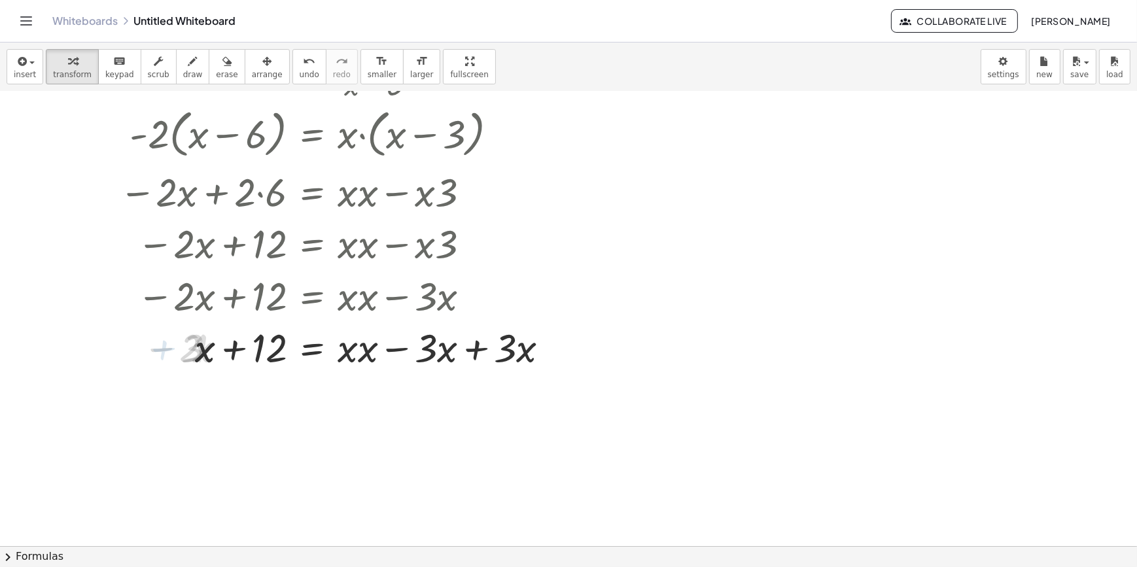
scroll to position [356, 0]
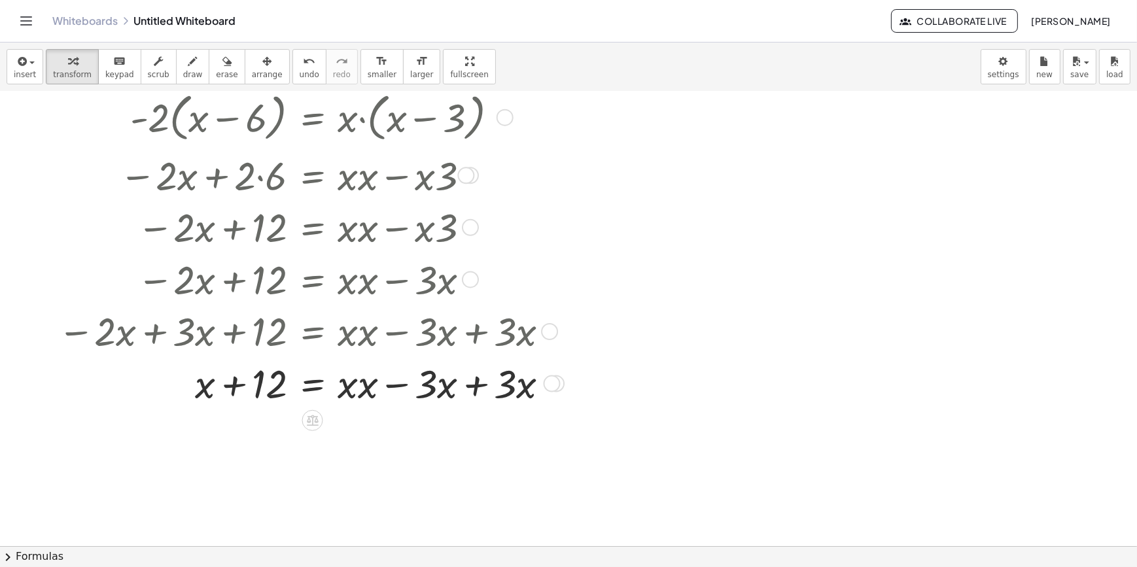
click at [464, 387] on div at bounding box center [362, 382] width 623 height 52
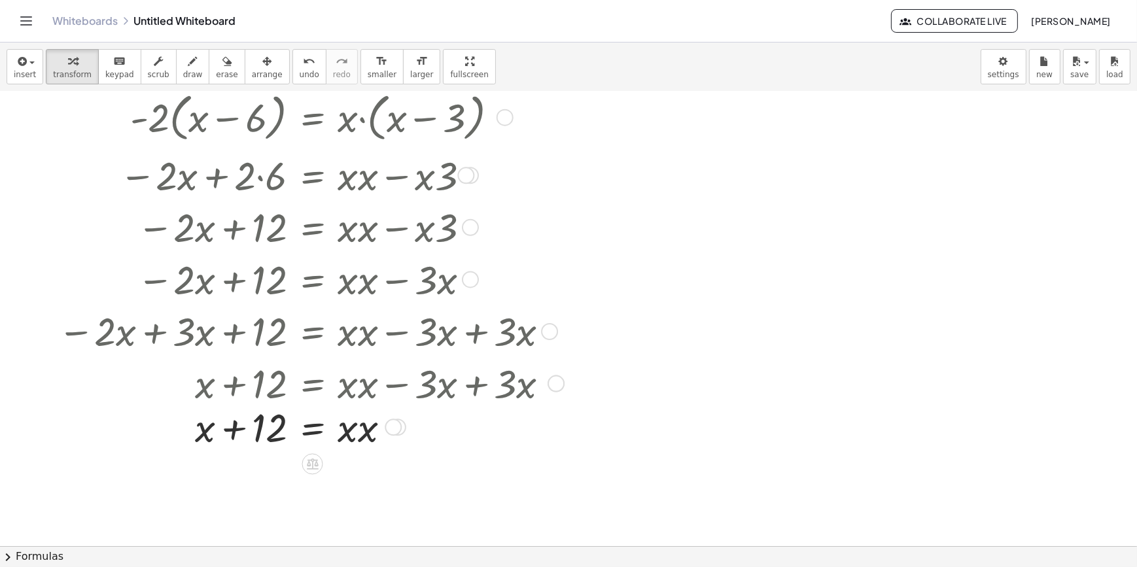
scroll to position [416, 0]
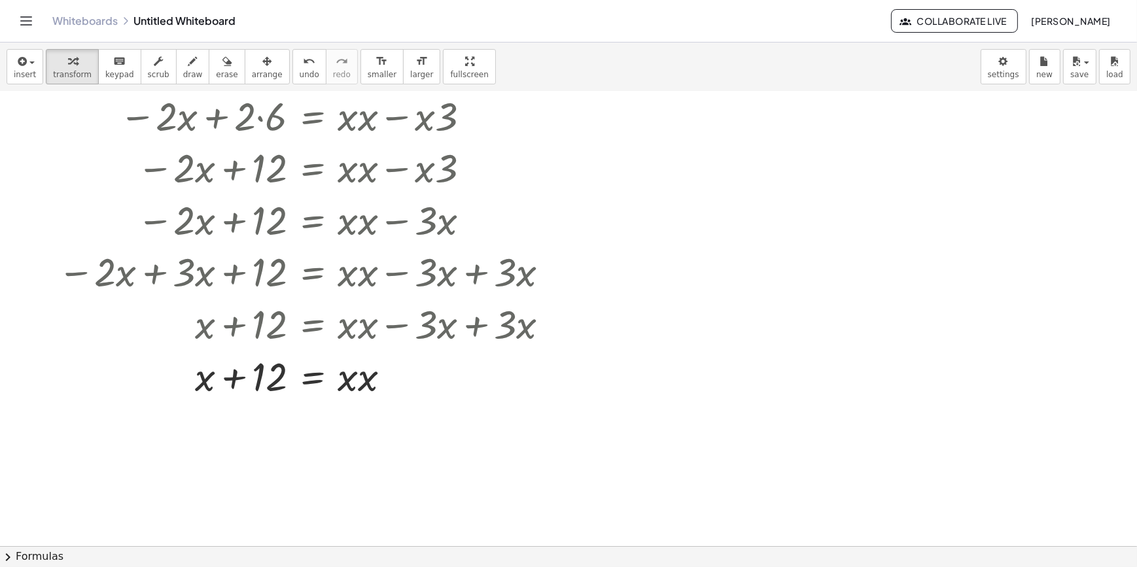
click at [360, 385] on div at bounding box center [362, 375] width 623 height 52
drag, startPoint x: 204, startPoint y: 428, endPoint x: 410, endPoint y: 430, distance: 206.0
click at [410, 430] on div at bounding box center [362, 427] width 623 height 52
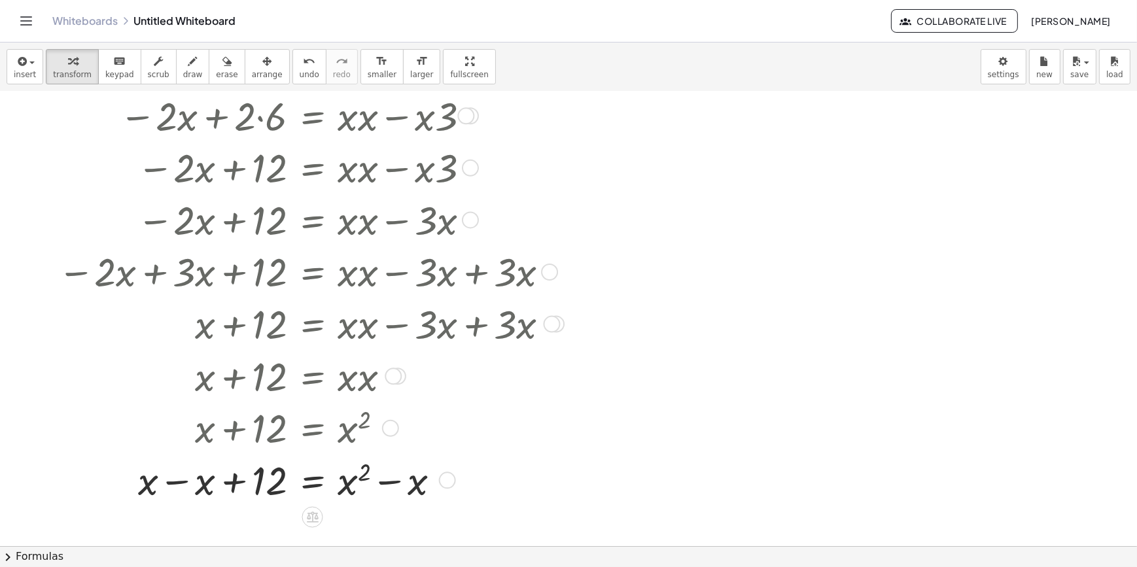
click at [197, 477] on div at bounding box center [362, 479] width 623 height 52
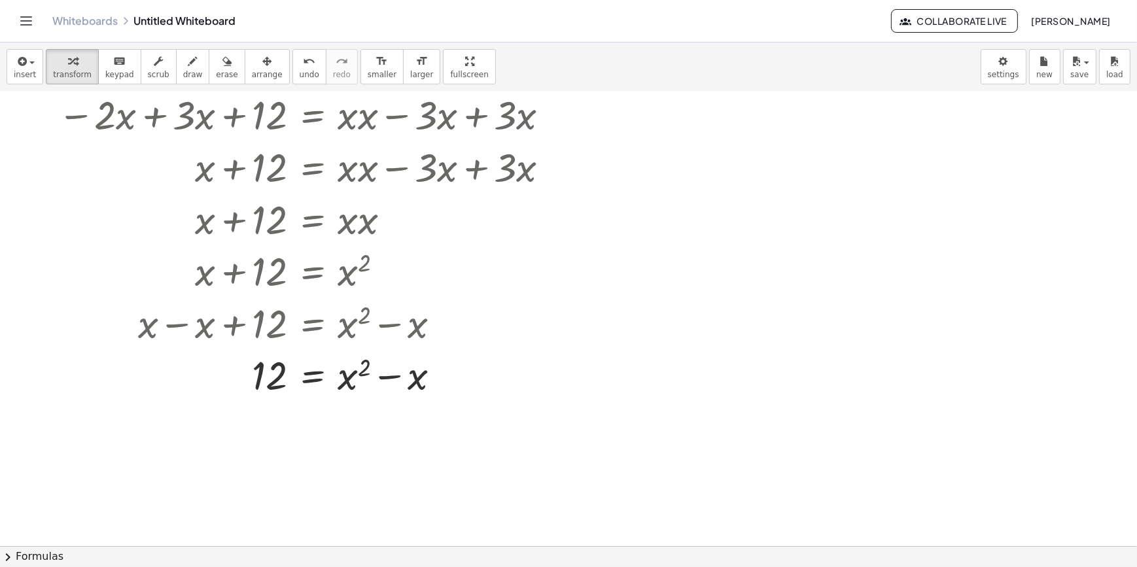
scroll to position [574, 0]
drag, startPoint x: 286, startPoint y: 378, endPoint x: 494, endPoint y: 379, distance: 208.0
click at [494, 379] on div at bounding box center [362, 373] width 623 height 52
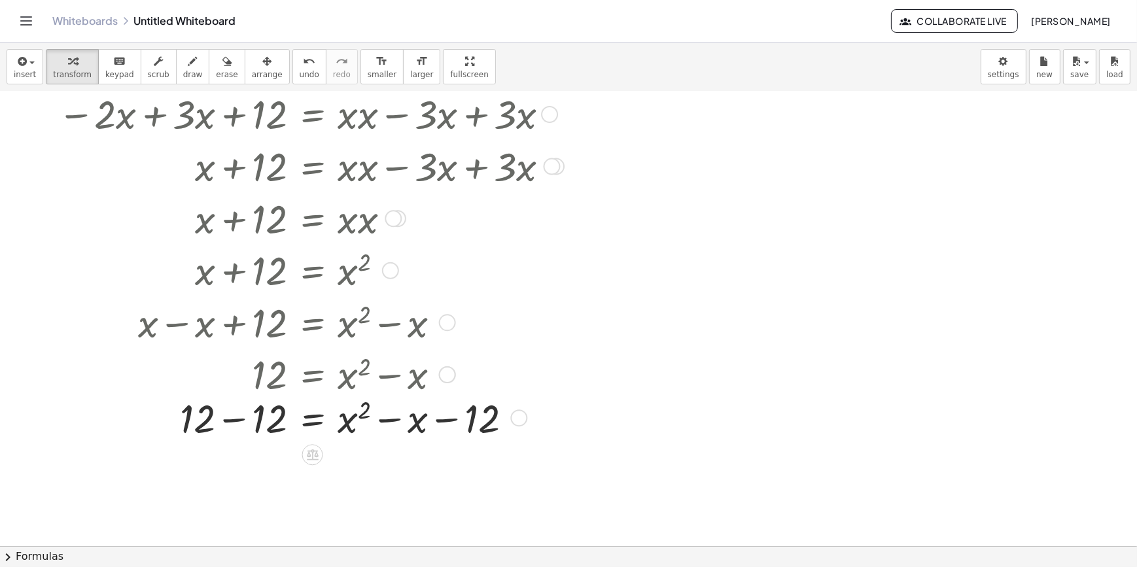
drag, startPoint x: 252, startPoint y: 406, endPoint x: 256, endPoint y: 417, distance: 11.6
click at [252, 406] on div at bounding box center [362, 417] width 623 height 52
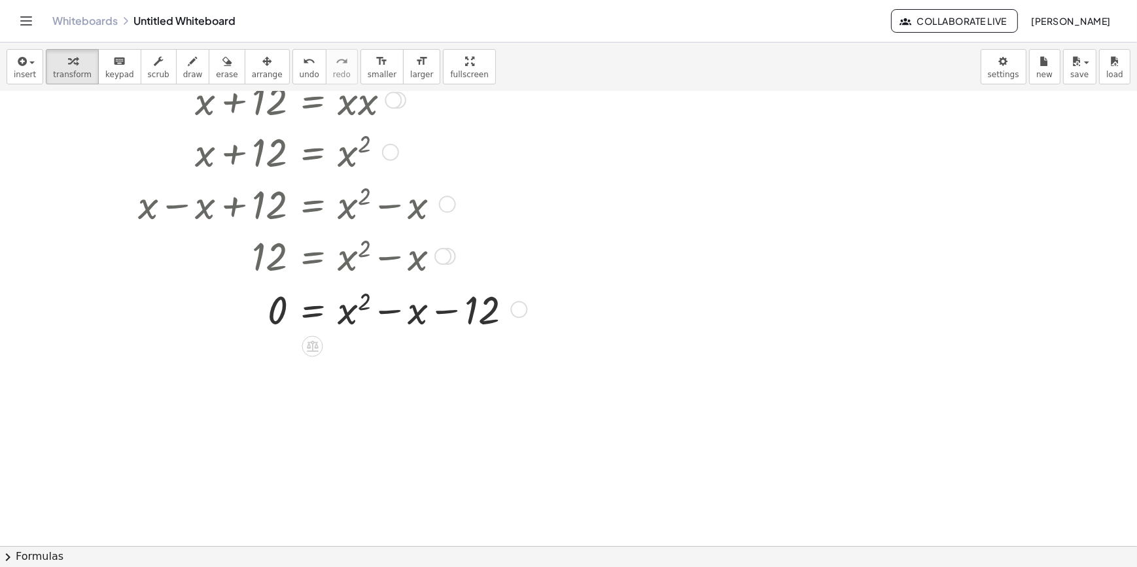
scroll to position [693, 0]
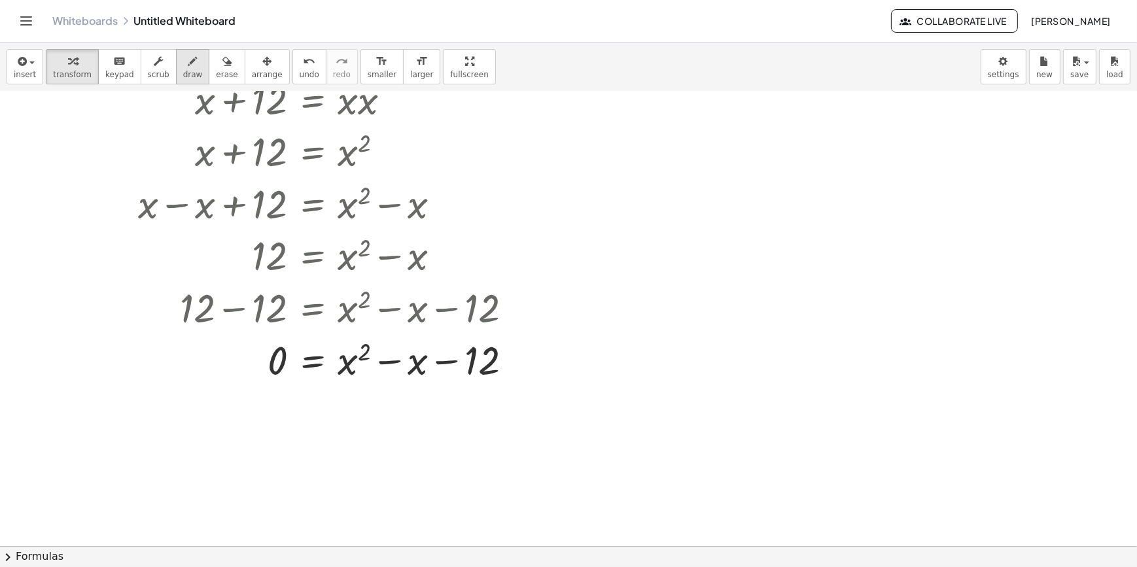
click at [188, 65] on icon "button" at bounding box center [192, 62] width 9 height 16
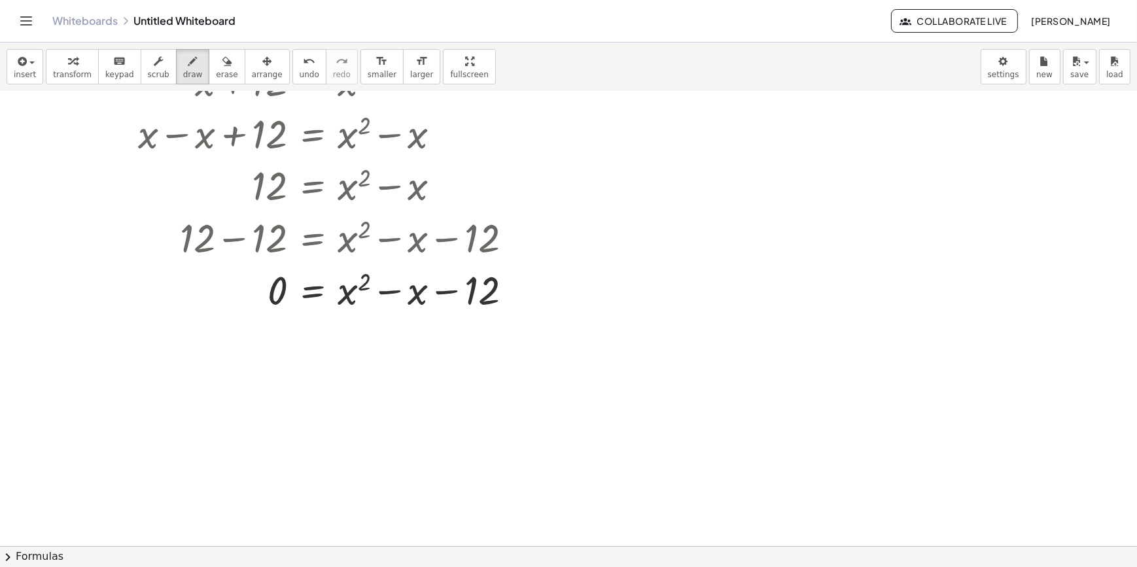
scroll to position [871, 0]
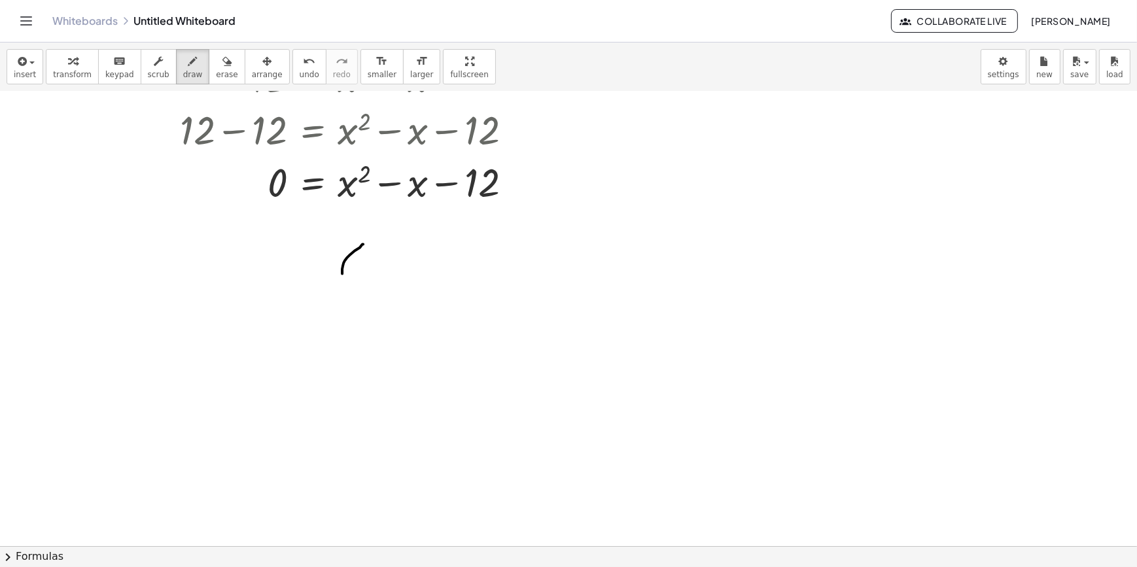
drag, startPoint x: 363, startPoint y: 243, endPoint x: 371, endPoint y: 281, distance: 38.7
drag, startPoint x: 364, startPoint y: 264, endPoint x: 394, endPoint y: 277, distance: 32.8
drag, startPoint x: 386, startPoint y: 260, endPoint x: 362, endPoint y: 285, distance: 34.2
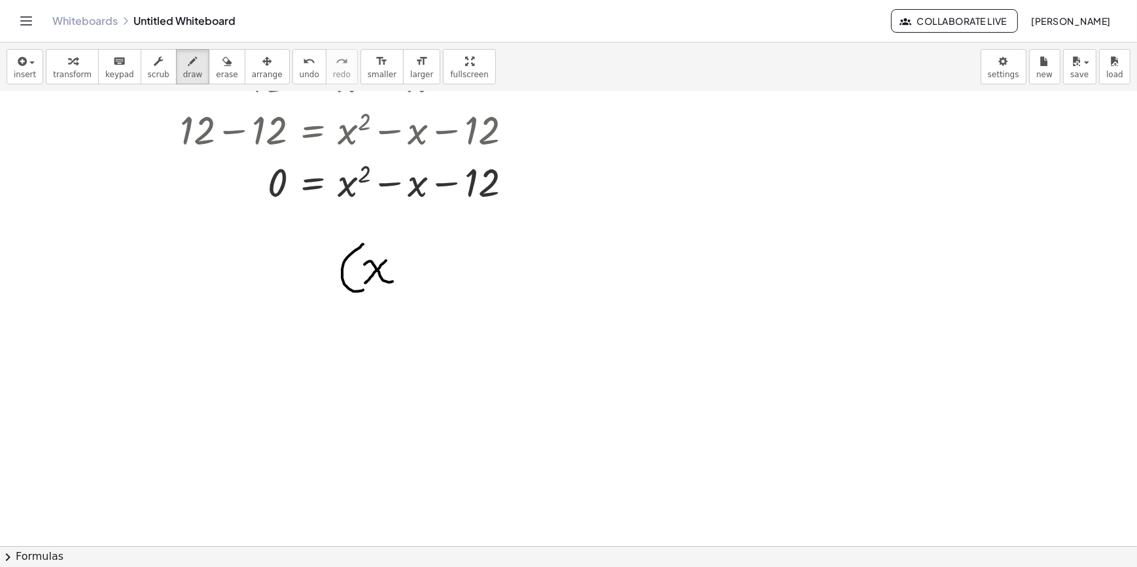
drag, startPoint x: 617, startPoint y: 137, endPoint x: 621, endPoint y: 165, distance: 27.7
drag, startPoint x: 651, startPoint y: 150, endPoint x: 649, endPoint y: 166, distance: 16.5
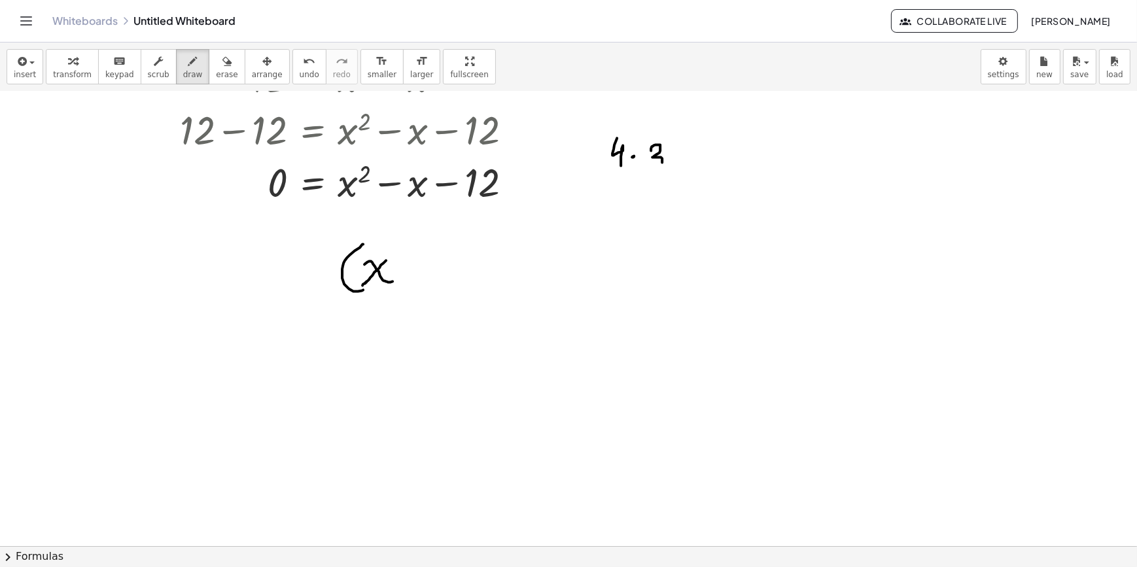
drag, startPoint x: 677, startPoint y: 156, endPoint x: 689, endPoint y: 156, distance: 12.4
drag, startPoint x: 680, startPoint y: 164, endPoint x: 690, endPoint y: 163, distance: 9.9
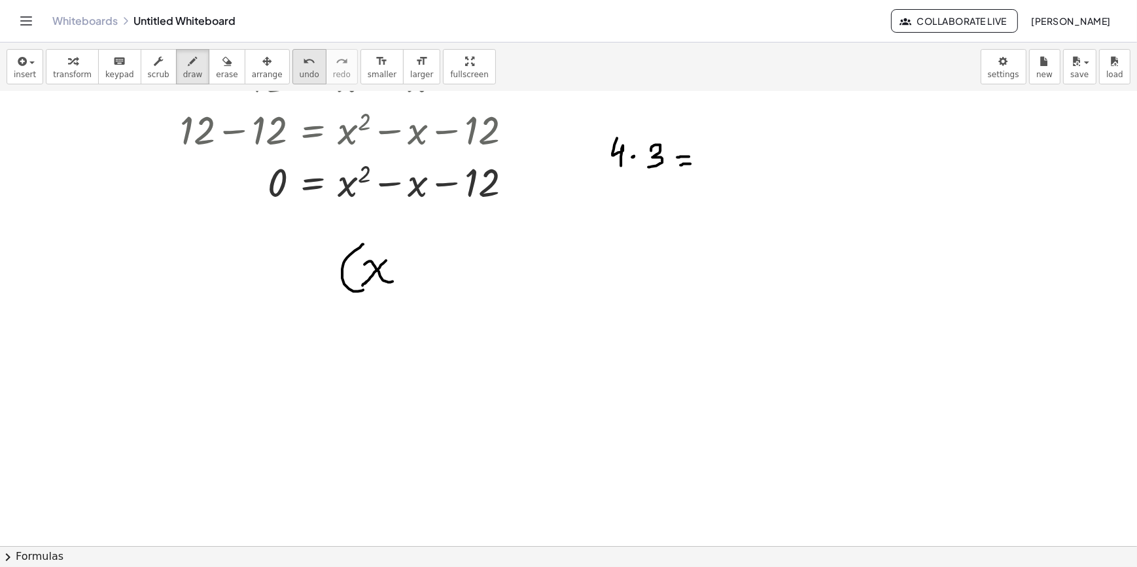
click at [299, 61] on button "undo undo" at bounding box center [309, 66] width 34 height 35
click at [300, 66] on div "undo" at bounding box center [310, 61] width 20 height 16
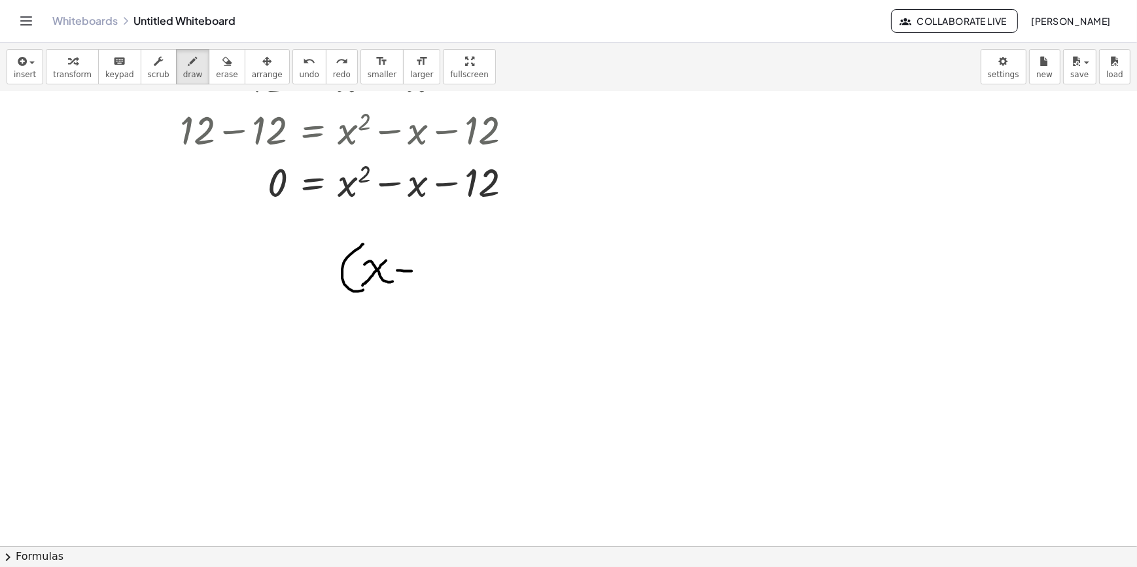
drag, startPoint x: 397, startPoint y: 269, endPoint x: 411, endPoint y: 270, distance: 14.4
drag, startPoint x: 415, startPoint y: 265, endPoint x: 426, endPoint y: 283, distance: 21.2
drag, startPoint x: 435, startPoint y: 249, endPoint x: 443, endPoint y: 290, distance: 41.4
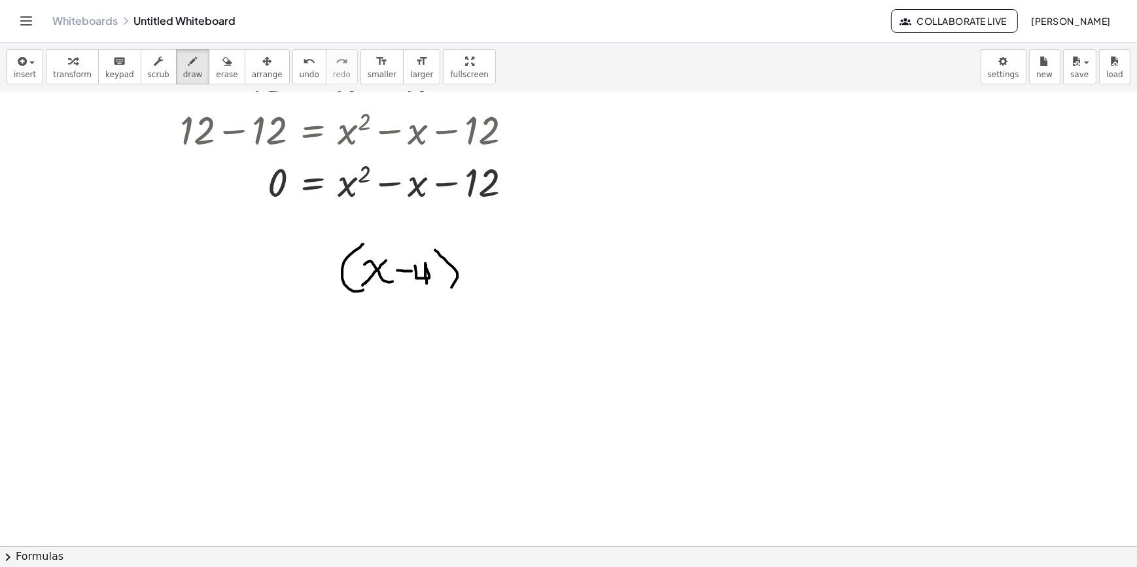
drag, startPoint x: 469, startPoint y: 254, endPoint x: 485, endPoint y: 280, distance: 30.0
drag, startPoint x: 484, startPoint y: 267, endPoint x: 508, endPoint y: 281, distance: 27.8
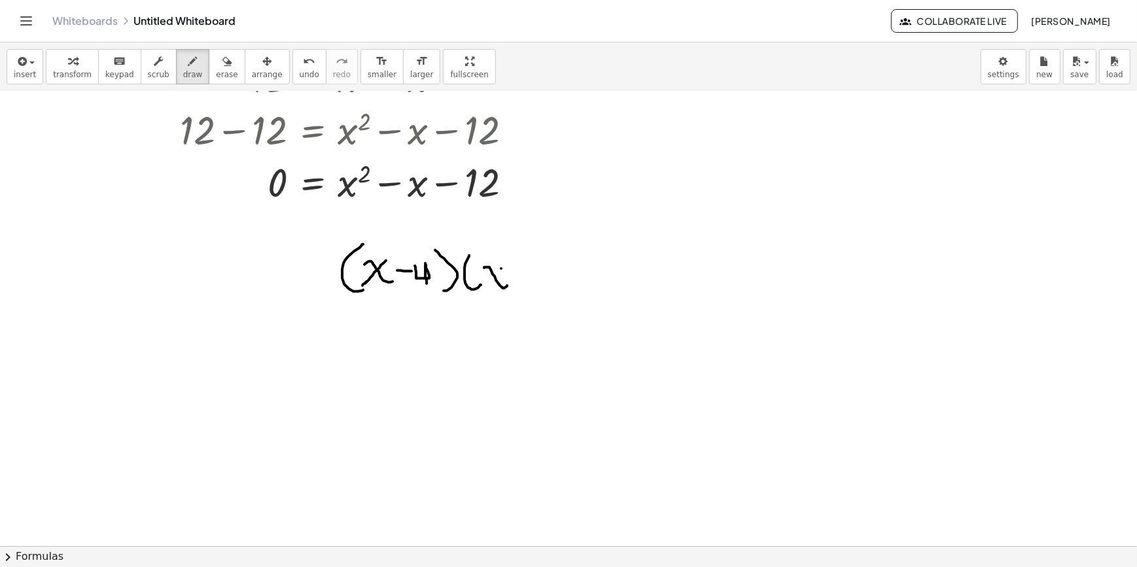
drag, startPoint x: 501, startPoint y: 268, endPoint x: 491, endPoint y: 281, distance: 17.3
drag, startPoint x: 514, startPoint y: 272, endPoint x: 515, endPoint y: 280, distance: 8.0
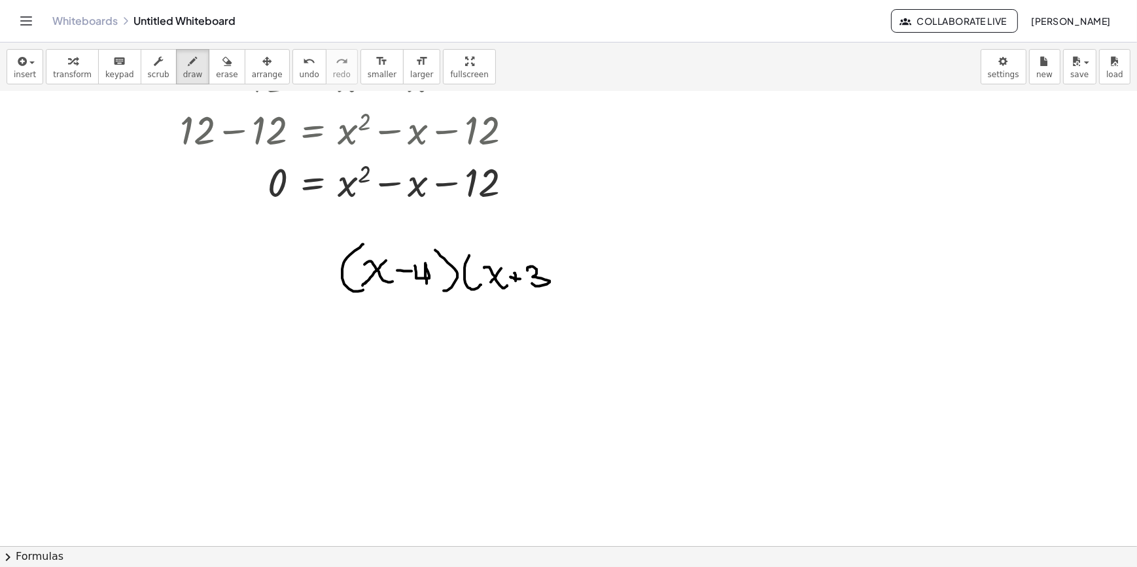
drag, startPoint x: 527, startPoint y: 268, endPoint x: 530, endPoint y: 281, distance: 14.1
drag, startPoint x: 545, startPoint y: 252, endPoint x: 553, endPoint y: 292, distance: 40.2
